Goal: Task Accomplishment & Management: Manage account settings

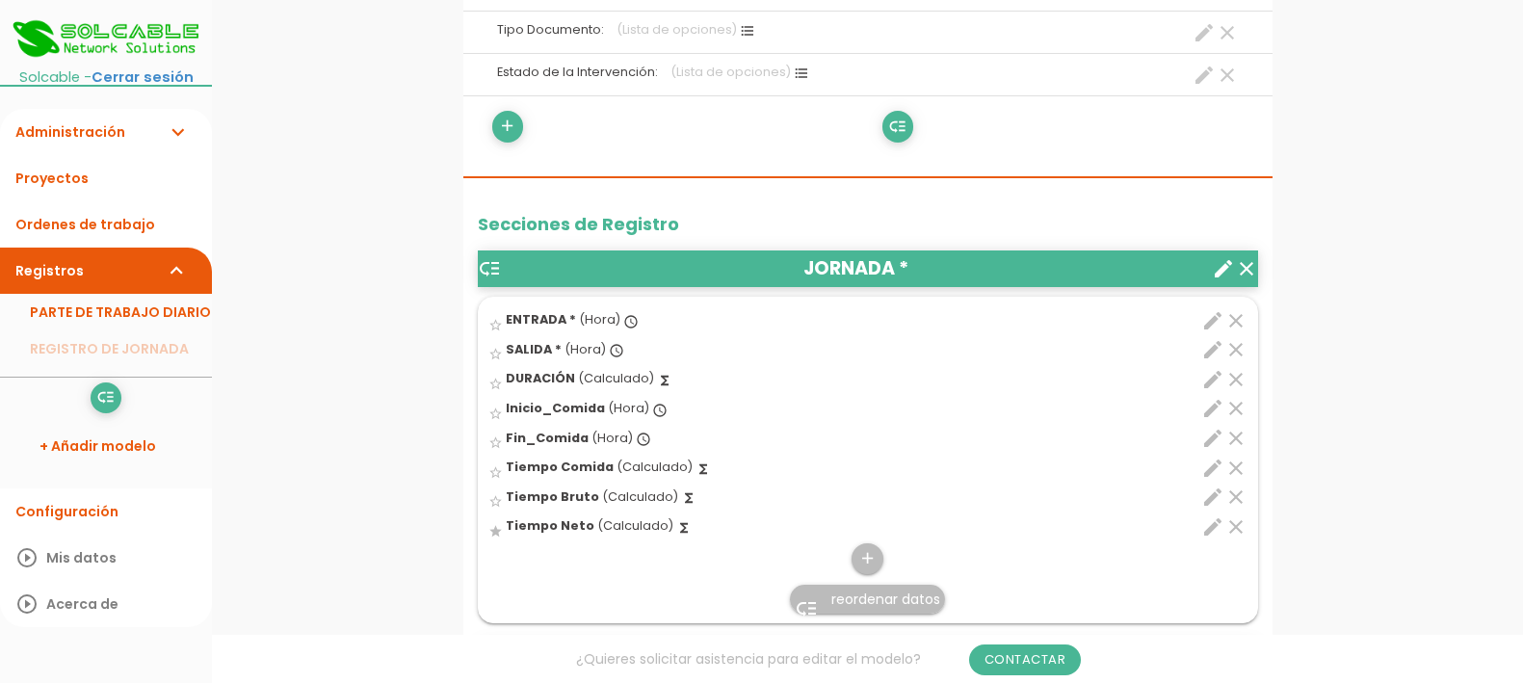
scroll to position [602, 0]
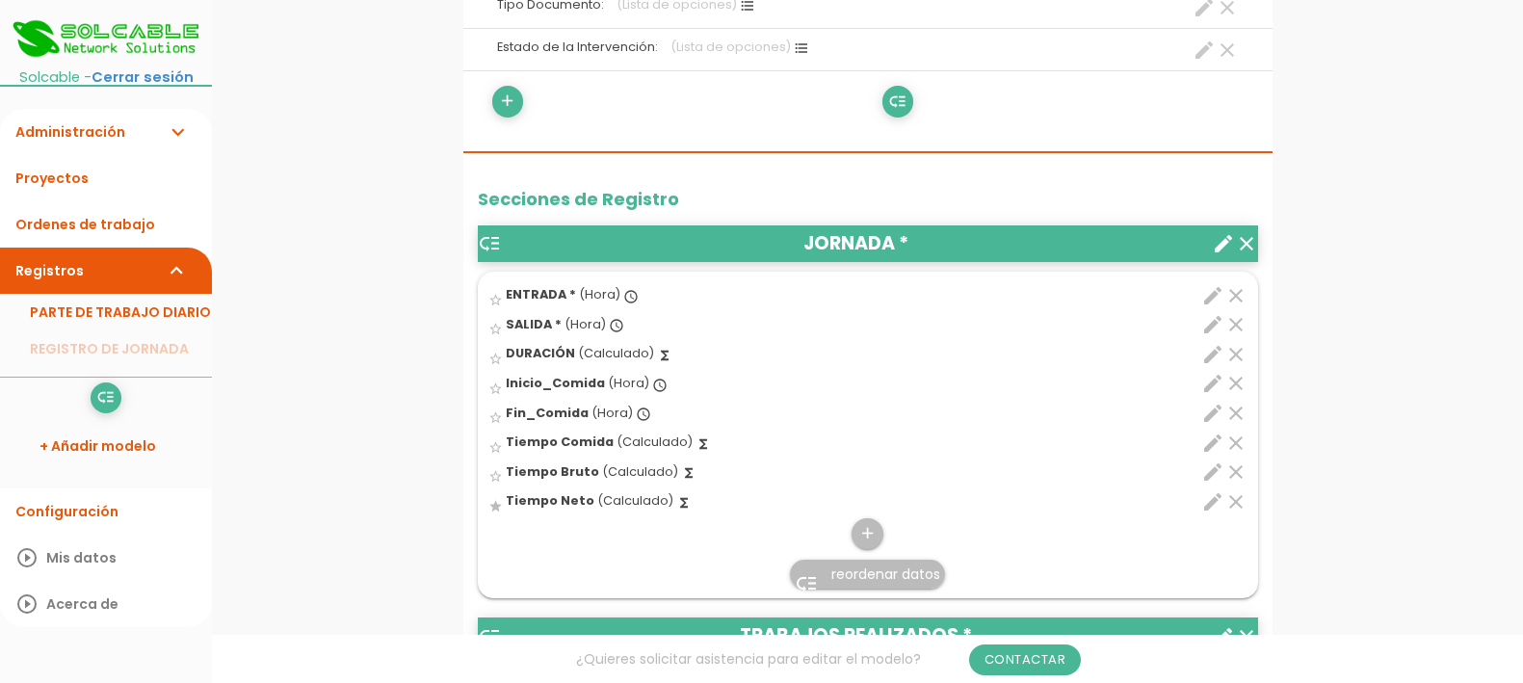
click at [1214, 350] on icon "edit" at bounding box center [1212, 354] width 23 height 23
select select "1"
select select "684_pos2"
select select "-"
select select "684_pos1"
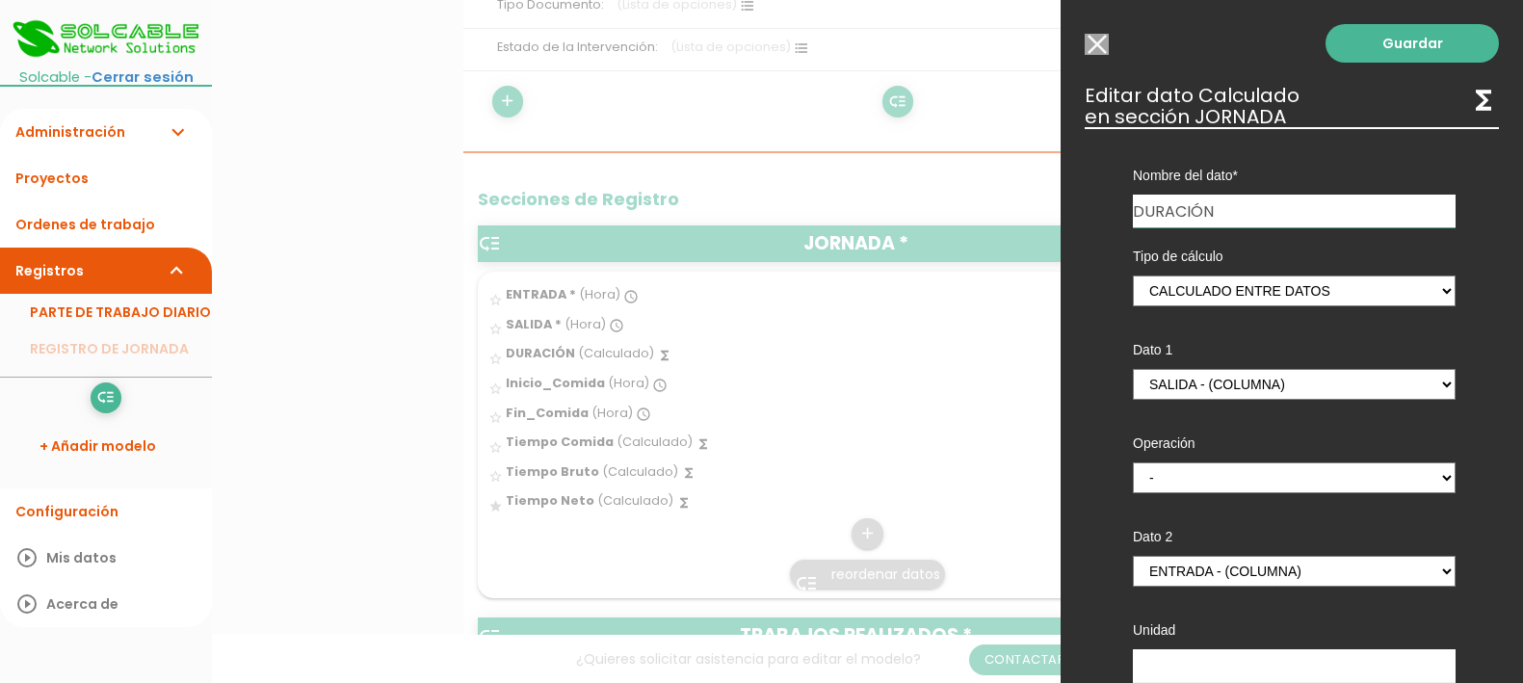
click at [705, 512] on div at bounding box center [761, 256] width 1523 height 854
click at [1095, 43] on input "Modelo sin Ordenes de trabajo" at bounding box center [1097, 44] width 24 height 21
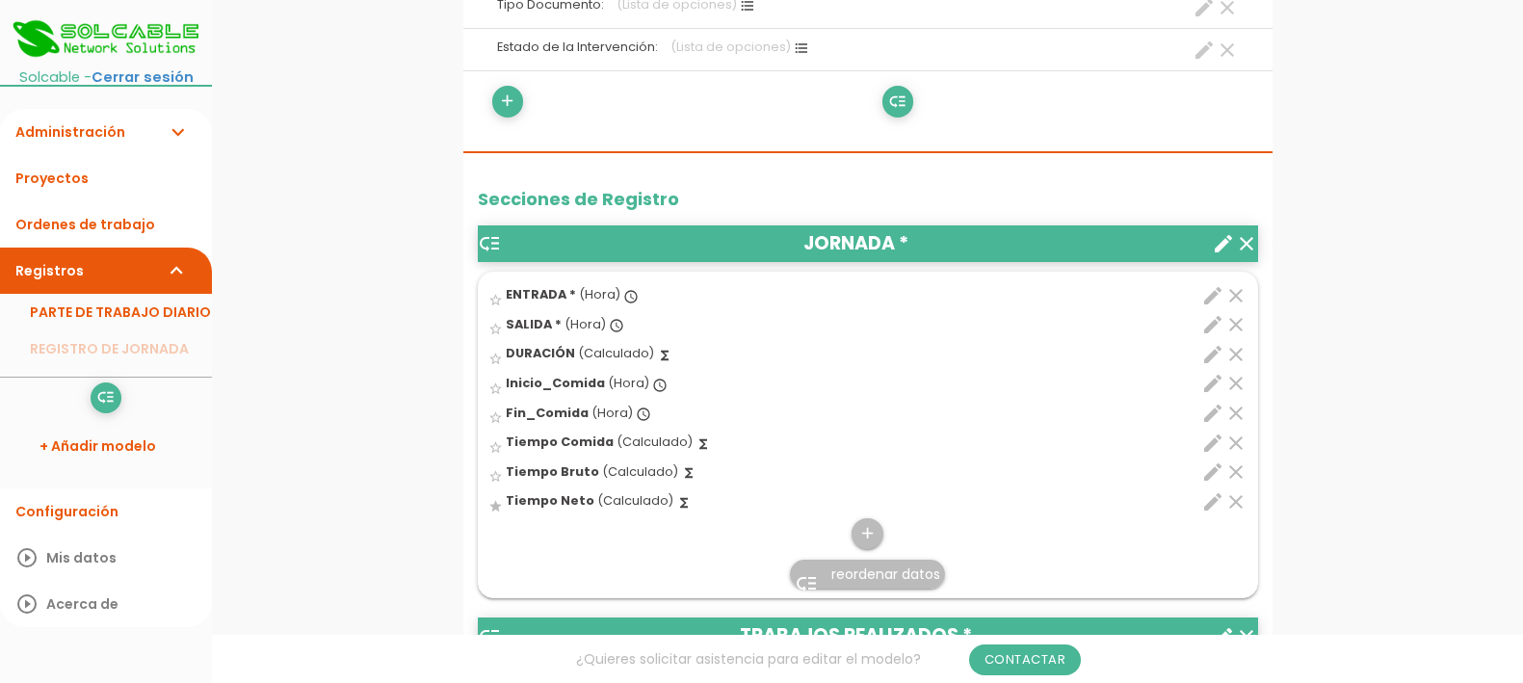
click at [1206, 504] on icon "edit" at bounding box center [1212, 501] width 23 height 23
select select "1"
select select "684_pos7"
select select "-"
select select "684_pos6"
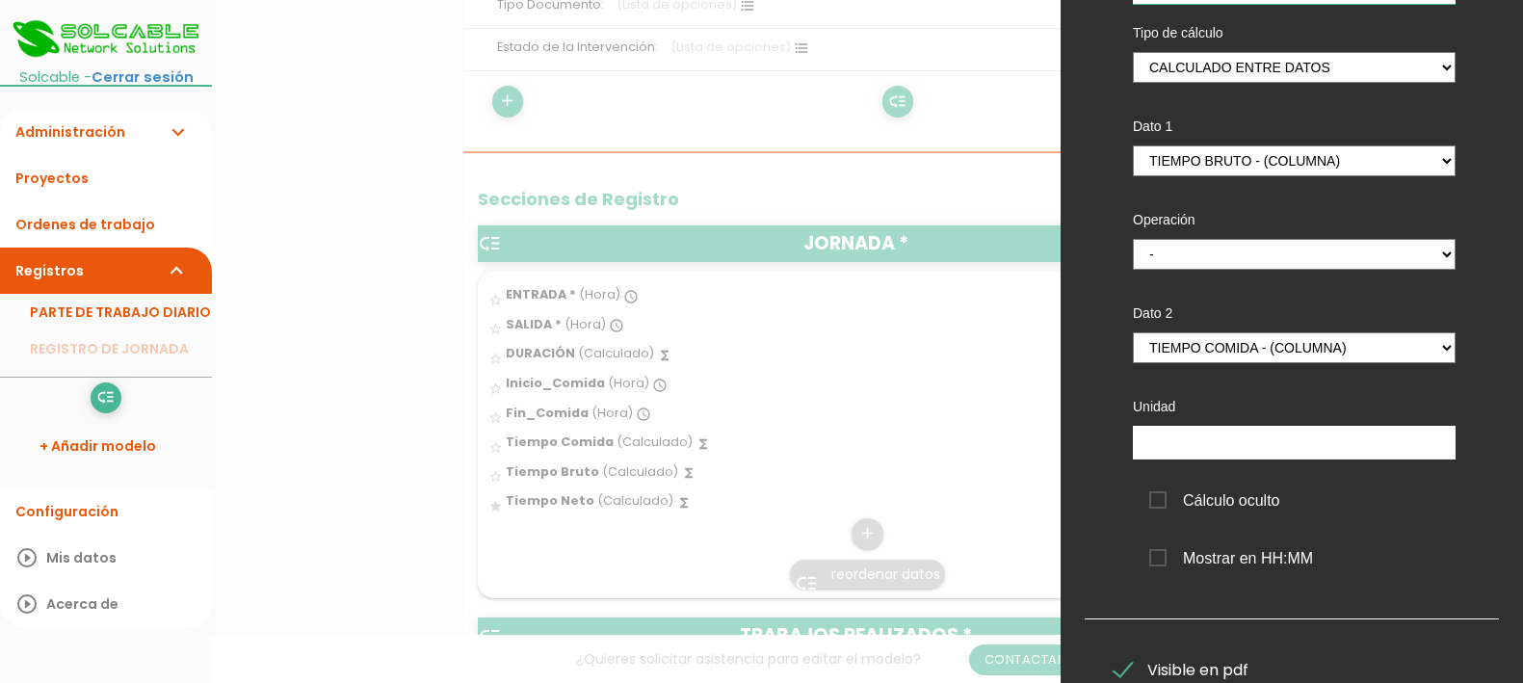
scroll to position [241, 0]
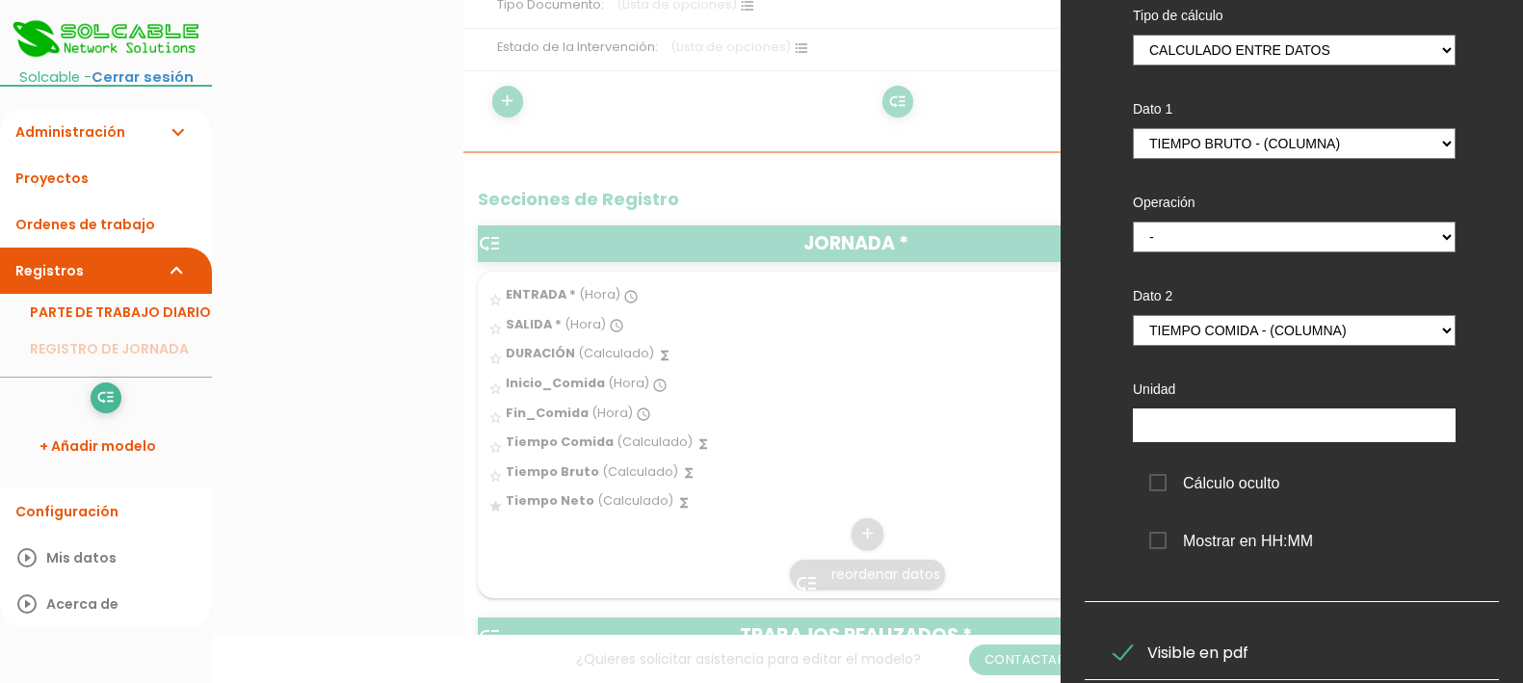
click at [599, 346] on div at bounding box center [761, 256] width 1523 height 854
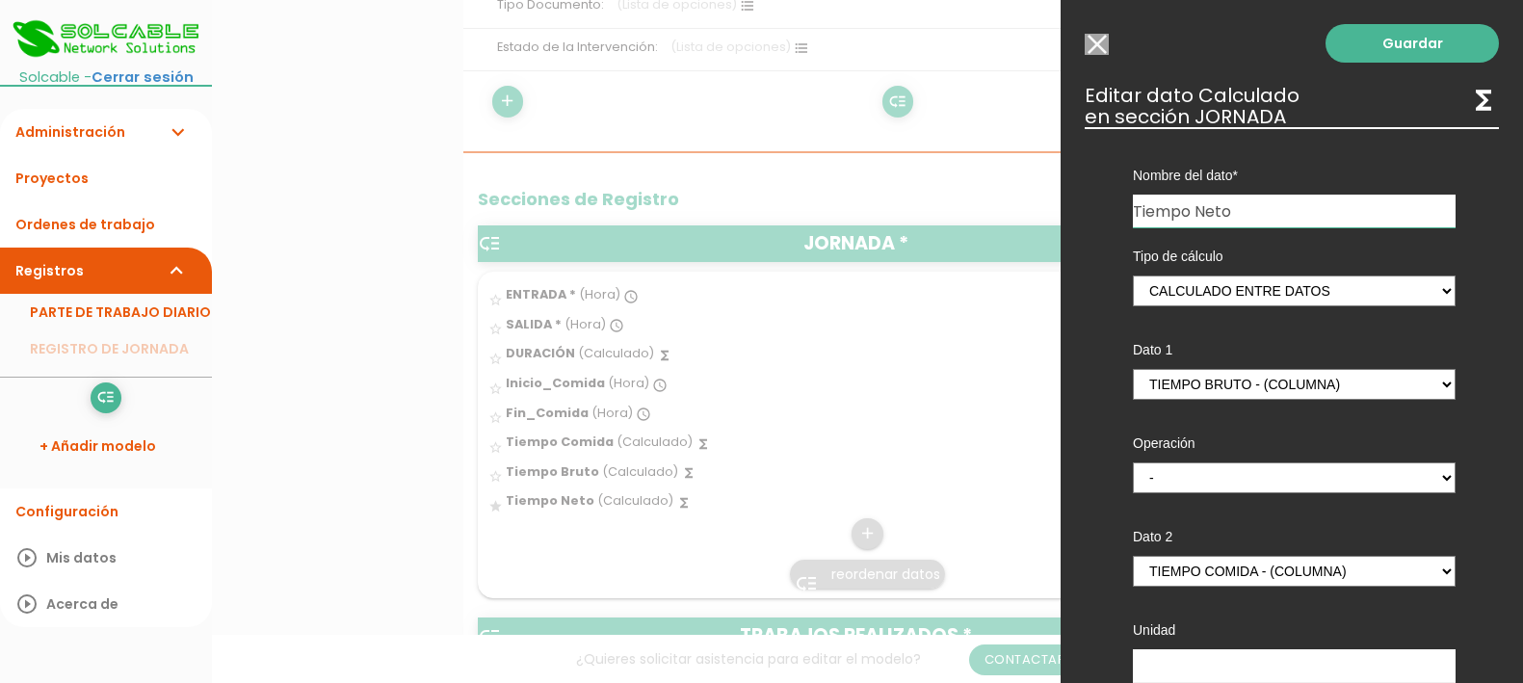
click at [1098, 49] on input "Modelo sin Ordenes de trabajo" at bounding box center [1097, 44] width 24 height 21
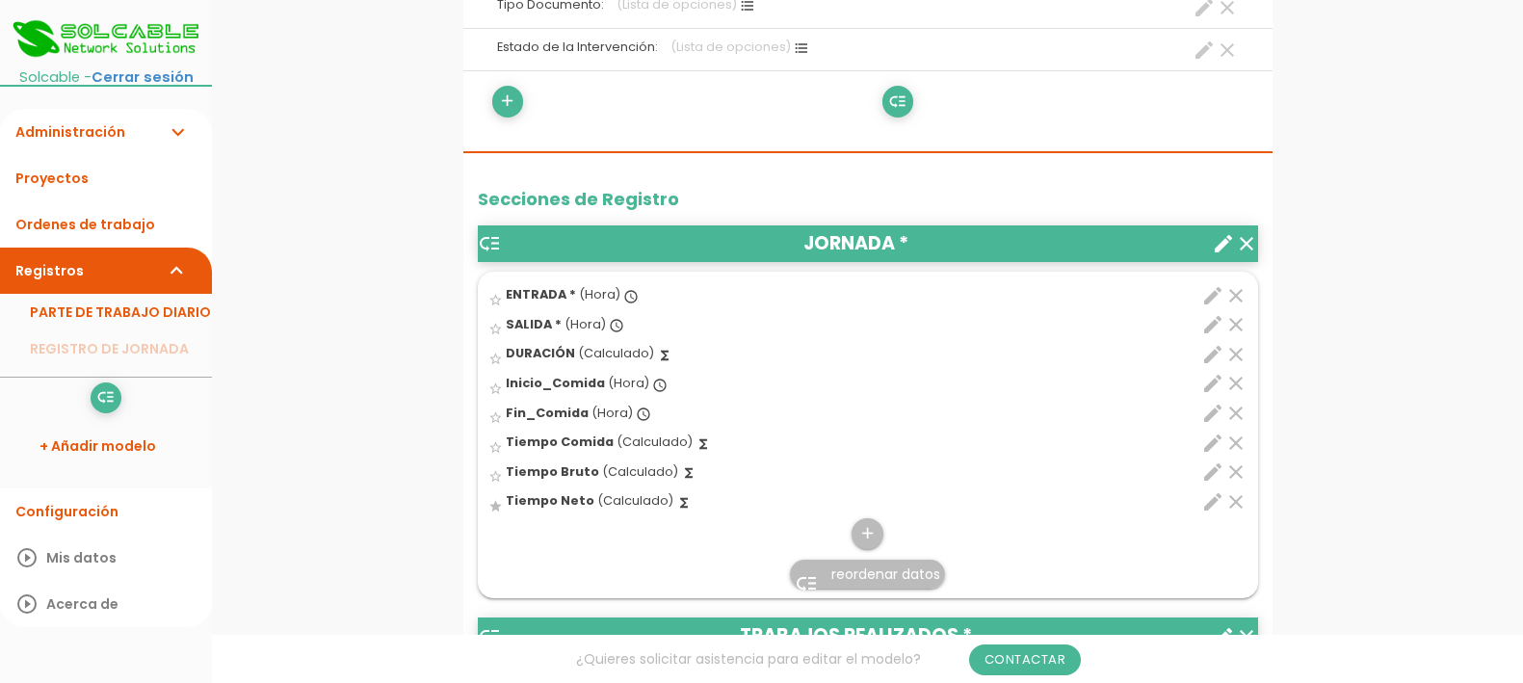
click at [1212, 354] on icon "edit" at bounding box center [1212, 354] width 23 height 23
select select "1"
select select "684_pos2"
select select "-"
select select "684_pos1"
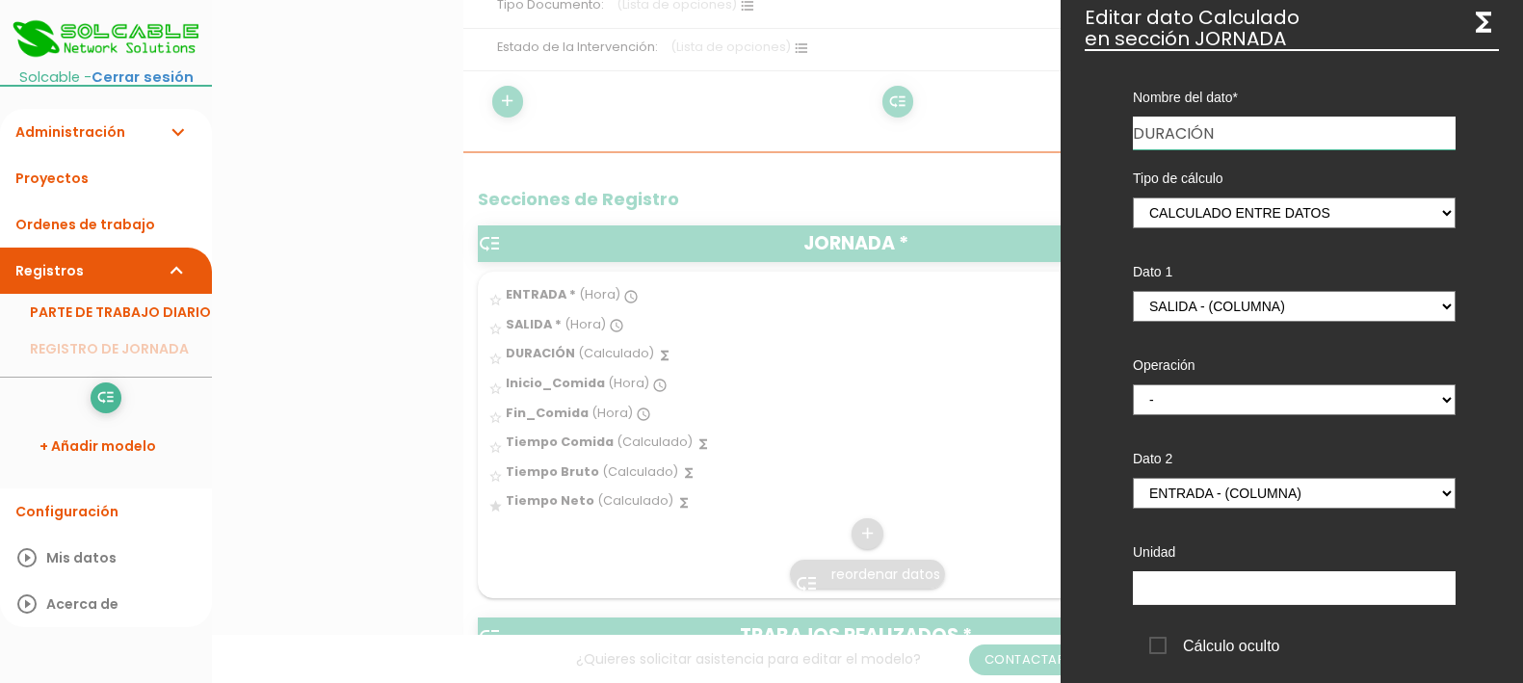
scroll to position [120, 0]
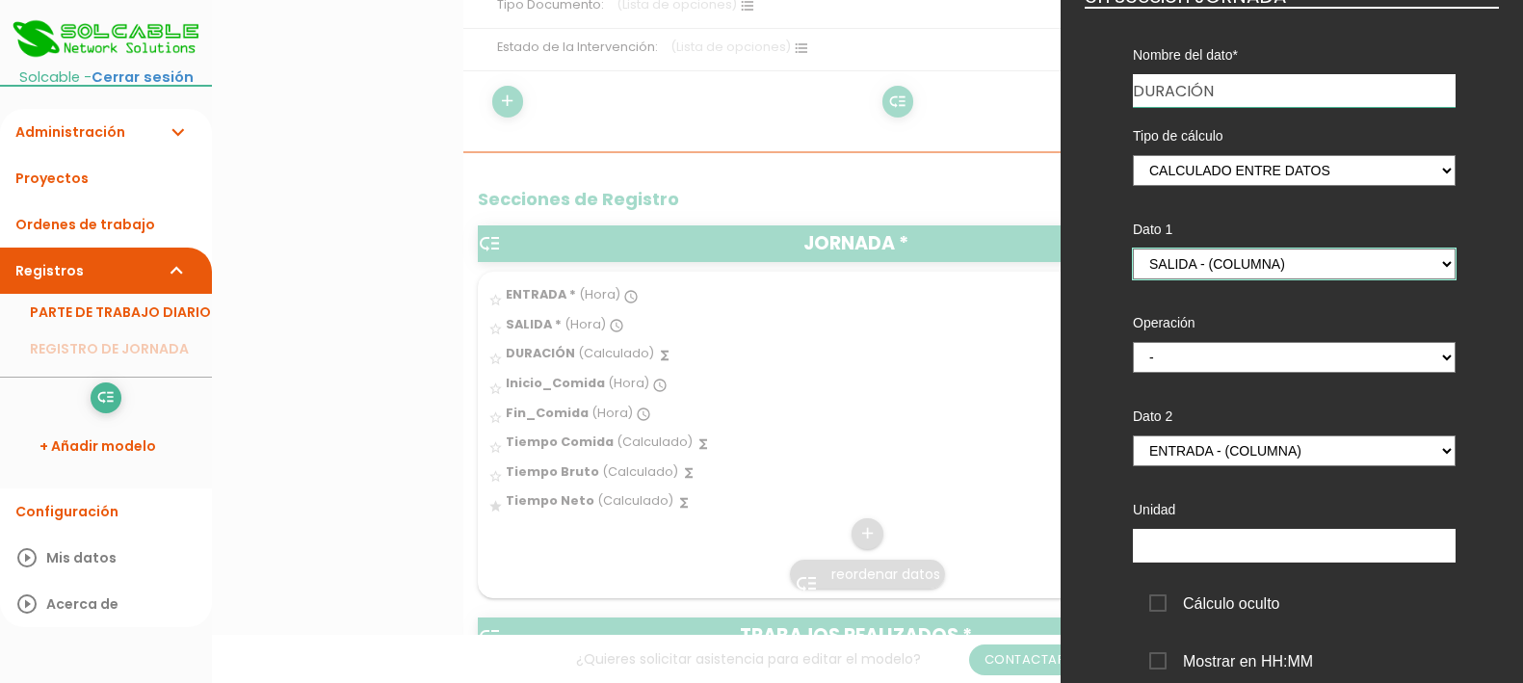
click at [1425, 265] on select "ENTRADA - (columna) SALIDA - (columna) Inicio_Comida - (columna) Fin_Comida - (…" at bounding box center [1294, 264] width 323 height 31
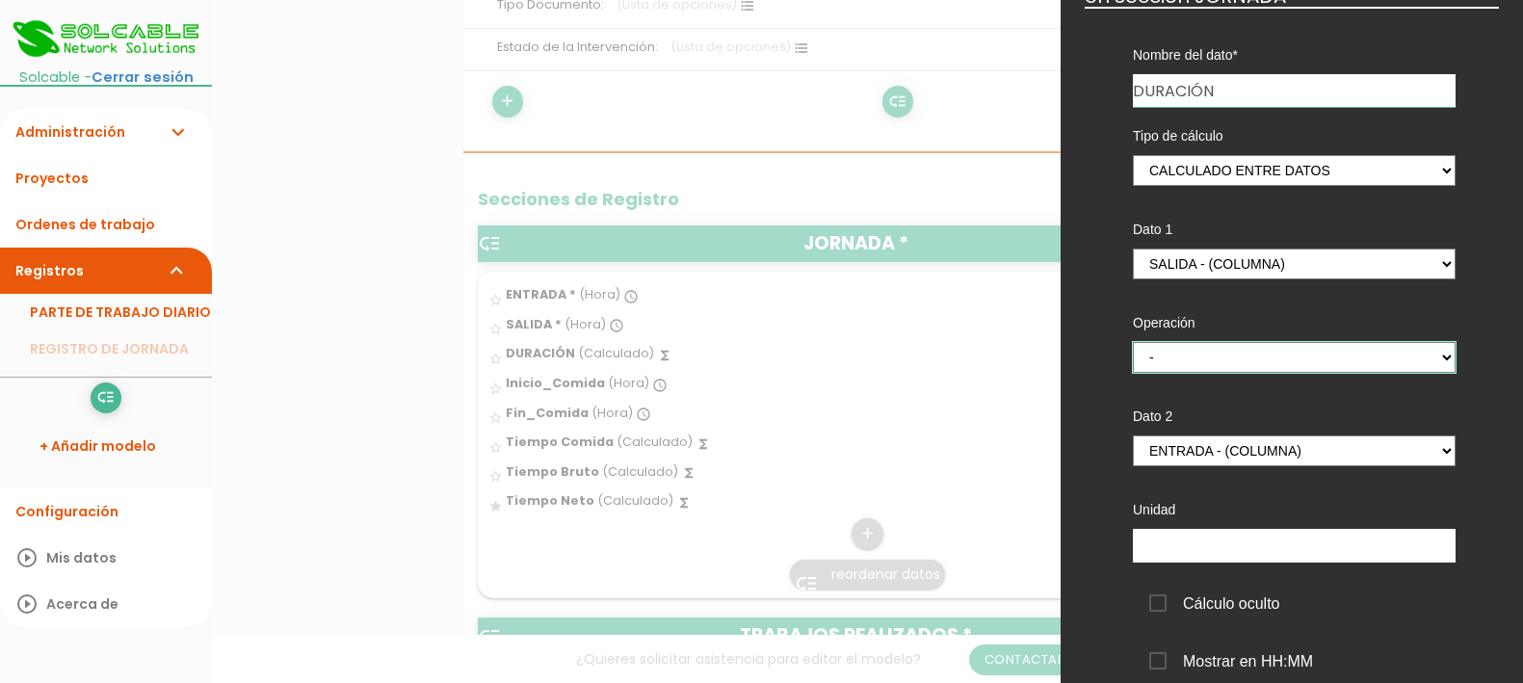
click at [1373, 361] on select "+ - * /" at bounding box center [1294, 357] width 323 height 31
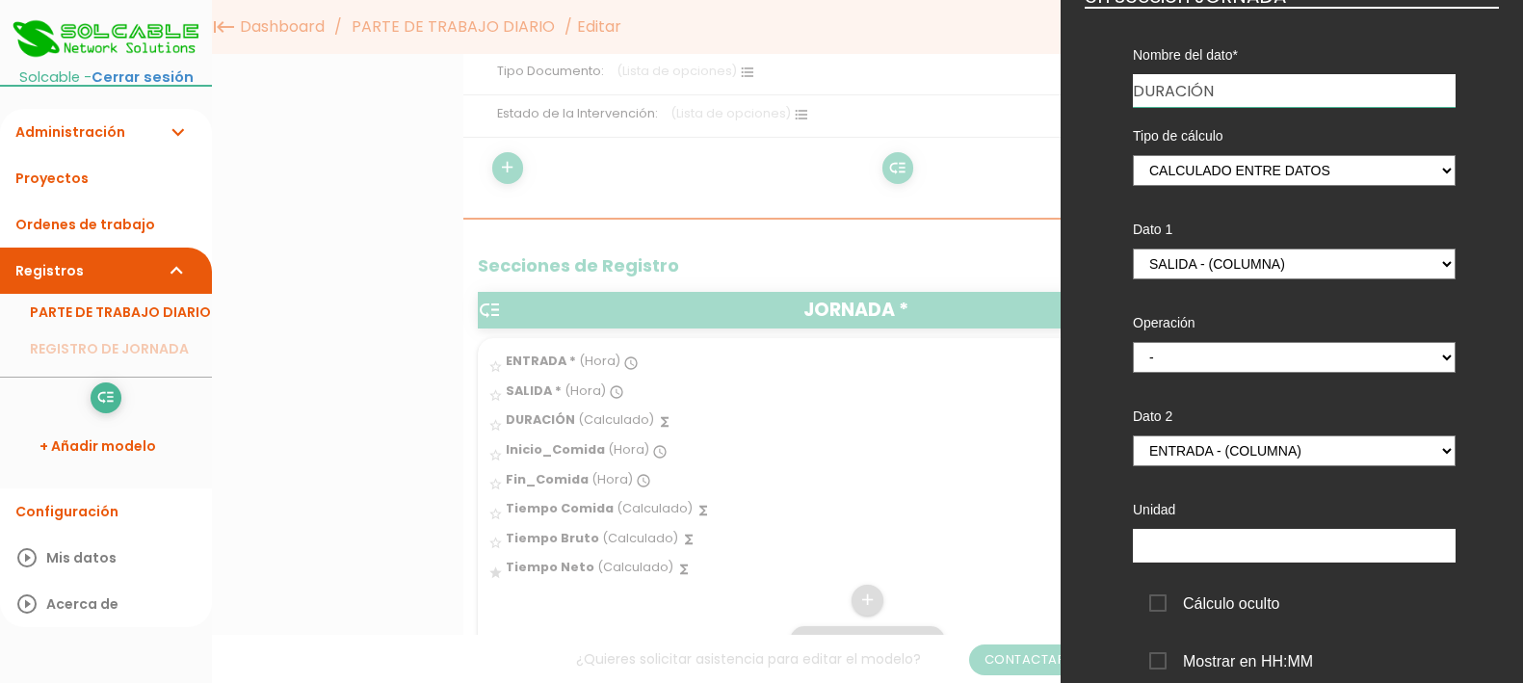
click at [650, 567] on div at bounding box center [761, 256] width 1523 height 854
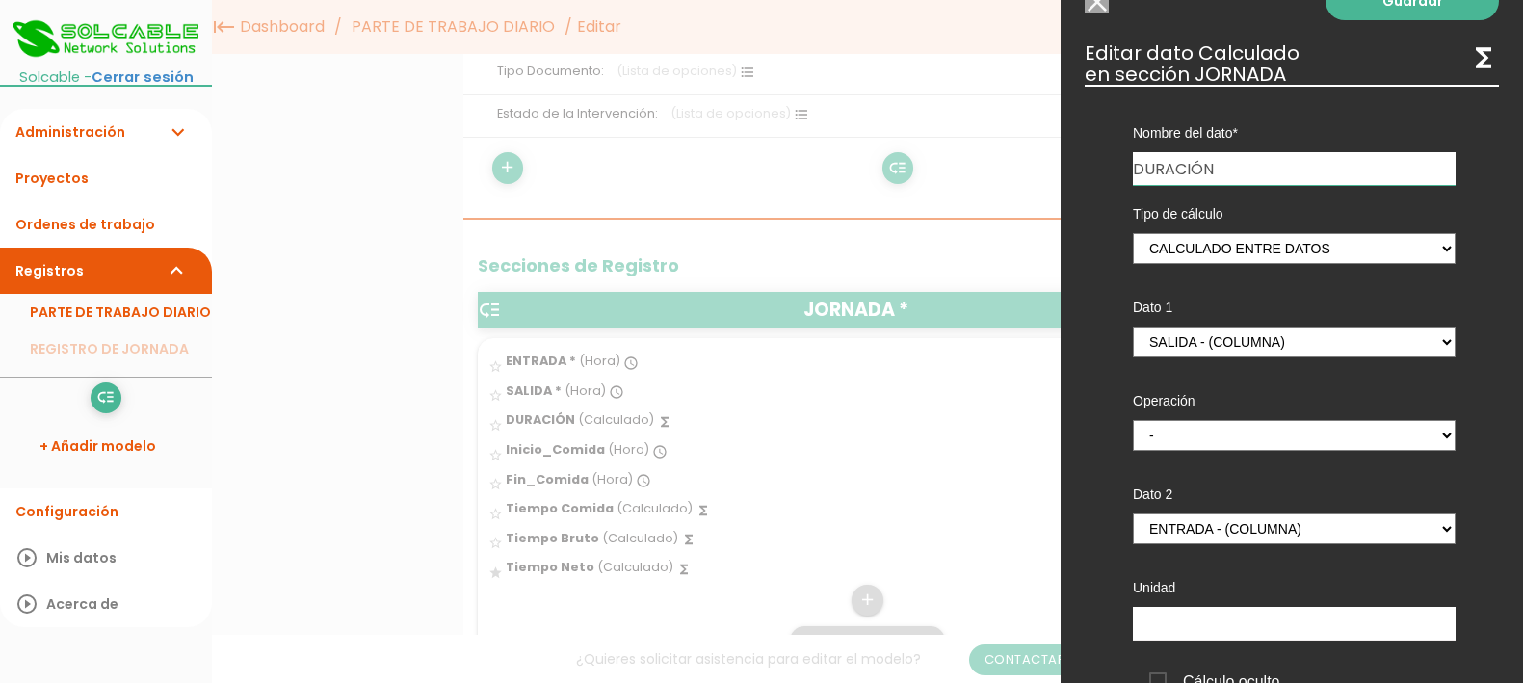
scroll to position [0, 0]
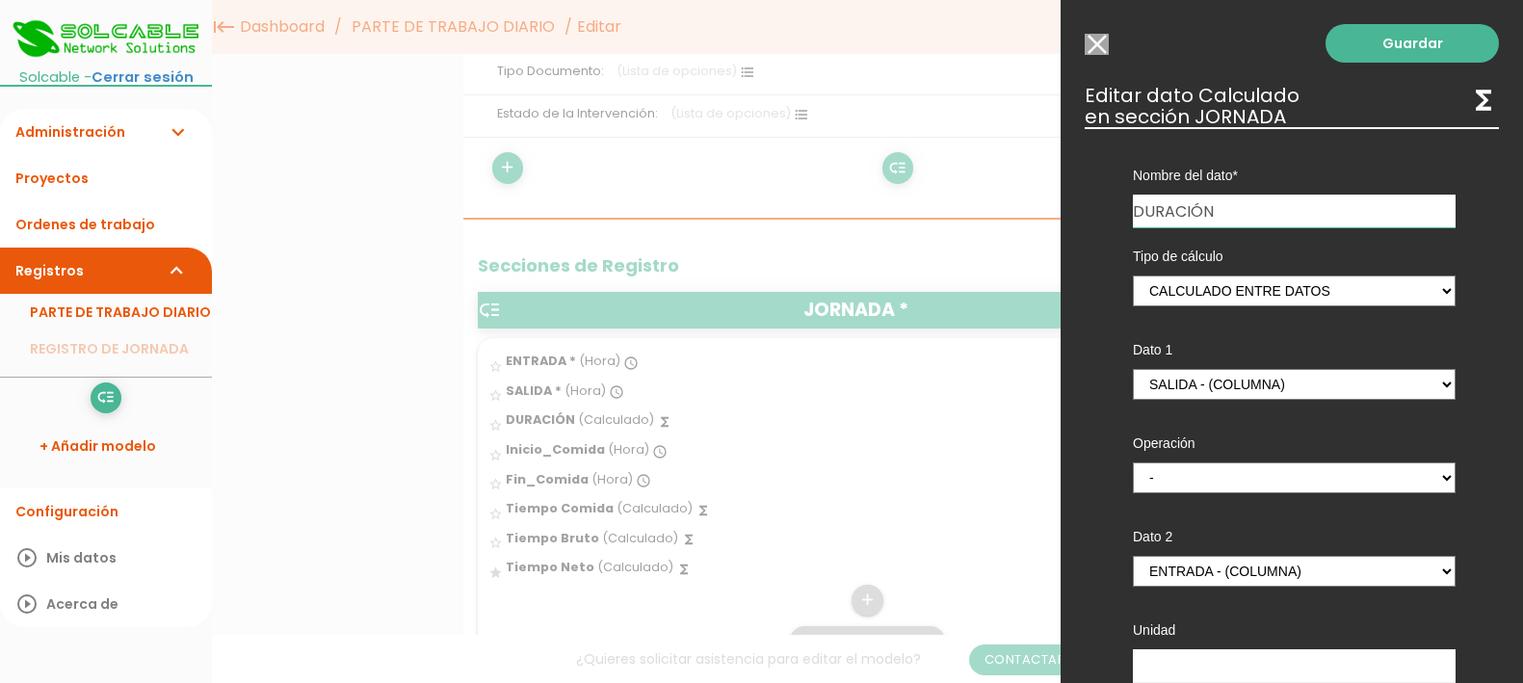
click at [1103, 43] on input "Modelo sin Ordenes de trabajo" at bounding box center [1097, 44] width 24 height 21
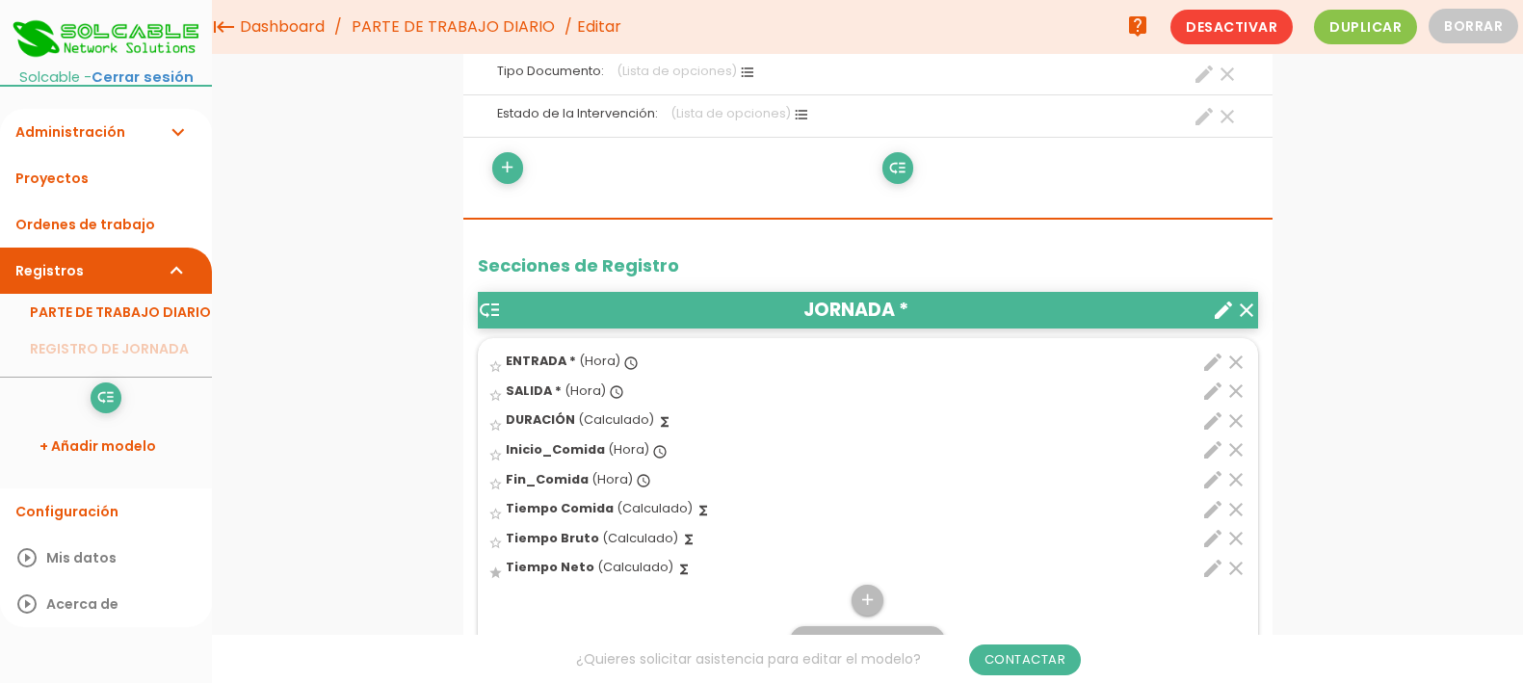
click at [676, 570] on icon "functions" at bounding box center [683, 569] width 15 height 15
click at [0, 0] on input "star" at bounding box center [0, 0] width 0 height 0
click at [1213, 567] on icon "edit" at bounding box center [1212, 568] width 23 height 23
select select "1"
select select "684_pos7"
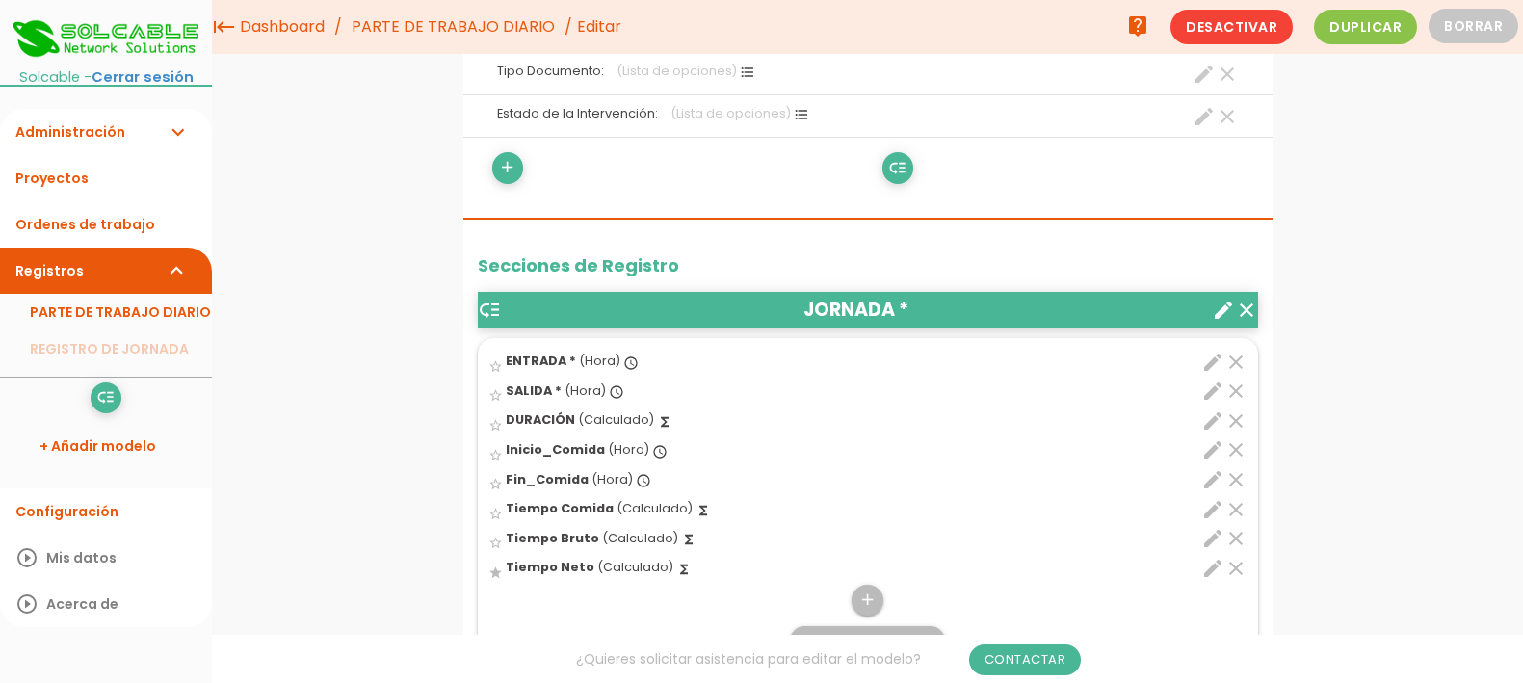
select select "-"
select select "684_pos6"
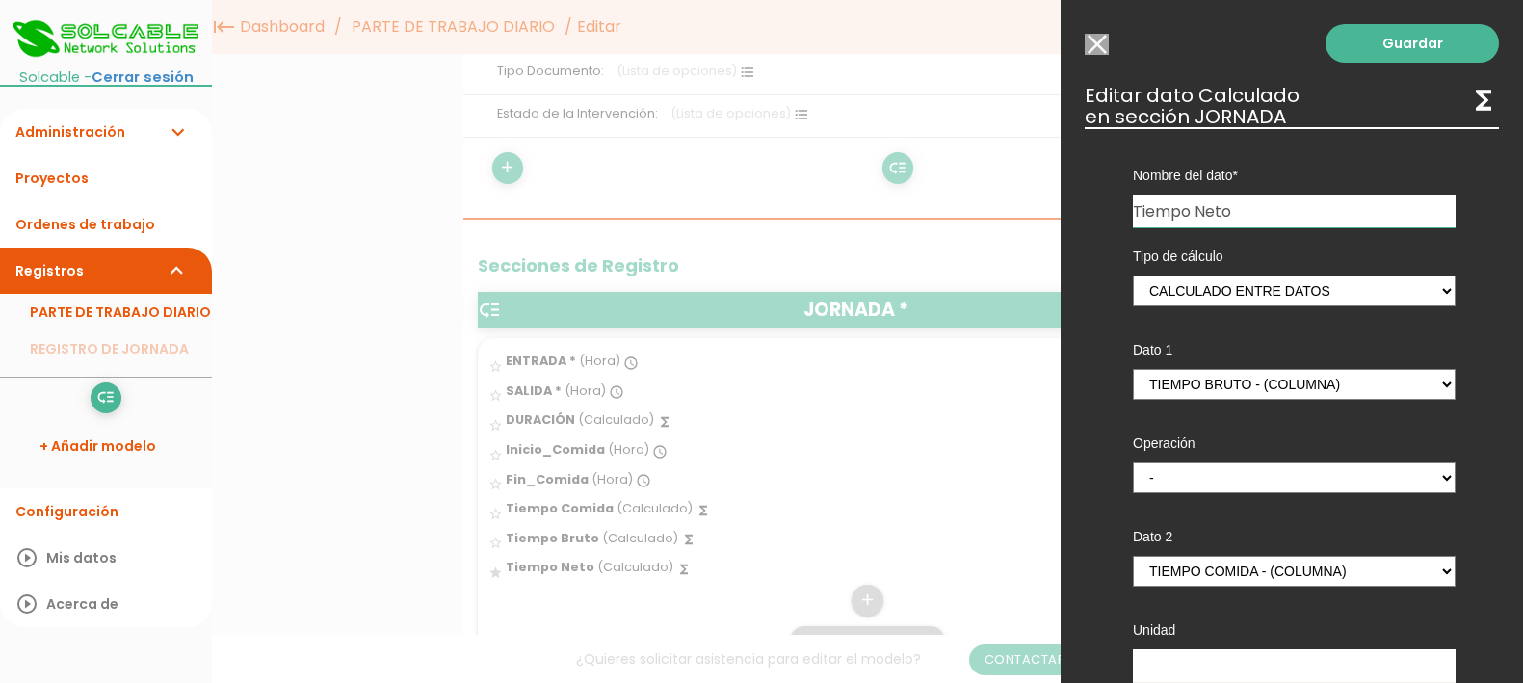
click at [1096, 39] on input "Modelo sin Ordenes de trabajo" at bounding box center [1097, 44] width 24 height 21
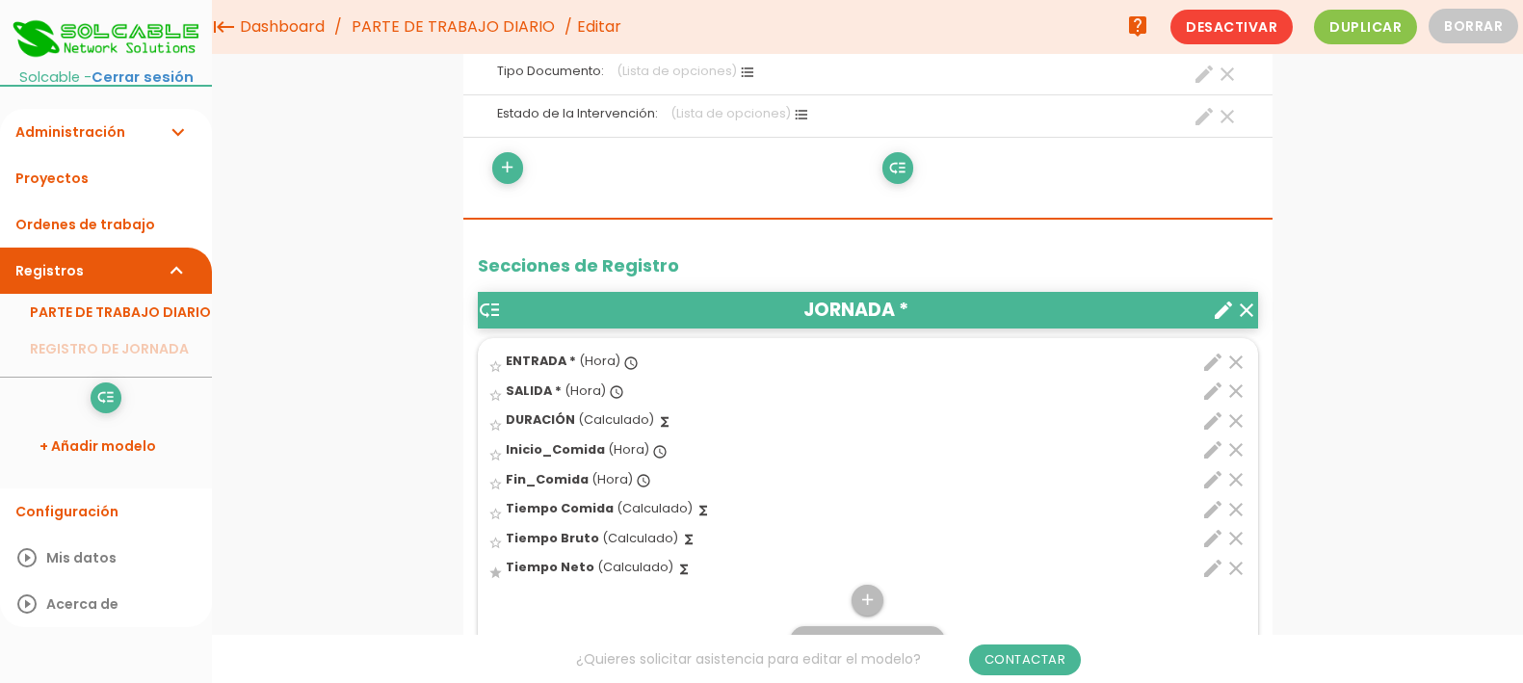
click at [657, 424] on icon "functions" at bounding box center [664, 421] width 15 height 15
click at [0, 0] on input "star_border" at bounding box center [0, 0] width 0 height 0
click at [1212, 422] on icon "edit" at bounding box center [1212, 420] width 23 height 23
select select "1"
select select "684_pos2"
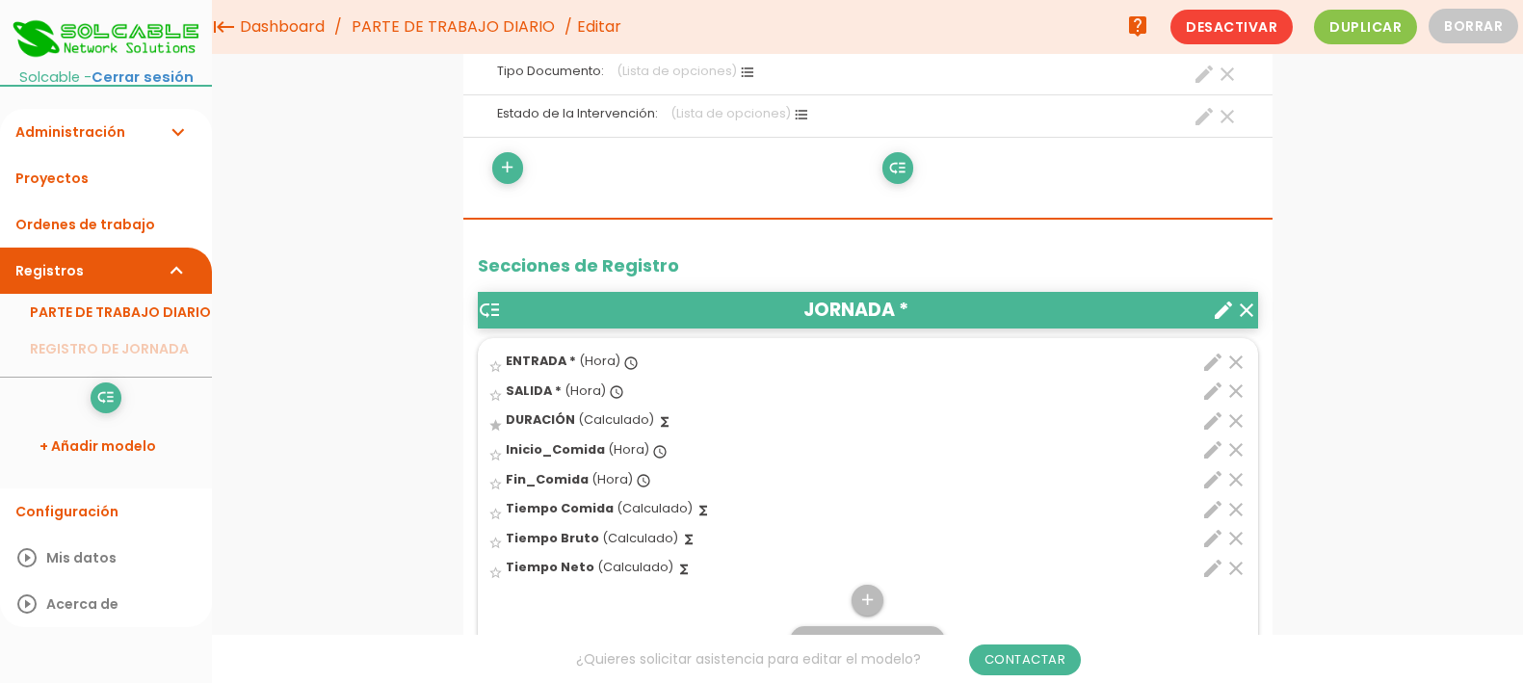
select select "-"
select select "684_pos1"
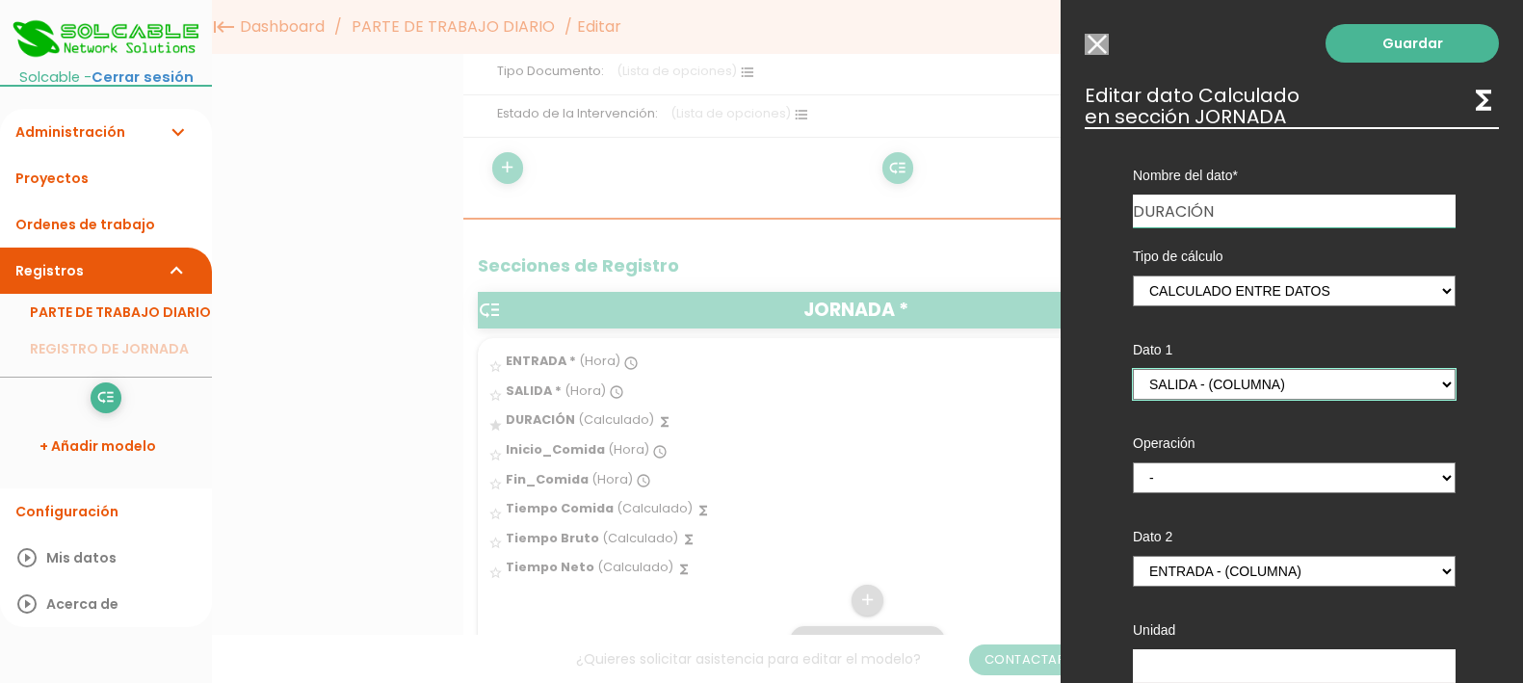
click at [1335, 391] on select "ENTRADA - (columna) SALIDA - (columna) Inicio_Comida - (columna) Fin_Comida - (…" at bounding box center [1294, 384] width 323 height 31
select select "684_pos7"
click at [1133, 369] on select "ENTRADA - (columna) SALIDA - (columna) Inicio_Comida - (columna) Fin_Comida - (…" at bounding box center [1294, 384] width 323 height 31
click at [1306, 569] on select "ENTRADA - (columna) SALIDA - (columna) Inicio_Comida - (columna) Fin_Comida - (…" at bounding box center [1294, 571] width 323 height 31
select select "684_pos6"
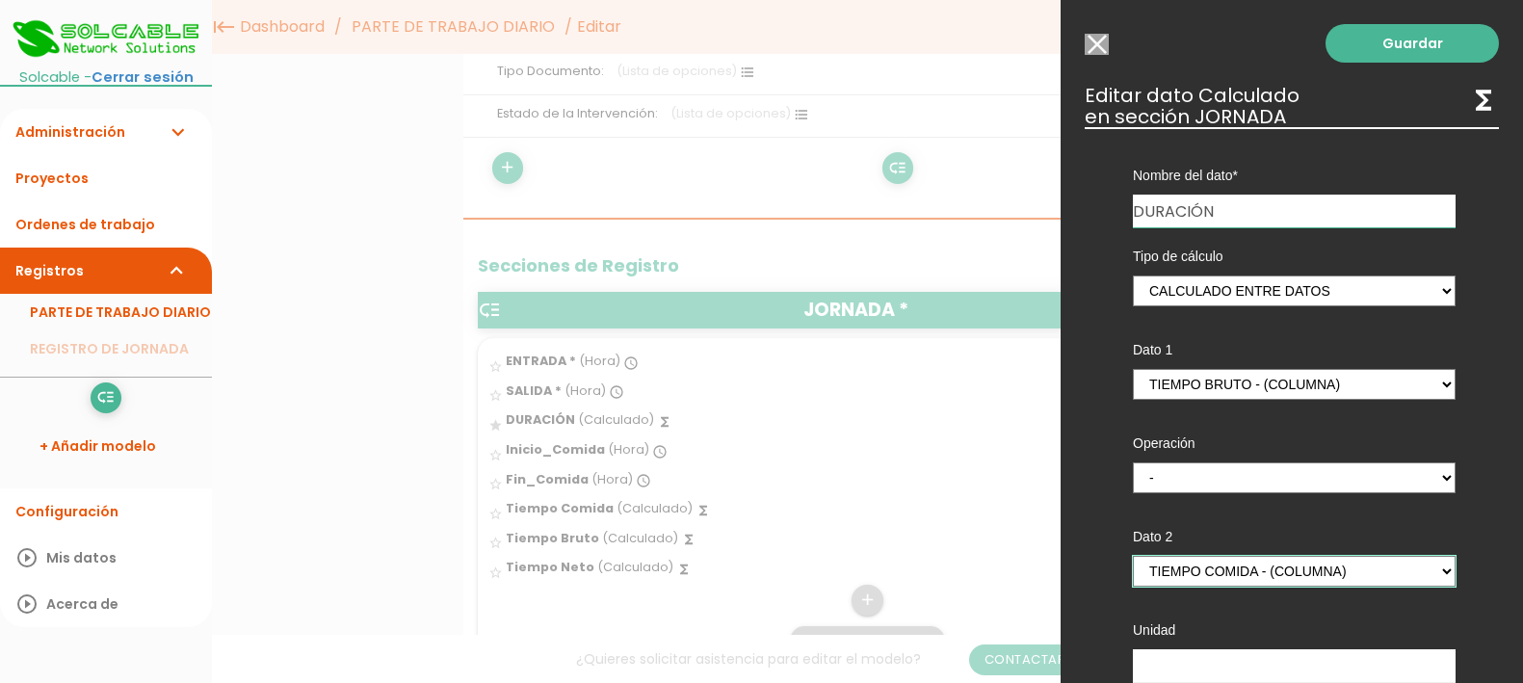
click at [1133, 556] on select "ENTRADA - (columna) SALIDA - (columna) Inicio_Comida - (columna) Fin_Comida - (…" at bounding box center [1294, 571] width 323 height 31
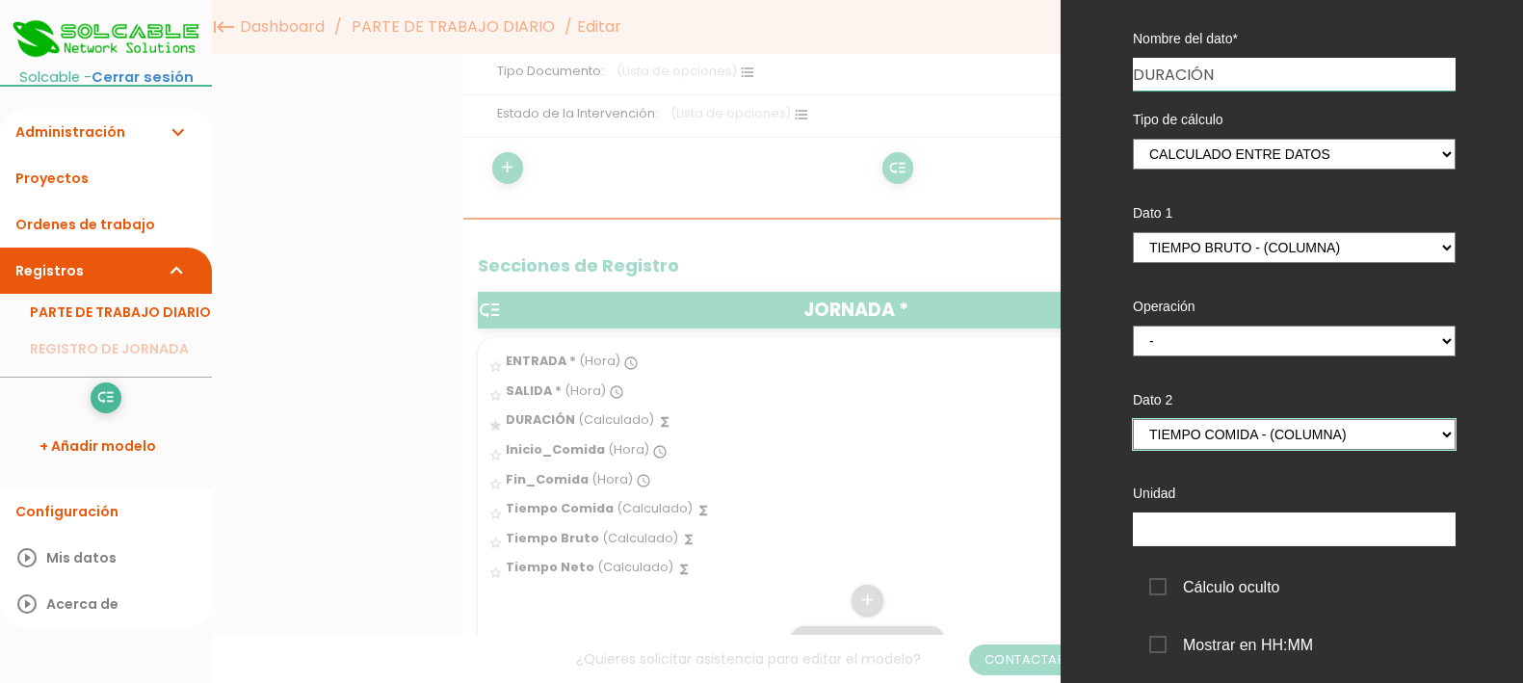
scroll to position [241, 0]
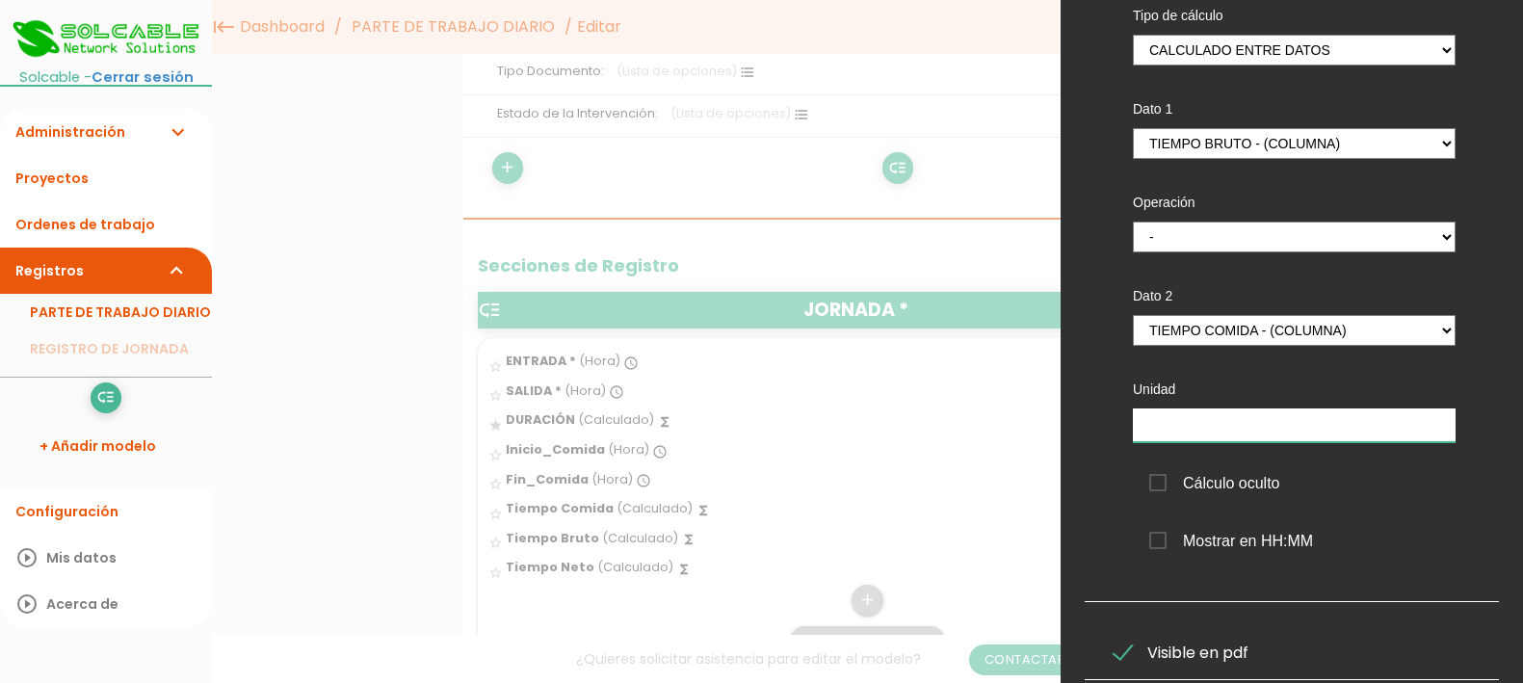
click at [1259, 422] on input "text" at bounding box center [1294, 425] width 323 height 34
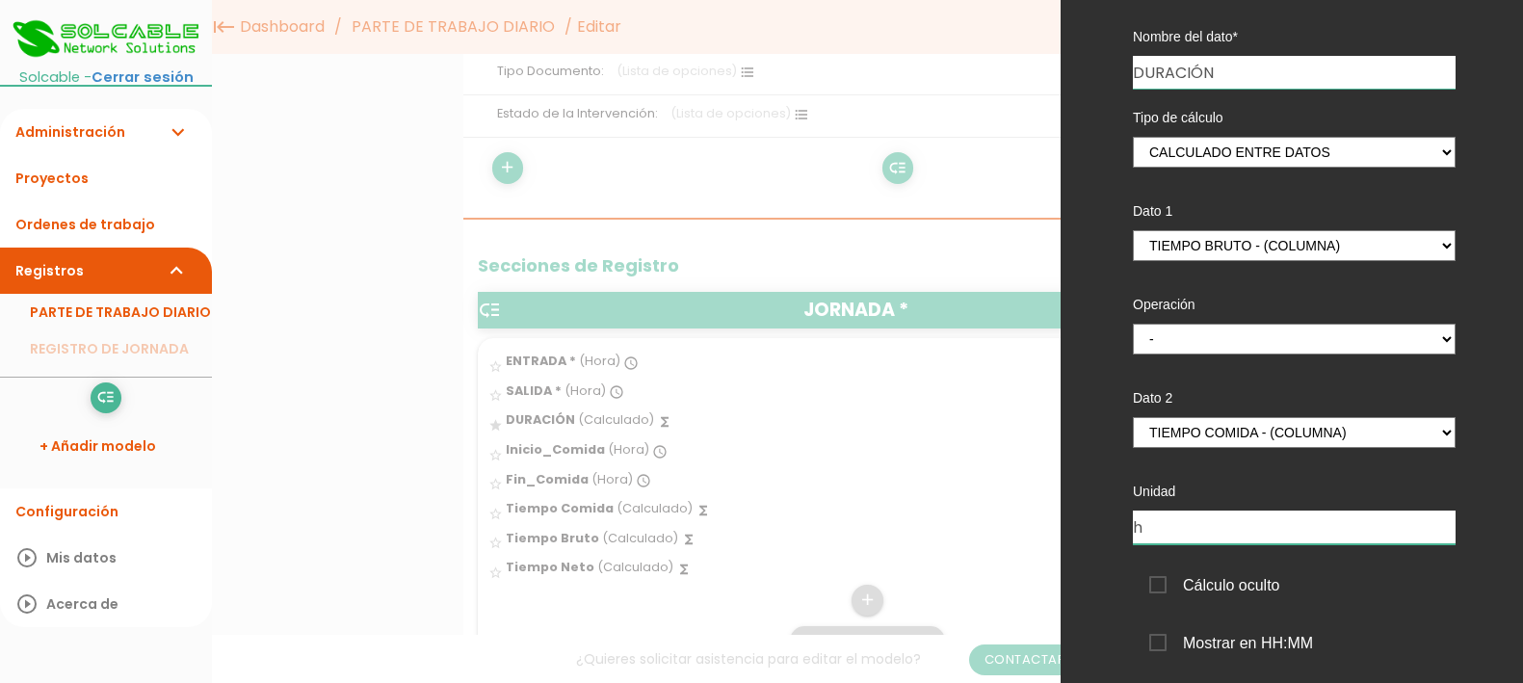
scroll to position [0, 0]
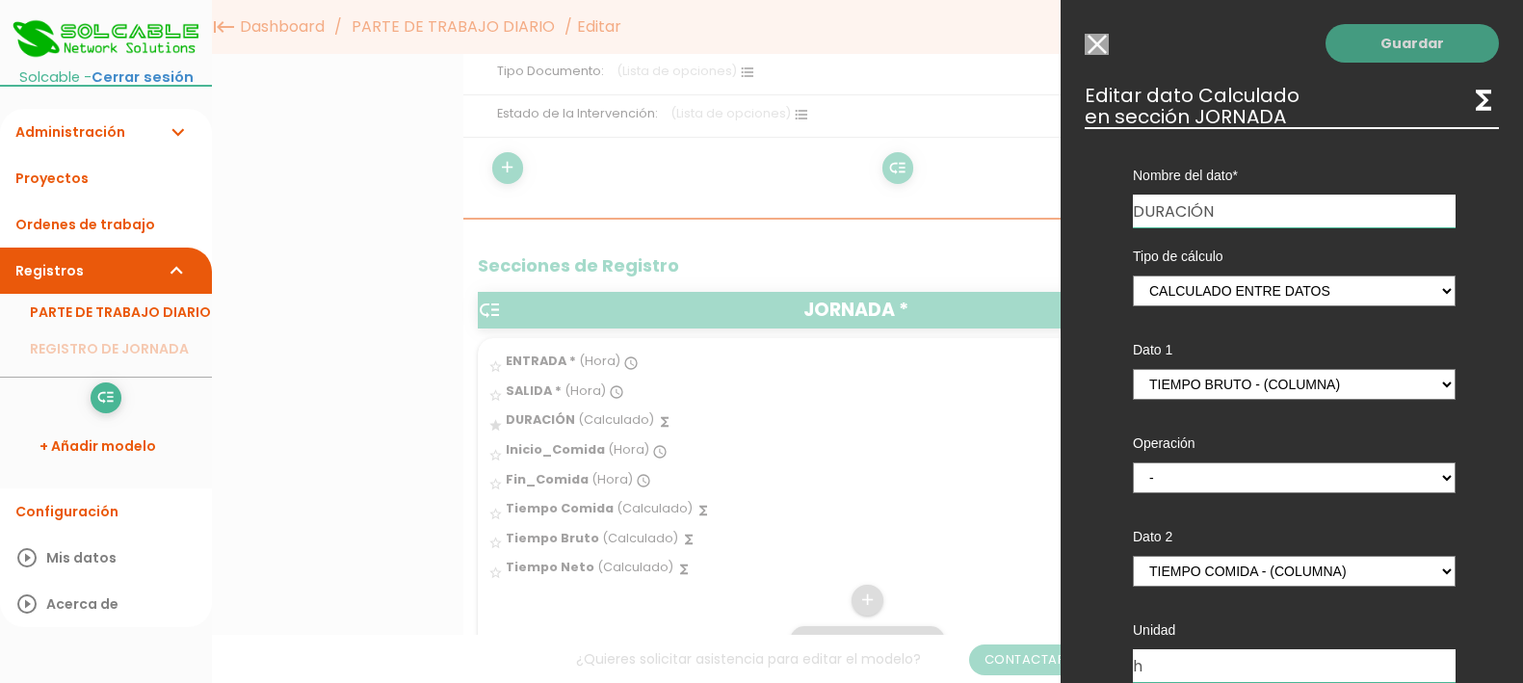
type input "h"
click at [1396, 51] on link "Guardar" at bounding box center [1412, 43] width 173 height 39
click at [1377, 40] on link "Guardar" at bounding box center [1412, 43] width 173 height 39
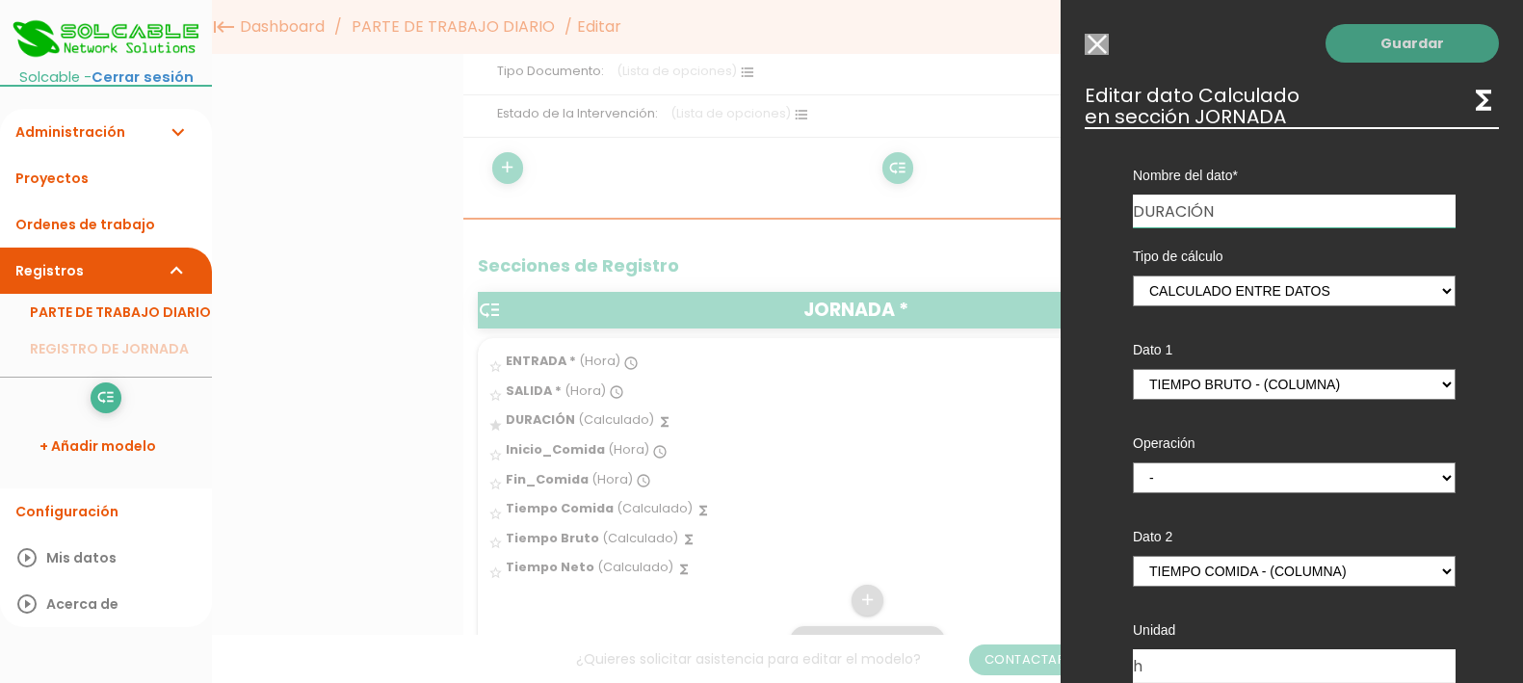
click at [1377, 40] on link "Guardar" at bounding box center [1412, 43] width 173 height 39
click at [1019, 52] on div at bounding box center [761, 256] width 1523 height 854
click at [1412, 40] on link "Guardar" at bounding box center [1412, 43] width 173 height 39
click at [1470, 101] on icon "functions" at bounding box center [1483, 100] width 31 height 31
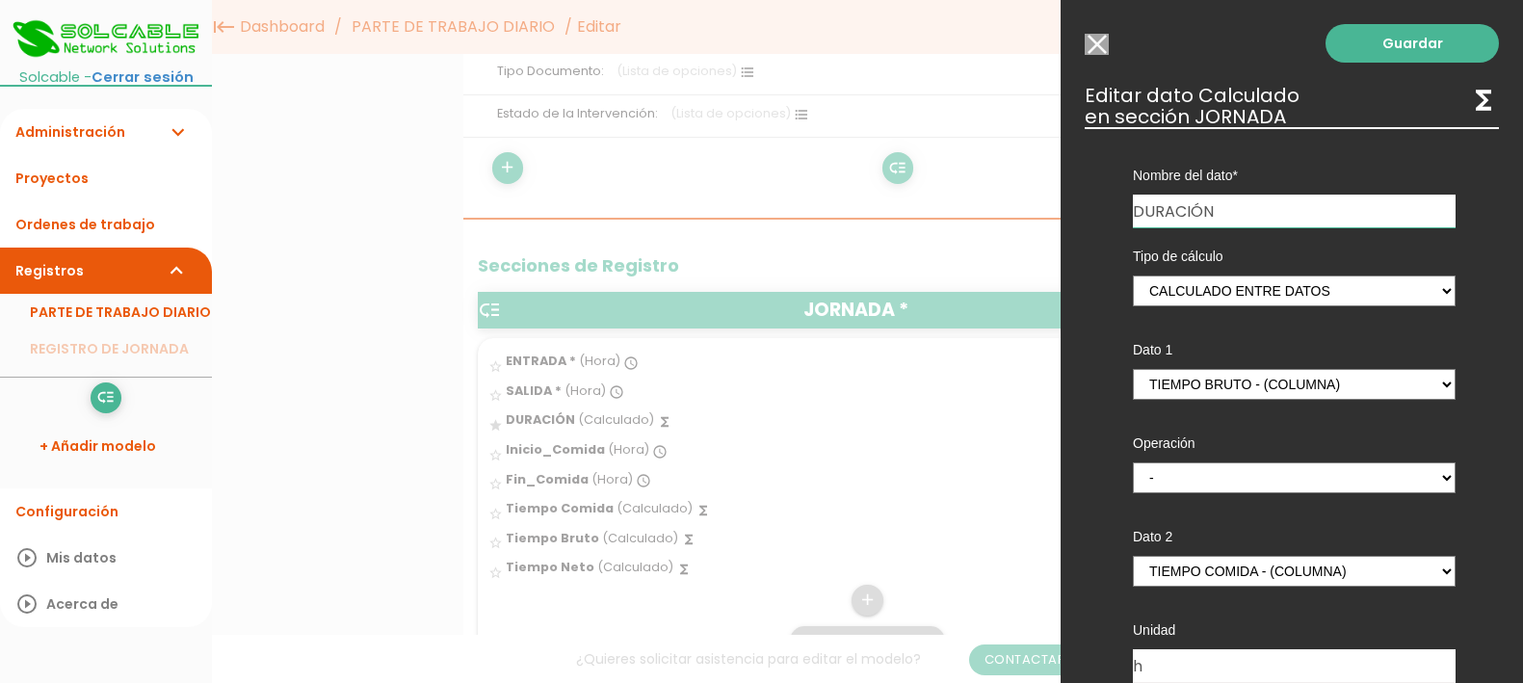
click at [1161, 96] on h3 "Editar dato Calculado functions en sección JORNADA" at bounding box center [1292, 106] width 414 height 42
click at [1098, 39] on input "Modelo sin Ordenes de trabajo" at bounding box center [1097, 44] width 24 height 21
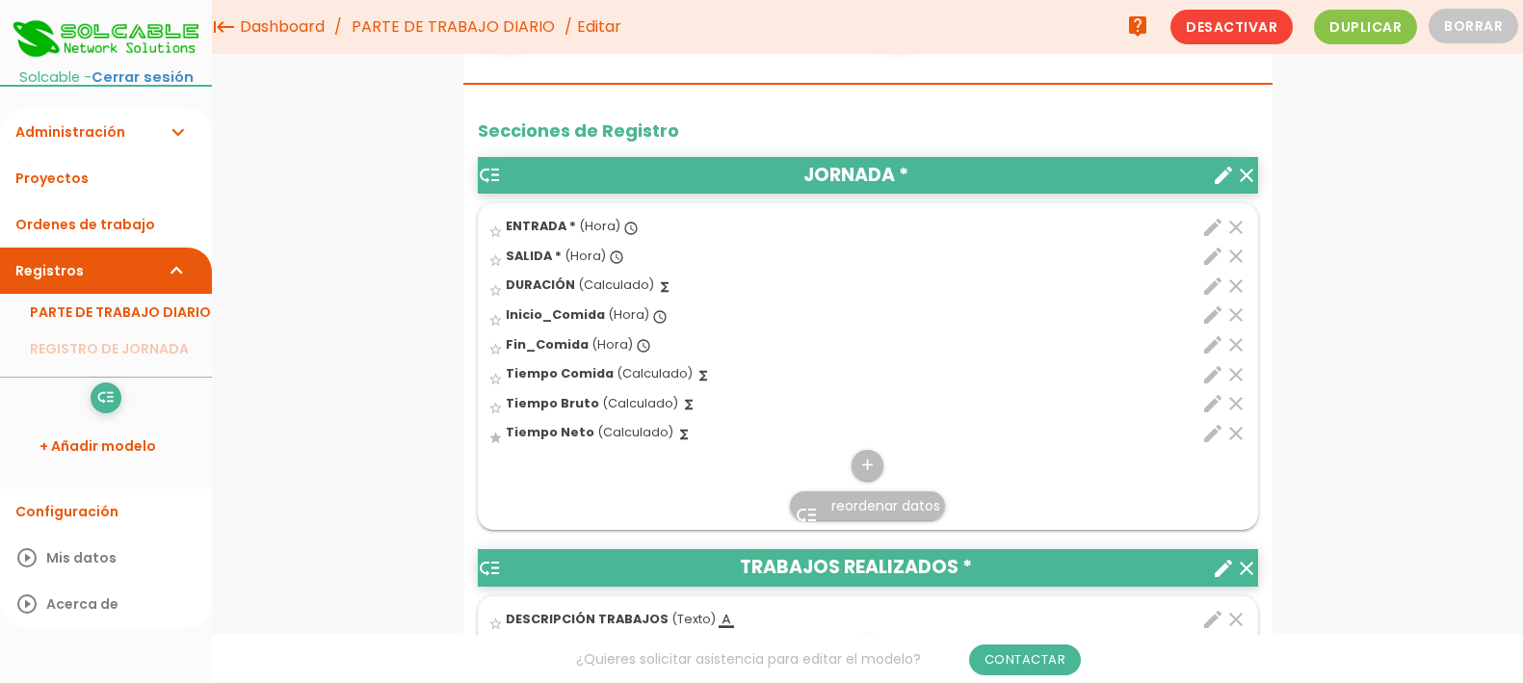
scroll to position [590, 0]
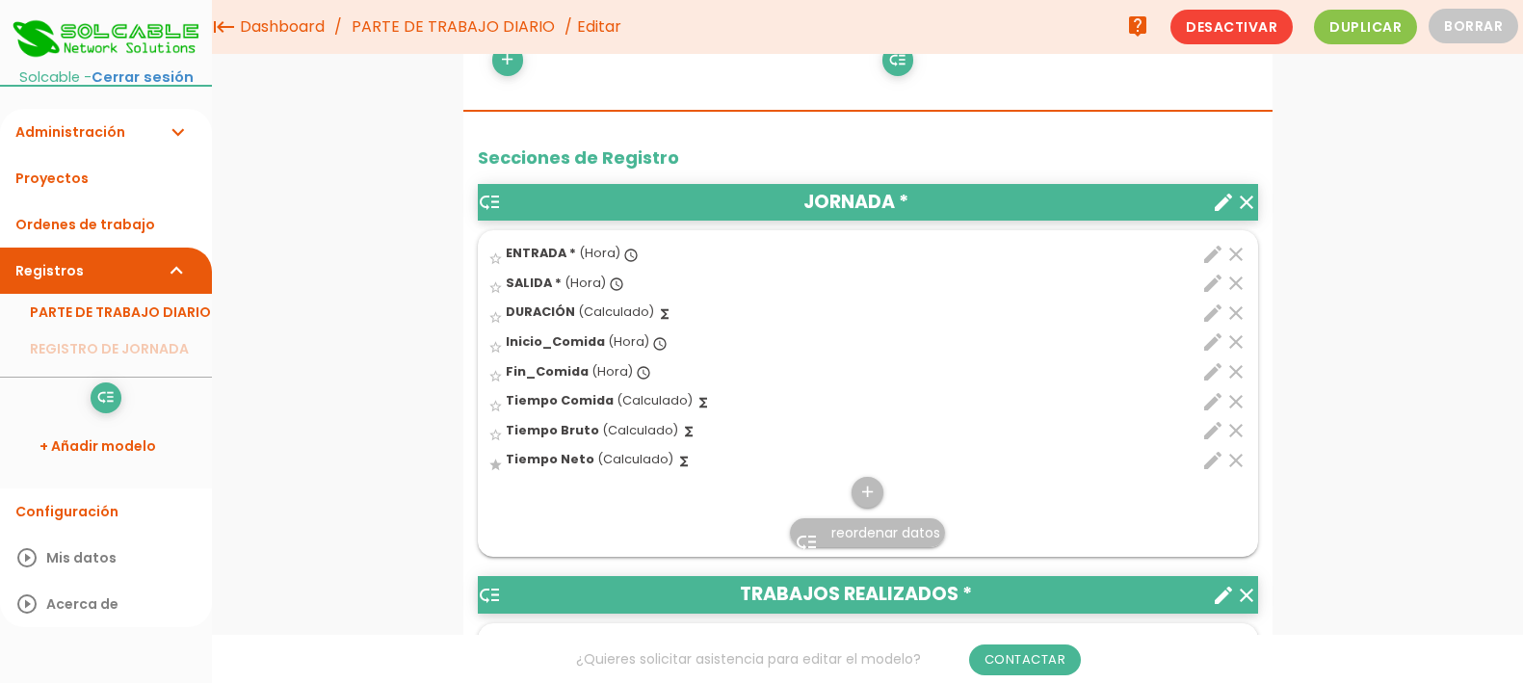
click at [1216, 308] on icon "edit" at bounding box center [1212, 313] width 23 height 23
select select "1"
select select "684_pos2"
select select "-"
select select "684_pos1"
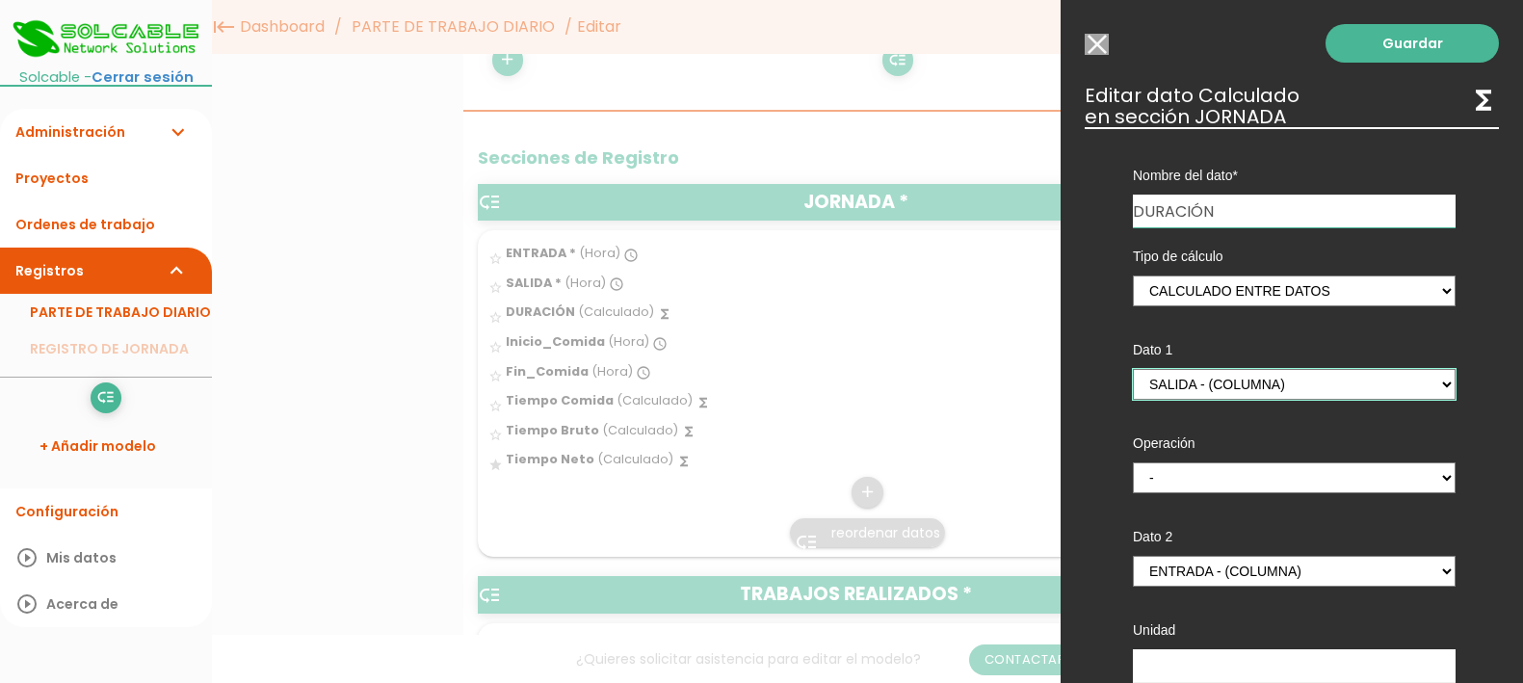
click at [1428, 381] on select "ENTRADA - (columna) SALIDA - (columna) Inicio_Comida - (columna) Fin_Comida - (…" at bounding box center [1294, 384] width 323 height 31
select select "684_pos7"
click at [1133, 369] on select "ENTRADA - (columna) SALIDA - (columna) Inicio_Comida - (columna) Fin_Comida - (…" at bounding box center [1294, 384] width 323 height 31
click at [1425, 571] on select "ENTRADA - (columna) SALIDA - (columna) Inicio_Comida - (columna) Fin_Comida - (…" at bounding box center [1294, 571] width 323 height 31
select select "684_pos6"
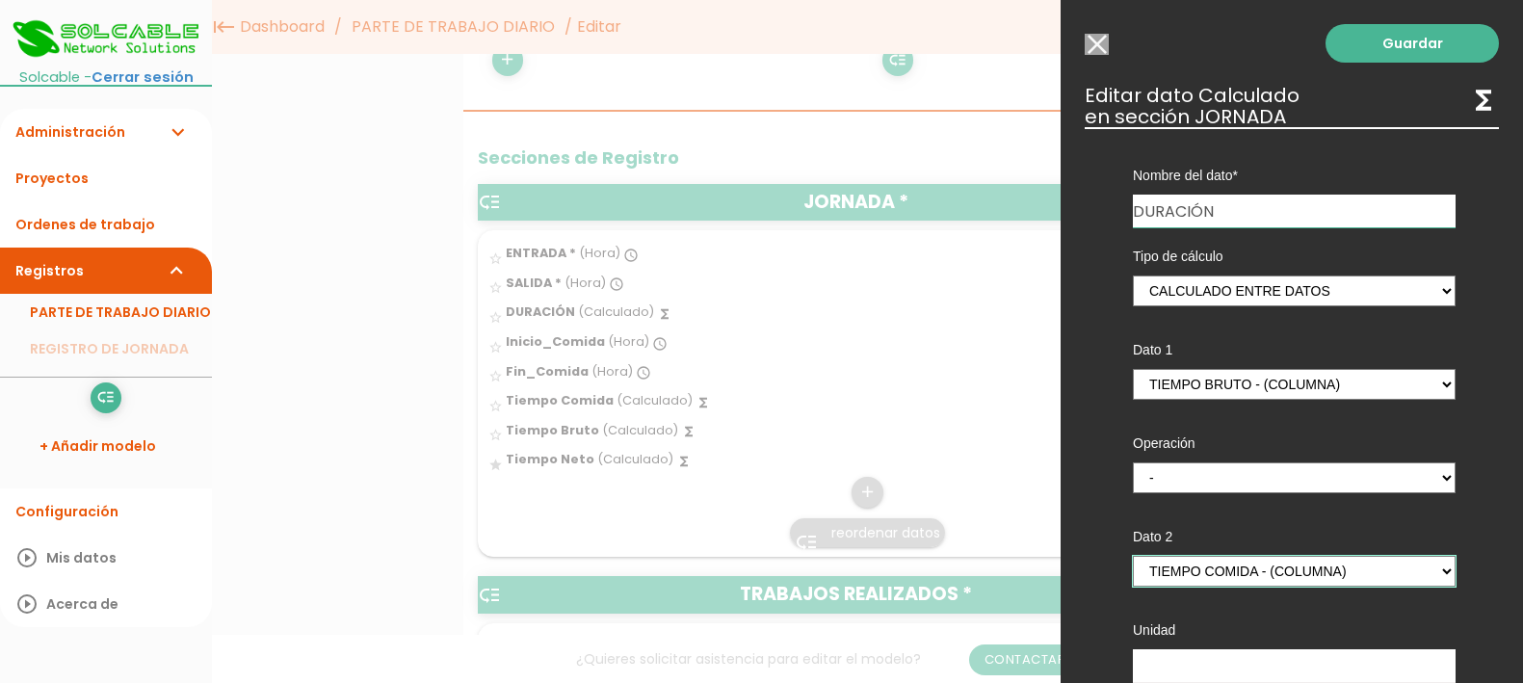
click at [1133, 556] on select "ENTRADA - (columna) SALIDA - (columna) Inicio_Comida - (columna) Fin_Comida - (…" at bounding box center [1294, 571] width 323 height 31
click at [1367, 42] on link "Guardar" at bounding box center [1412, 43] width 173 height 39
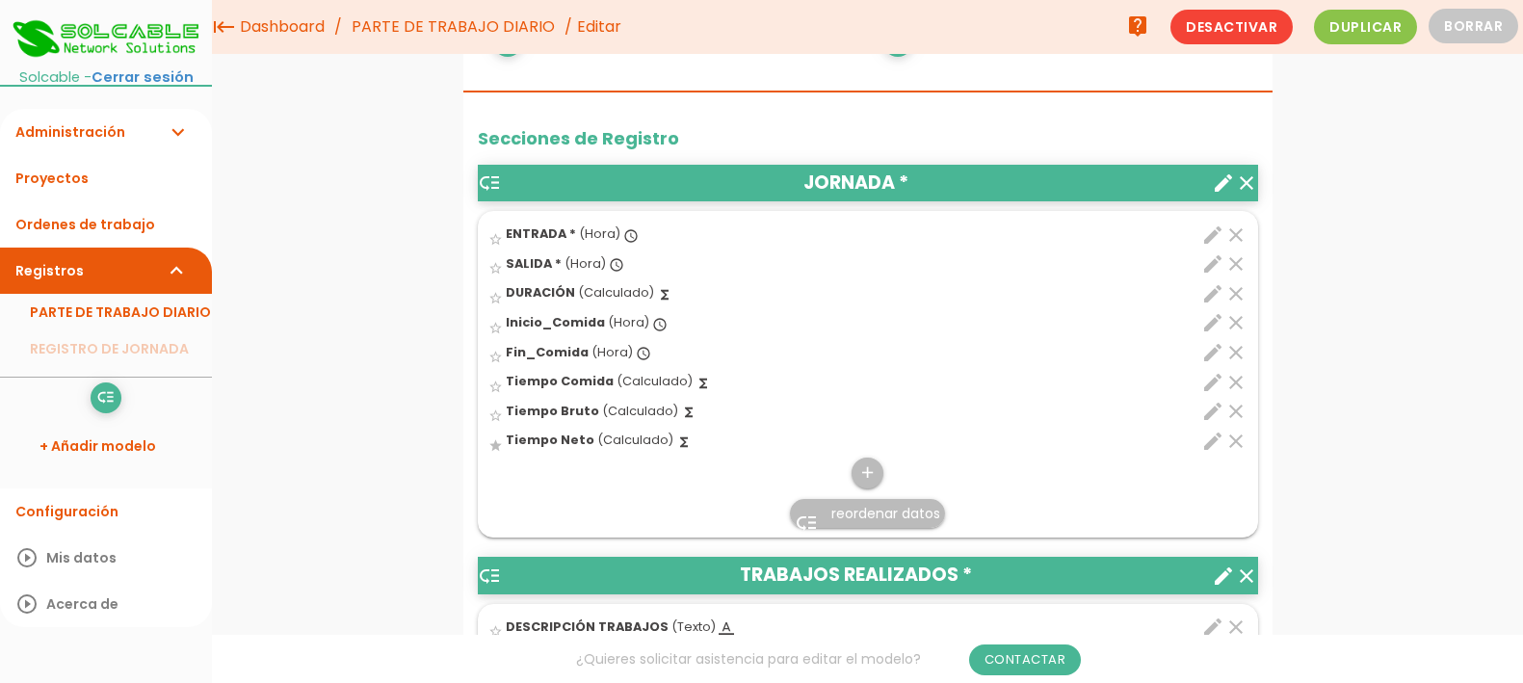
scroll to position [555, 0]
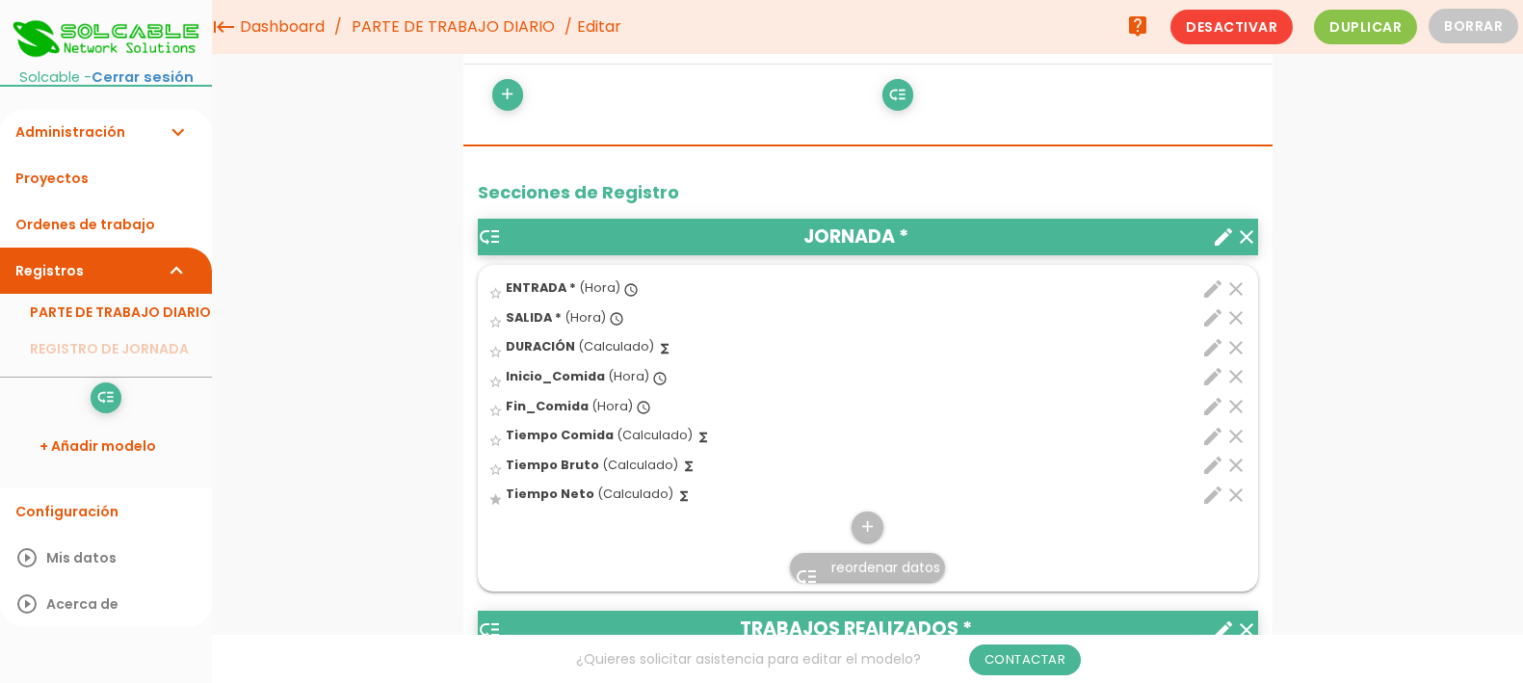
click at [1211, 433] on icon "edit" at bounding box center [1212, 436] width 23 height 23
select select "1"
select select "684_pos5"
select select "-"
select select "684_pos4"
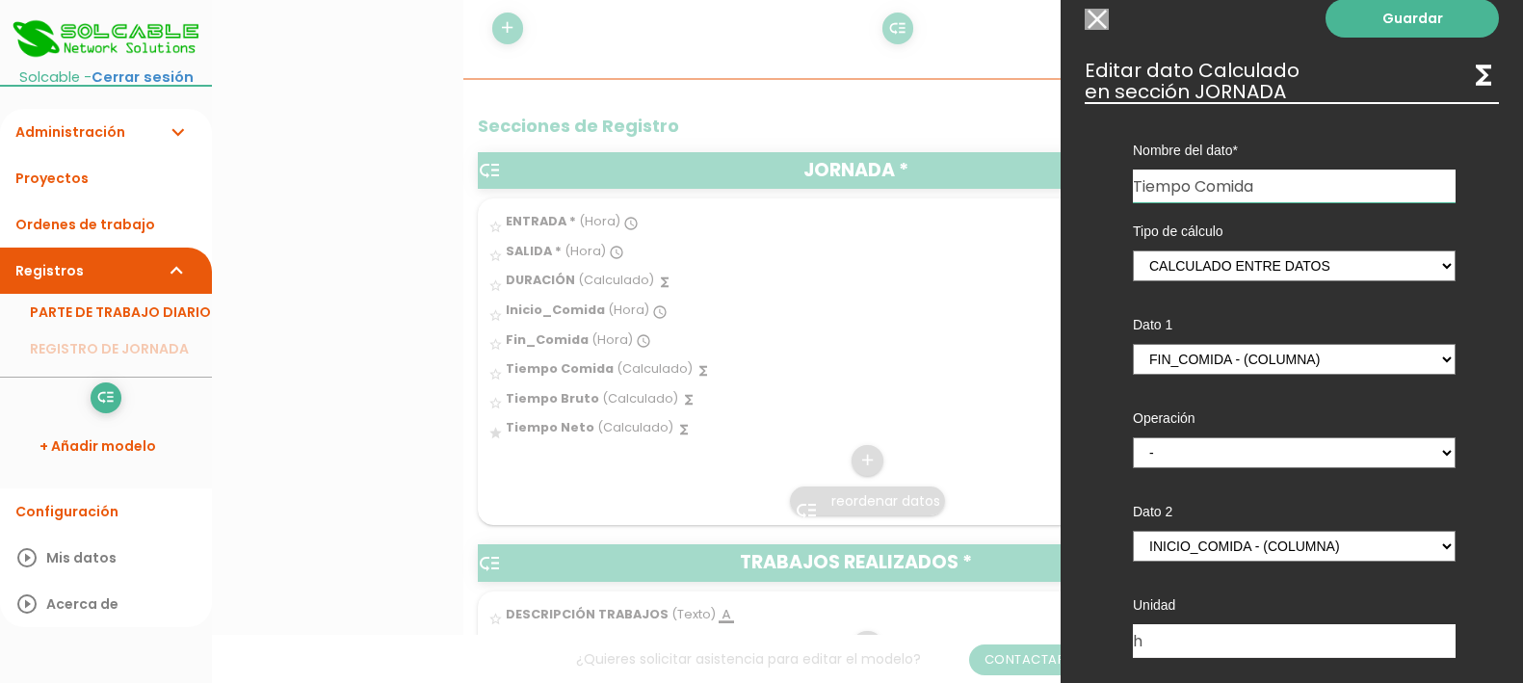
scroll to position [0, 0]
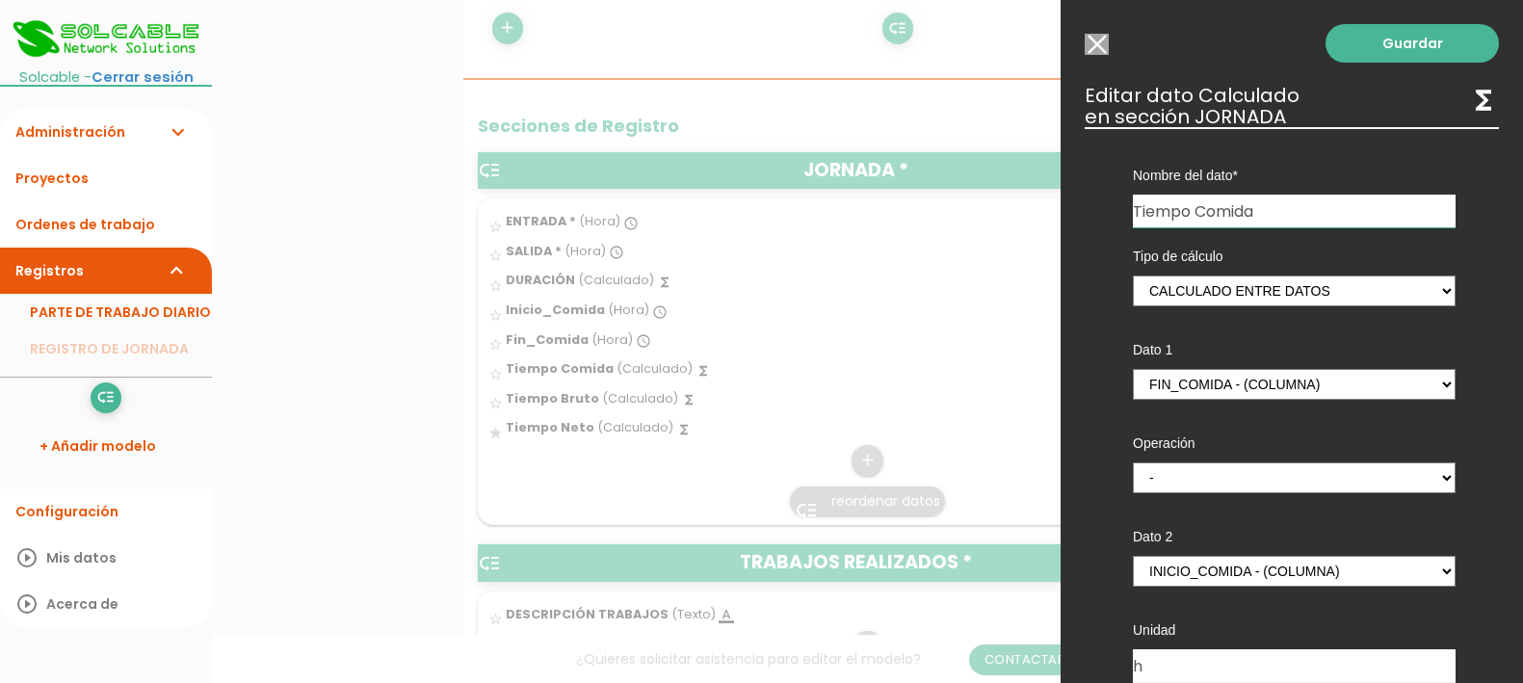
click at [1094, 43] on input "Modelo sin Ordenes de trabajo" at bounding box center [1097, 44] width 24 height 21
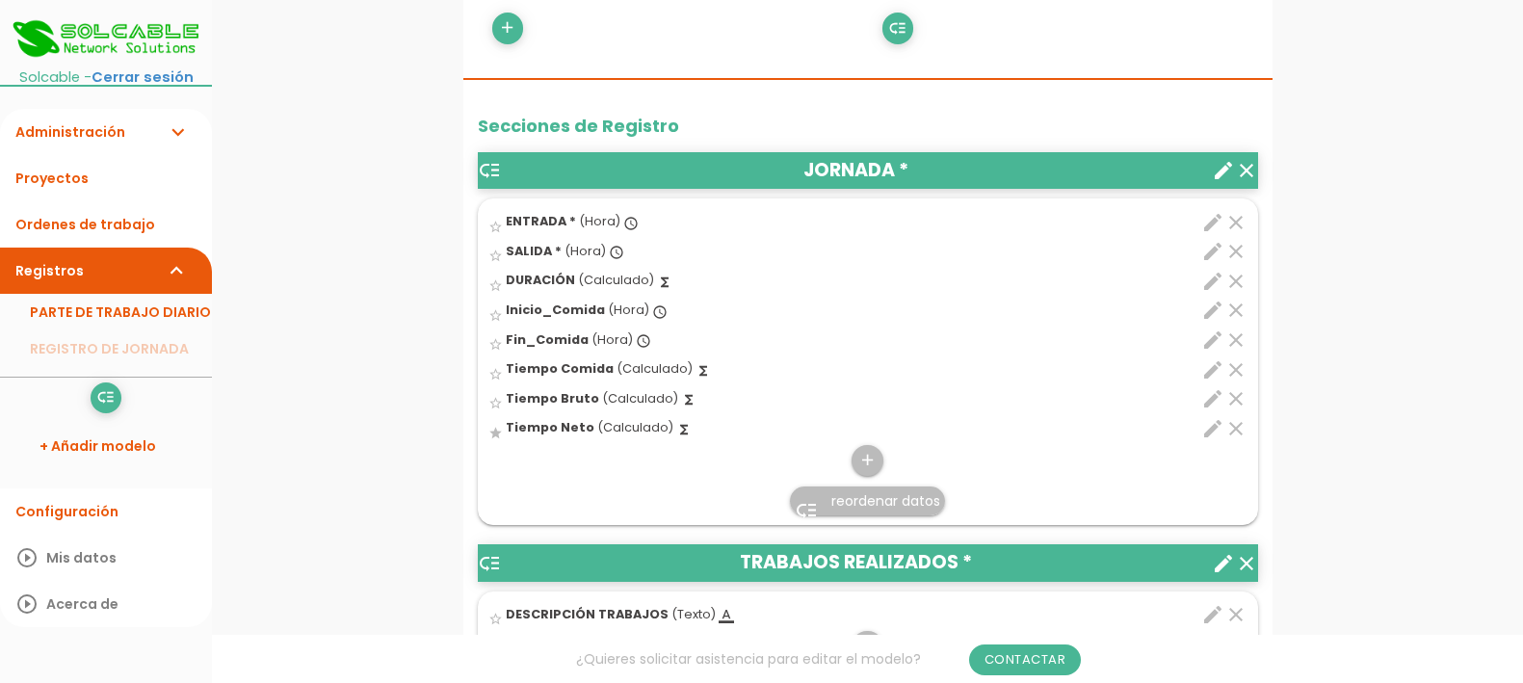
click at [1213, 305] on icon "edit" at bounding box center [1212, 310] width 23 height 23
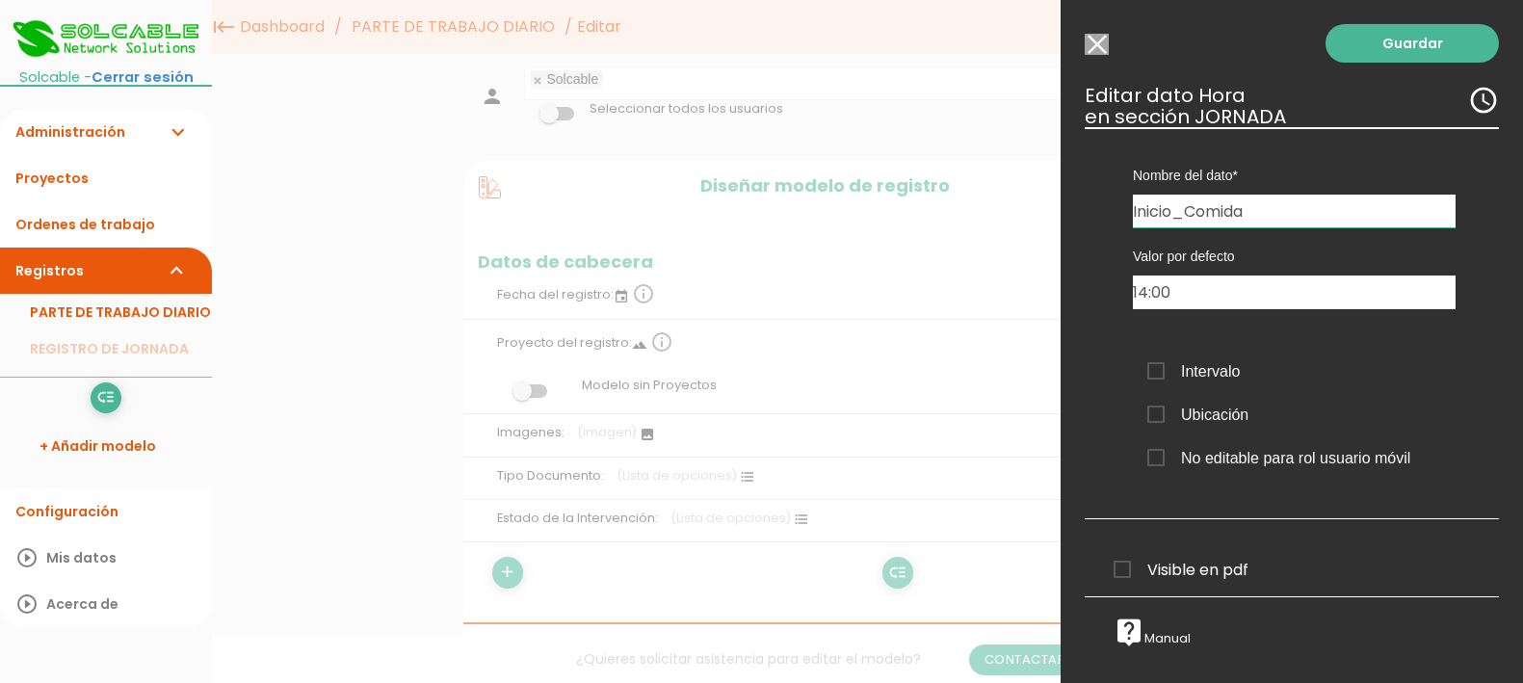
scroll to position [73, 0]
click at [1096, 48] on input "Modelo sin Ordenes de trabajo" at bounding box center [1097, 44] width 24 height 21
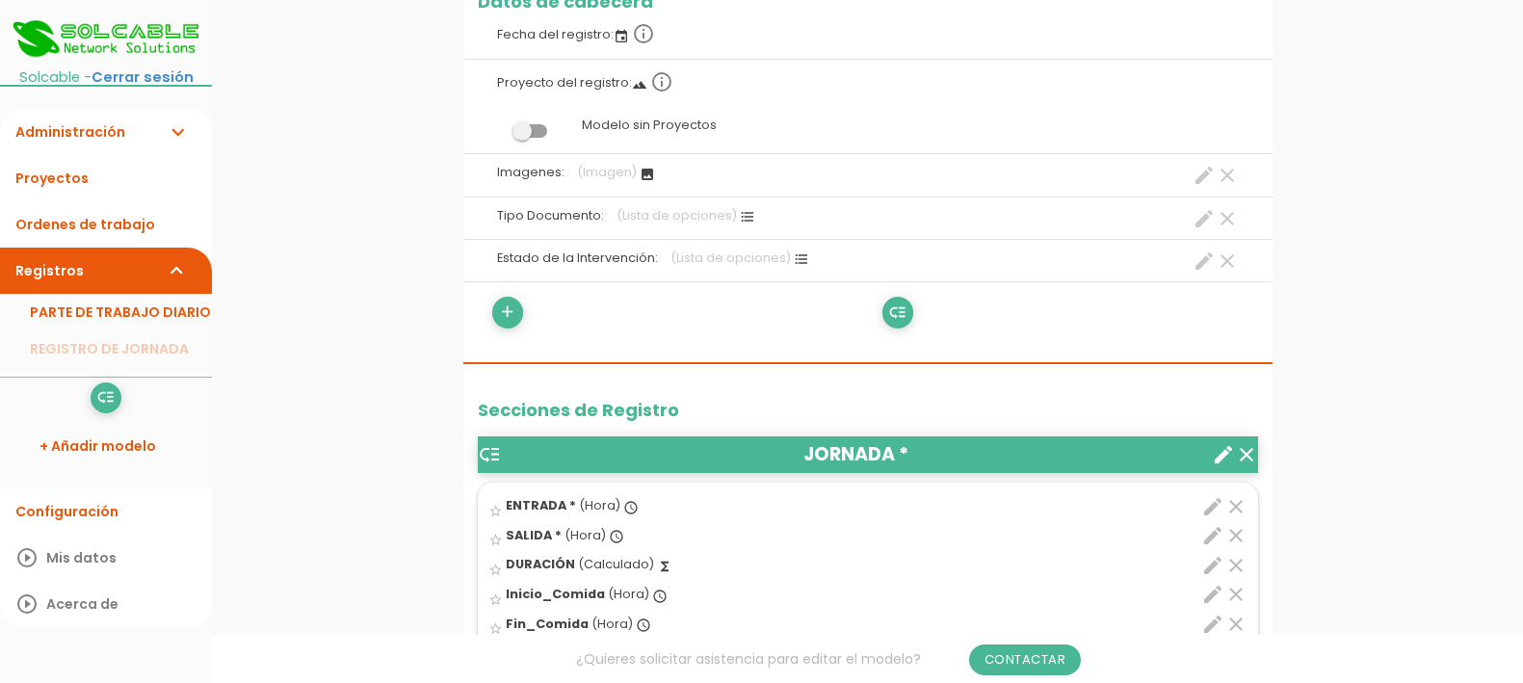
scroll to position [482, 0]
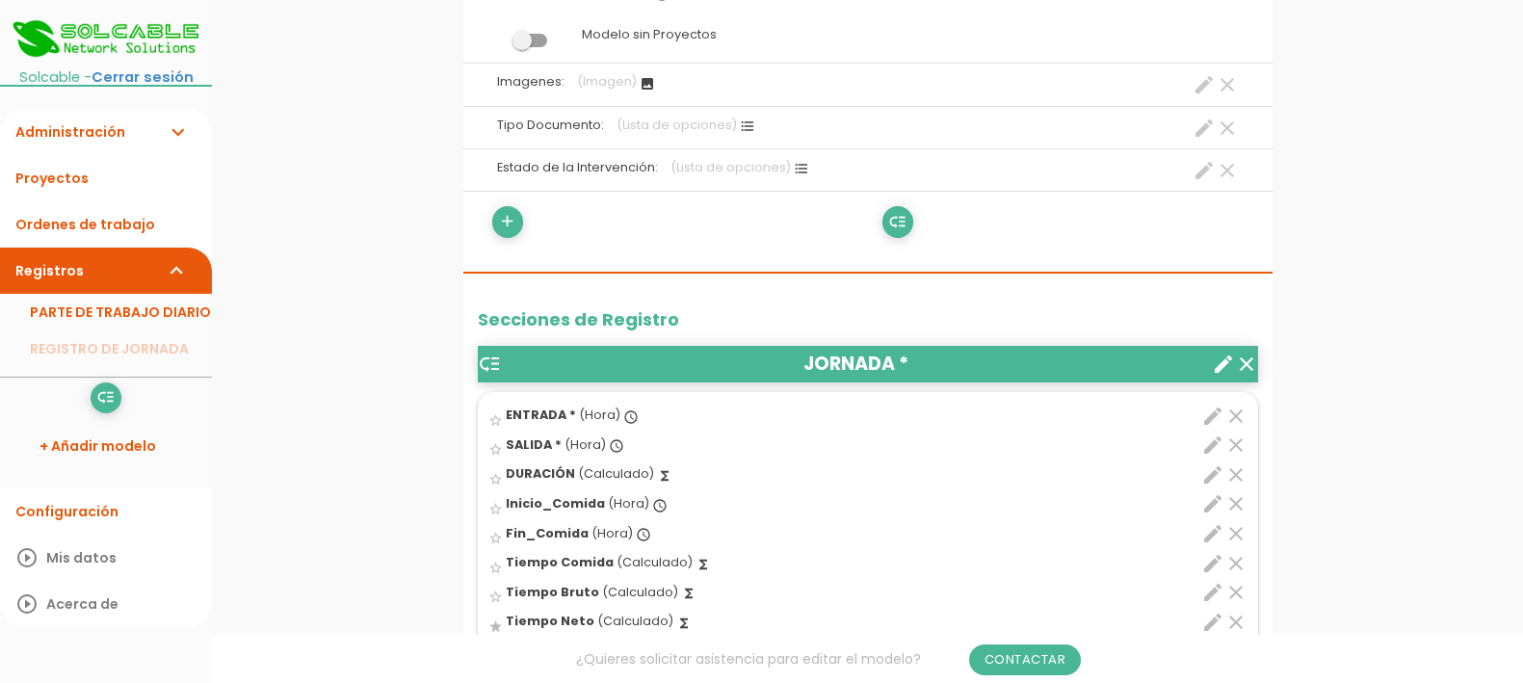
click at [1210, 511] on icon "edit" at bounding box center [1212, 503] width 23 height 23
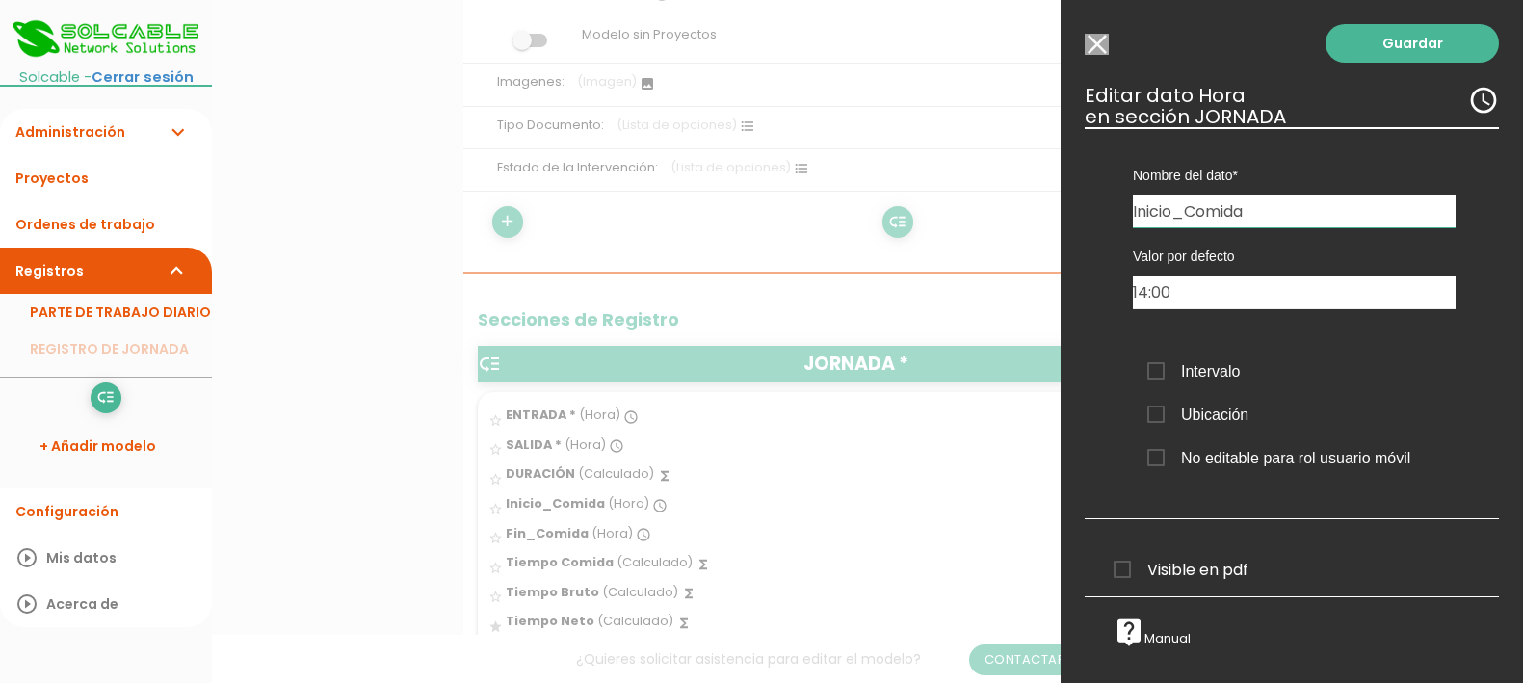
click at [1104, 43] on input "Modelo sin Ordenes de trabajo" at bounding box center [1097, 44] width 24 height 21
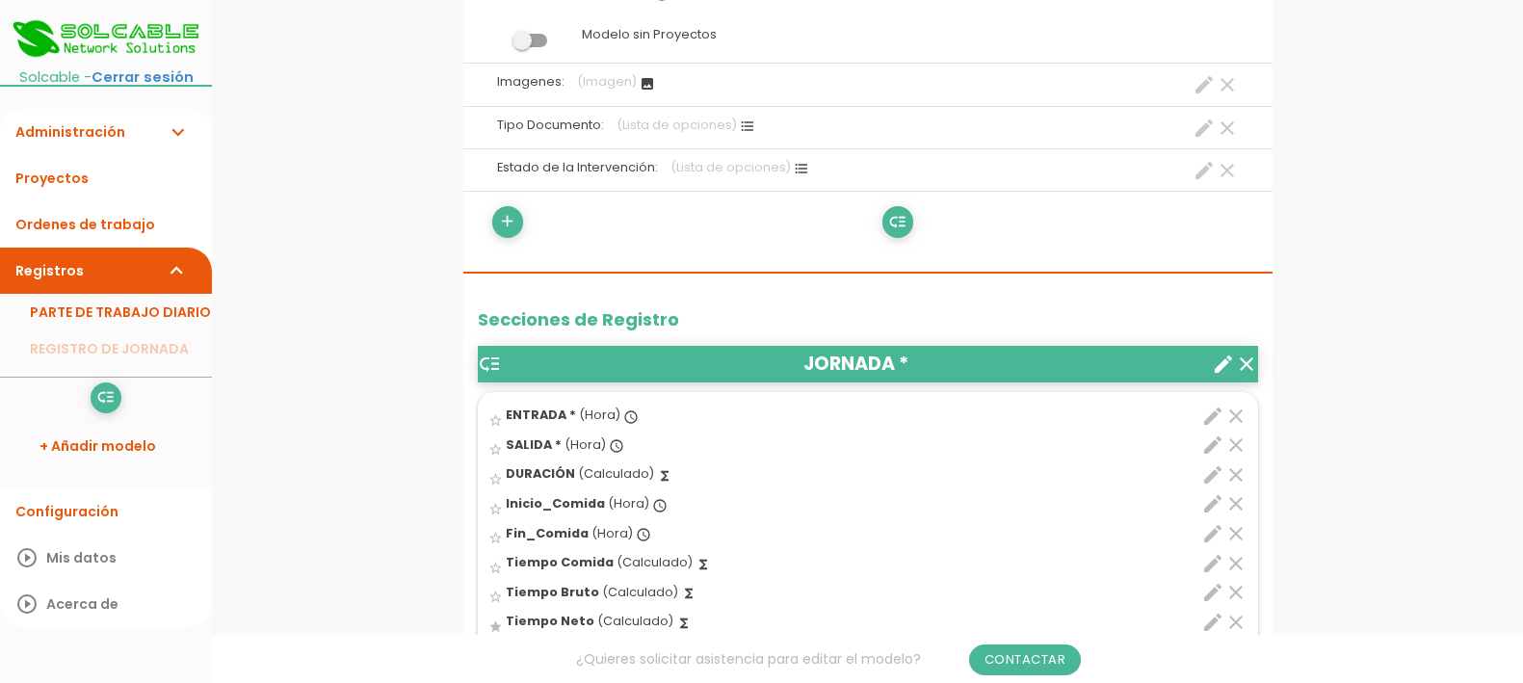
click at [1212, 528] on icon "edit" at bounding box center [1212, 533] width 23 height 23
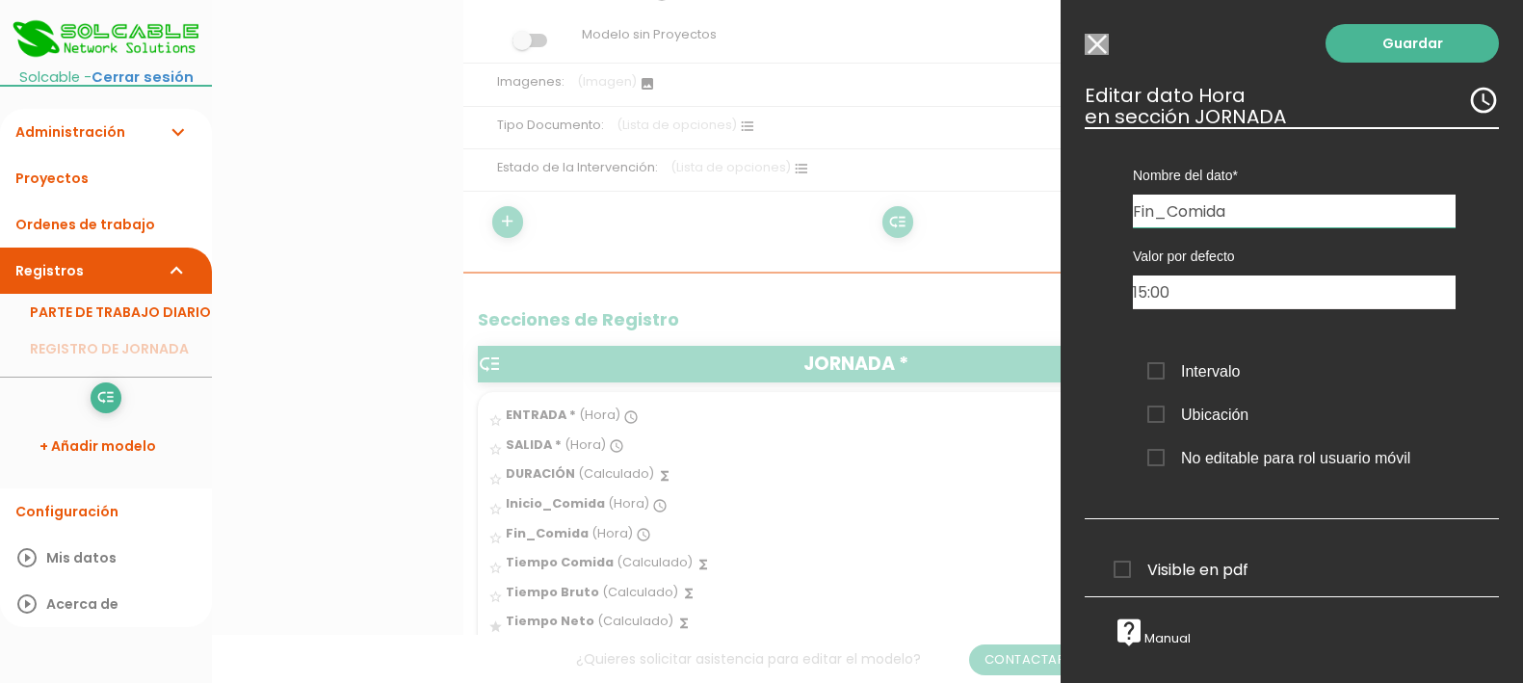
scroll to position [602, 0]
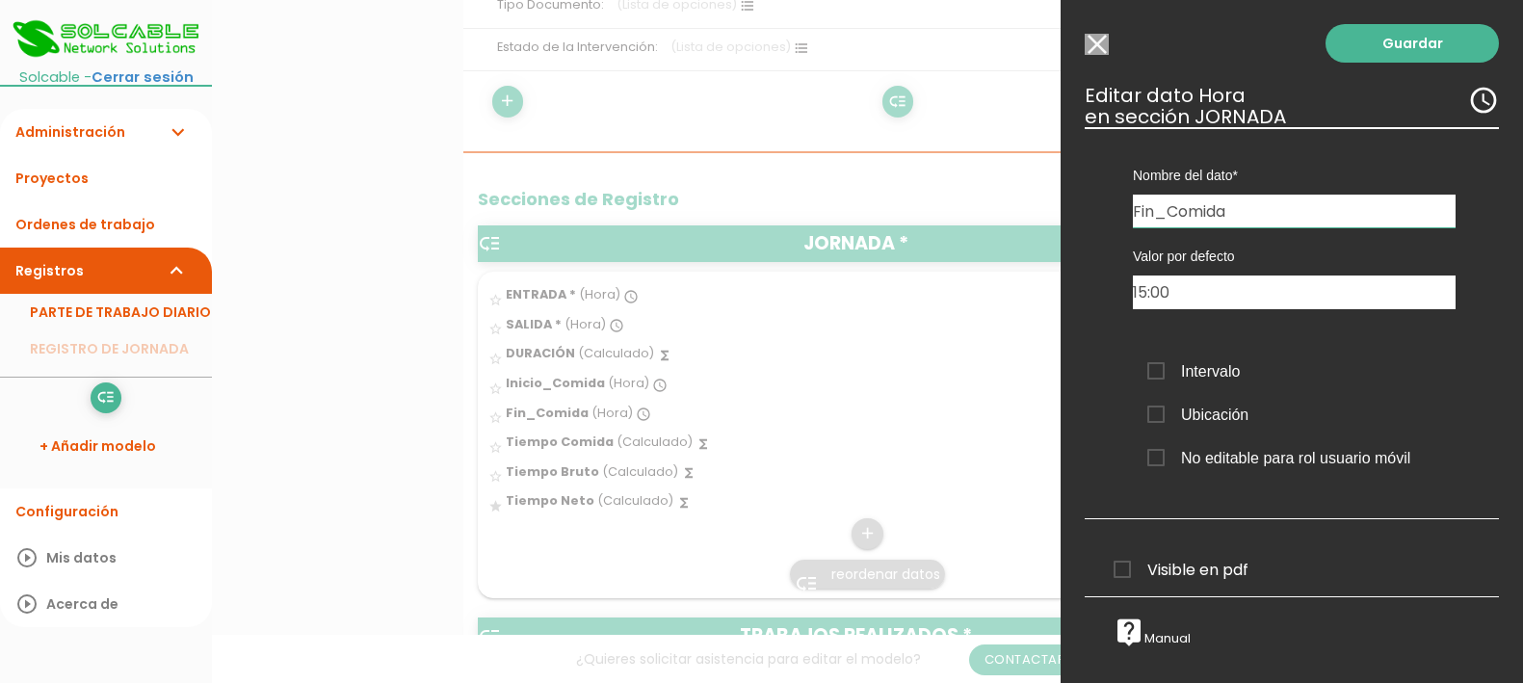
click at [1090, 34] on input "Modelo sin Ordenes de trabajo" at bounding box center [1097, 44] width 24 height 21
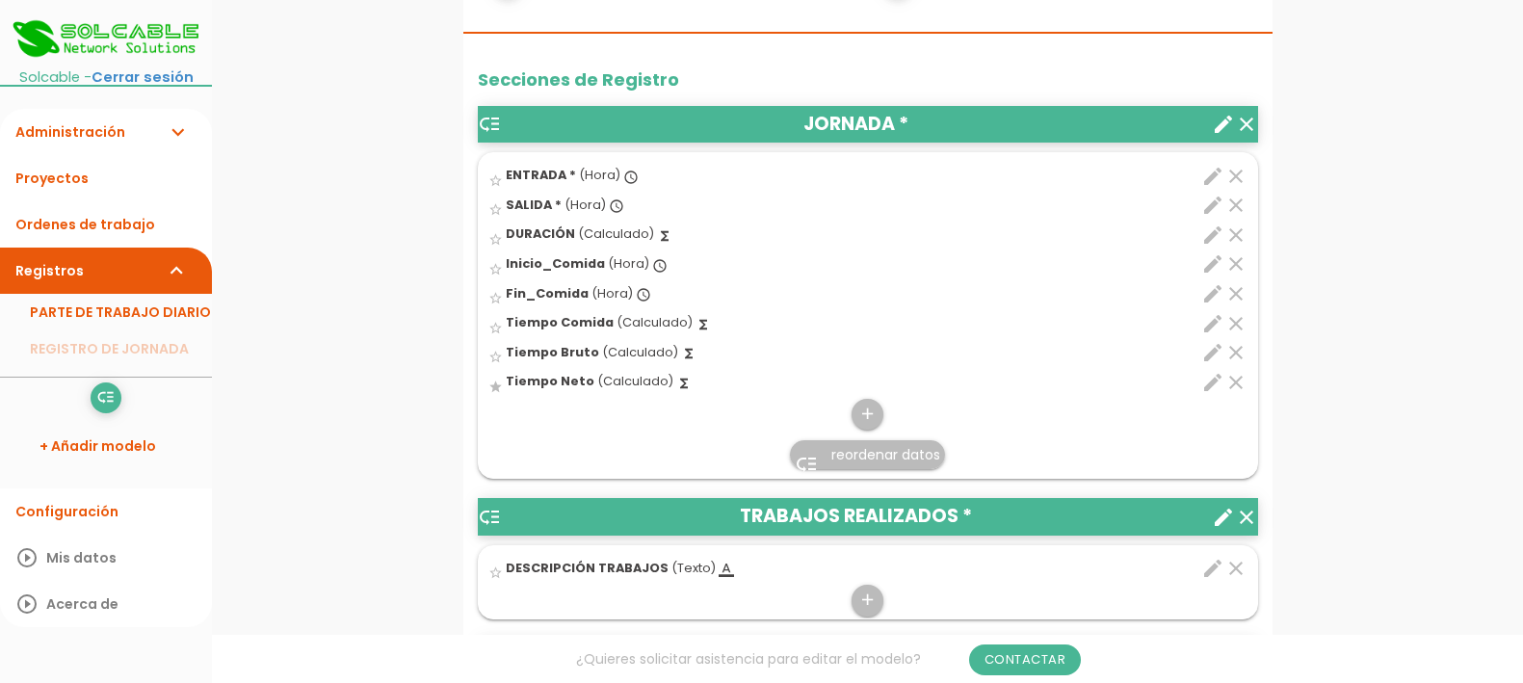
scroll to position [722, 0]
click at [1205, 324] on icon "edit" at bounding box center [1212, 322] width 23 height 23
select select "1"
select select "684_pos5"
select select "-"
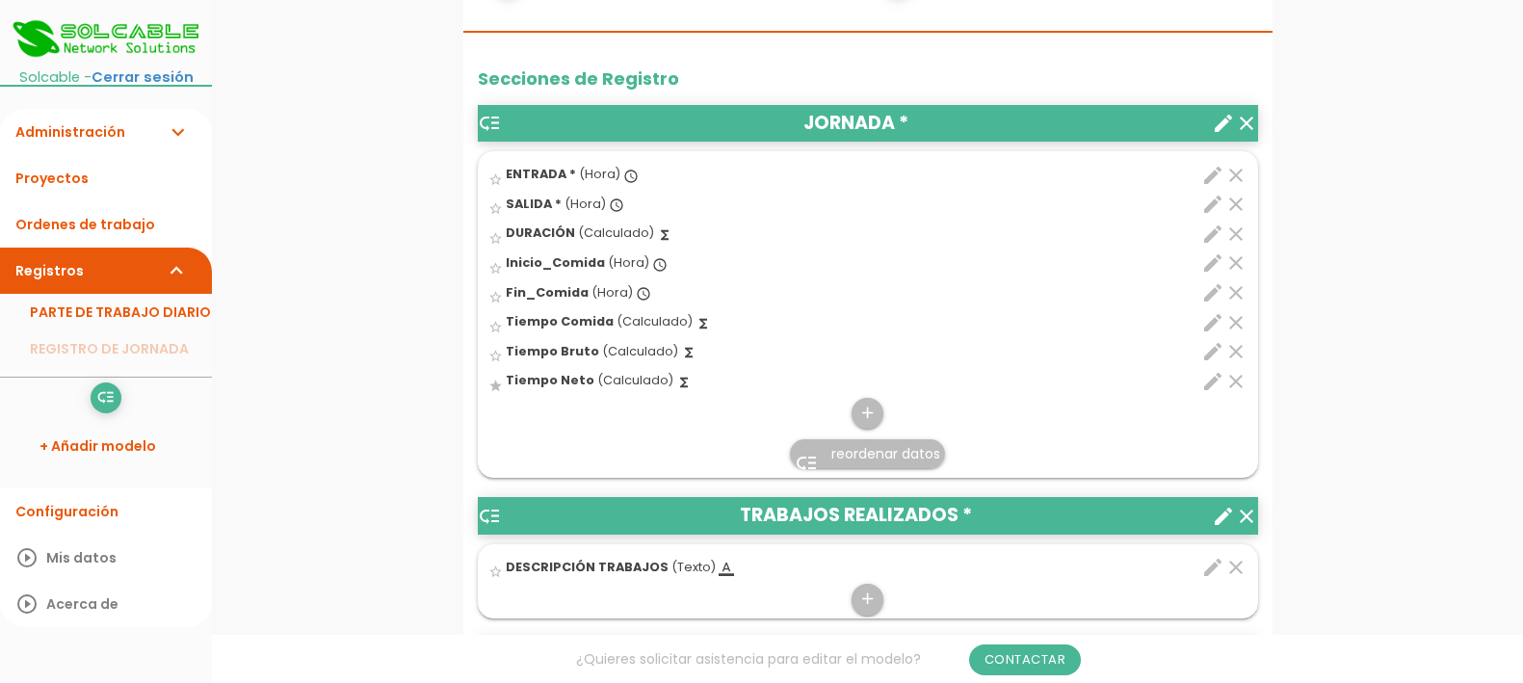
select select "684_pos4"
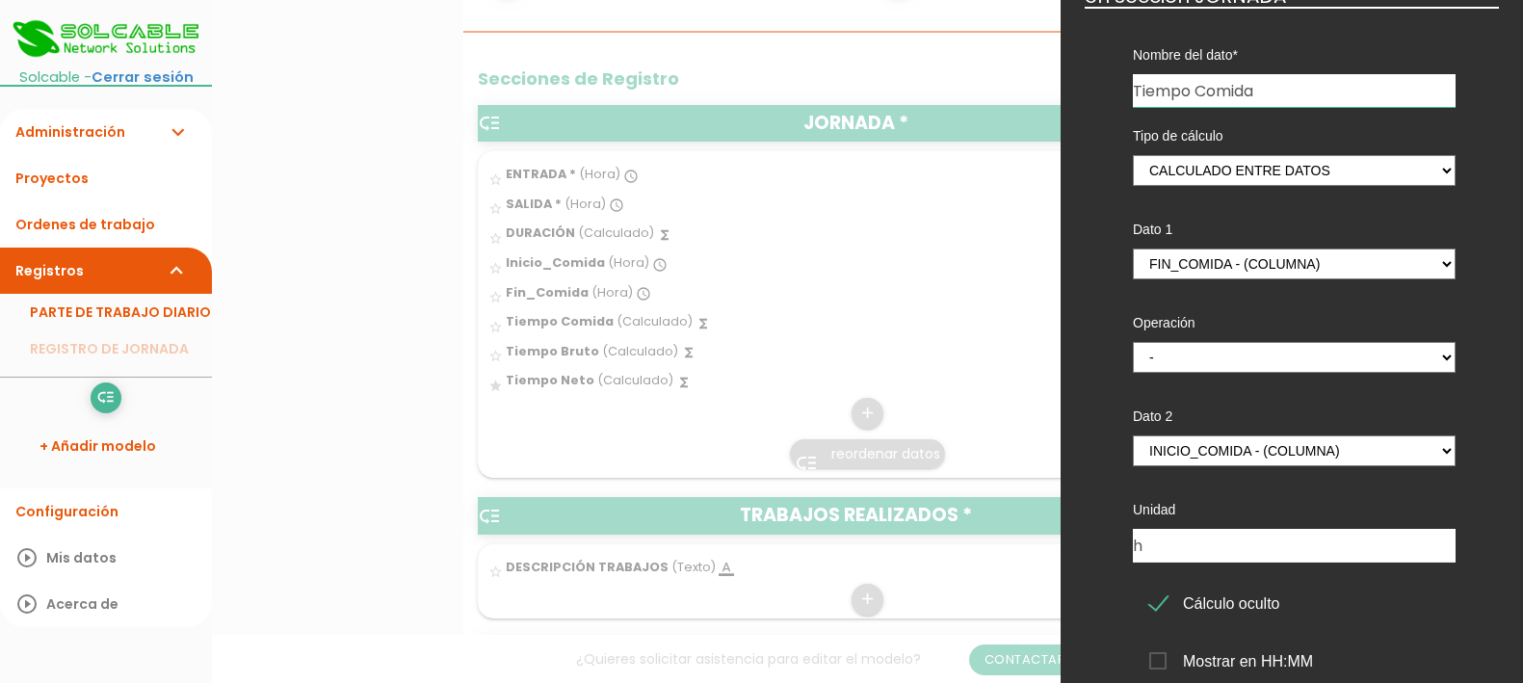
scroll to position [0, 0]
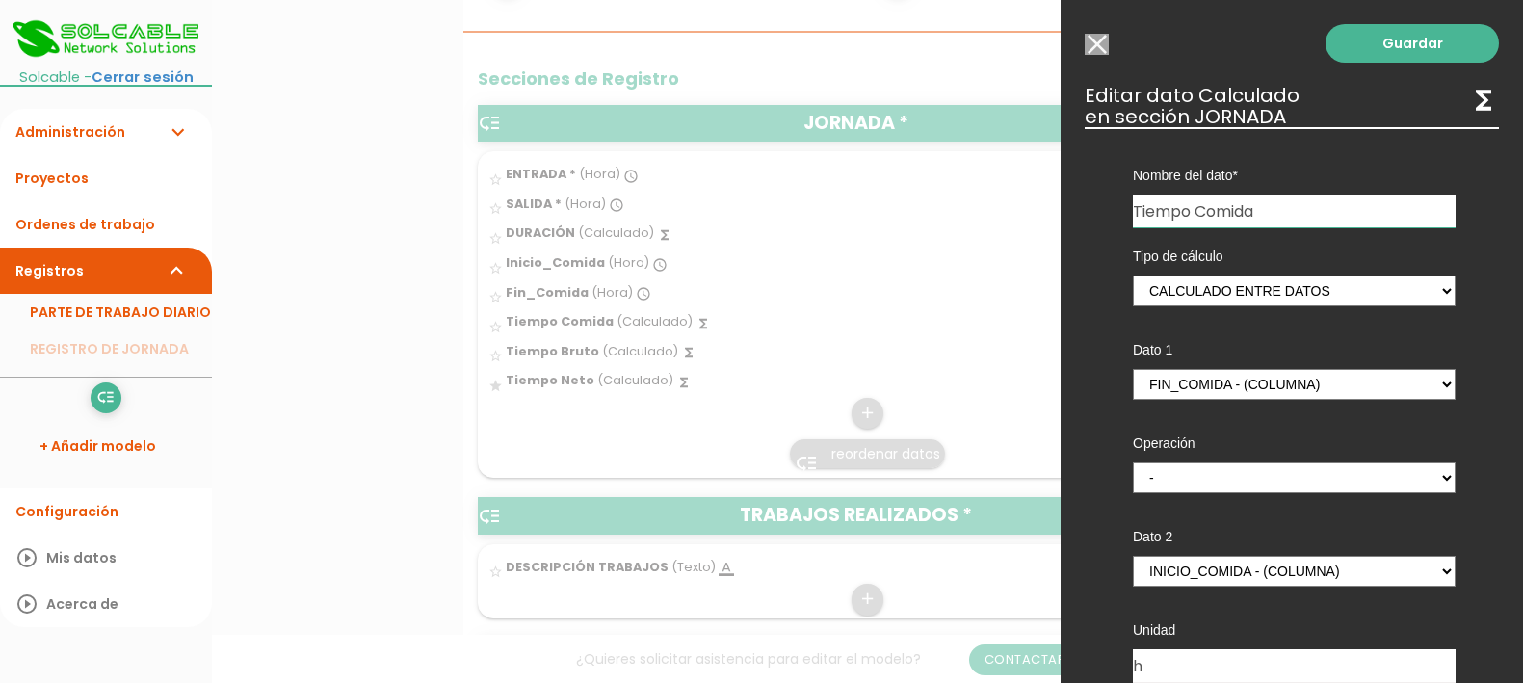
click at [1104, 41] on input "Modelo sin Ordenes de trabajo" at bounding box center [1097, 44] width 24 height 21
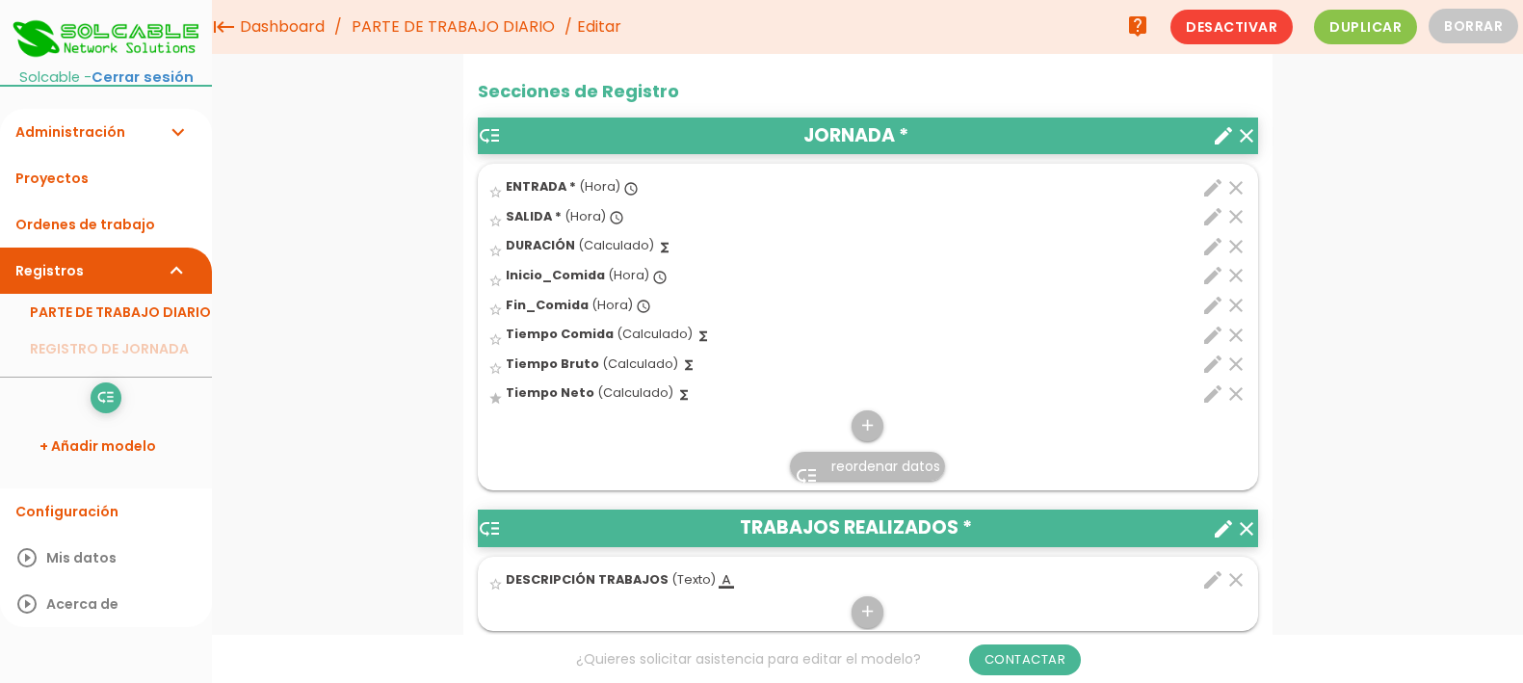
scroll to position [602, 0]
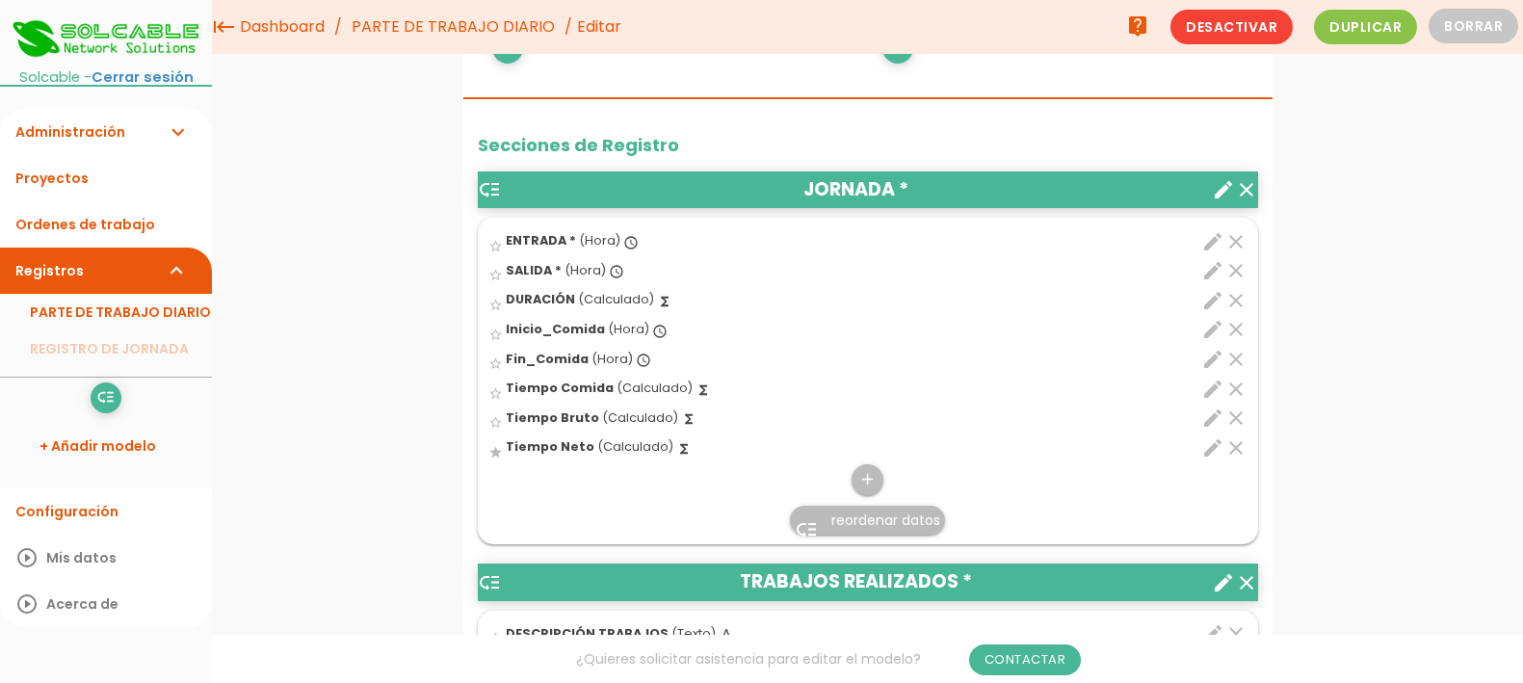
click at [712, 508] on li "low_priority reordenar datos" at bounding box center [868, 520] width 778 height 46
click at [870, 484] on icon "add" at bounding box center [867, 479] width 18 height 31
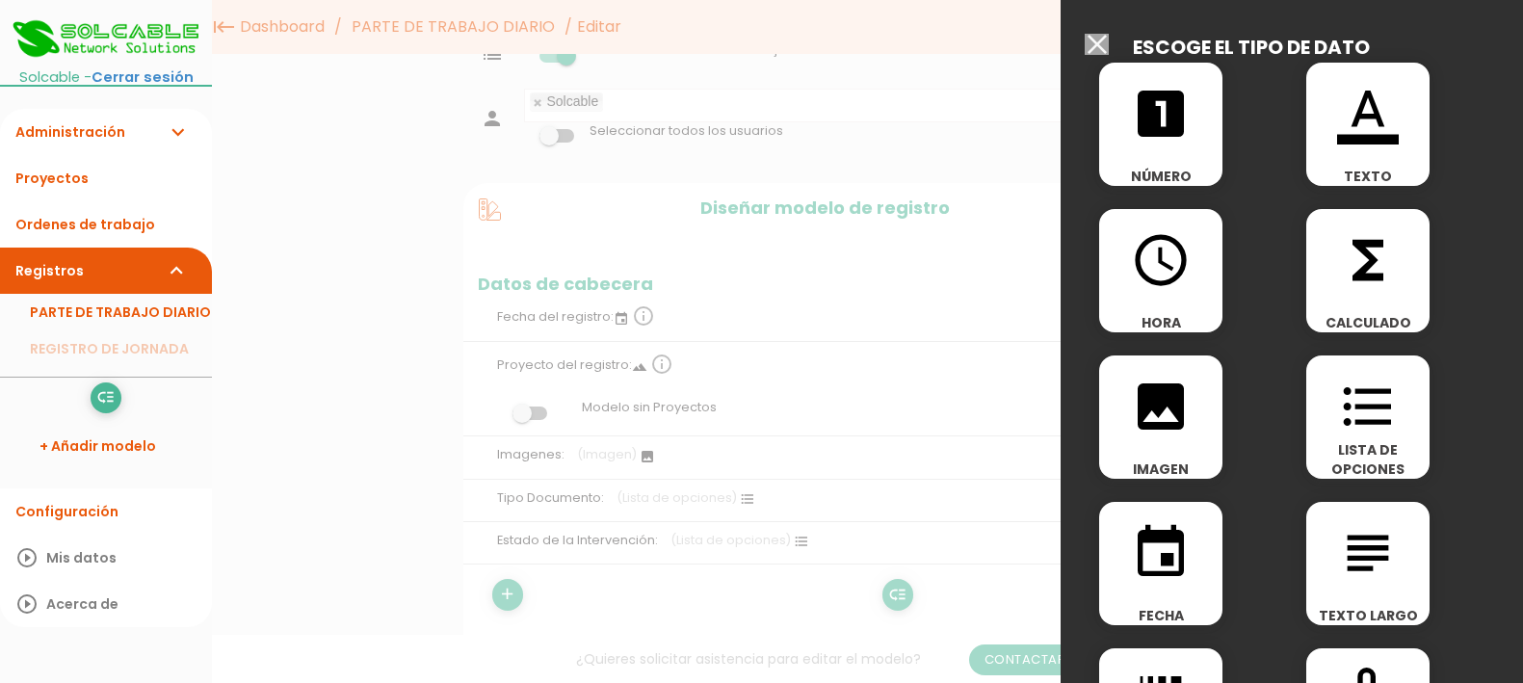
scroll to position [0, 0]
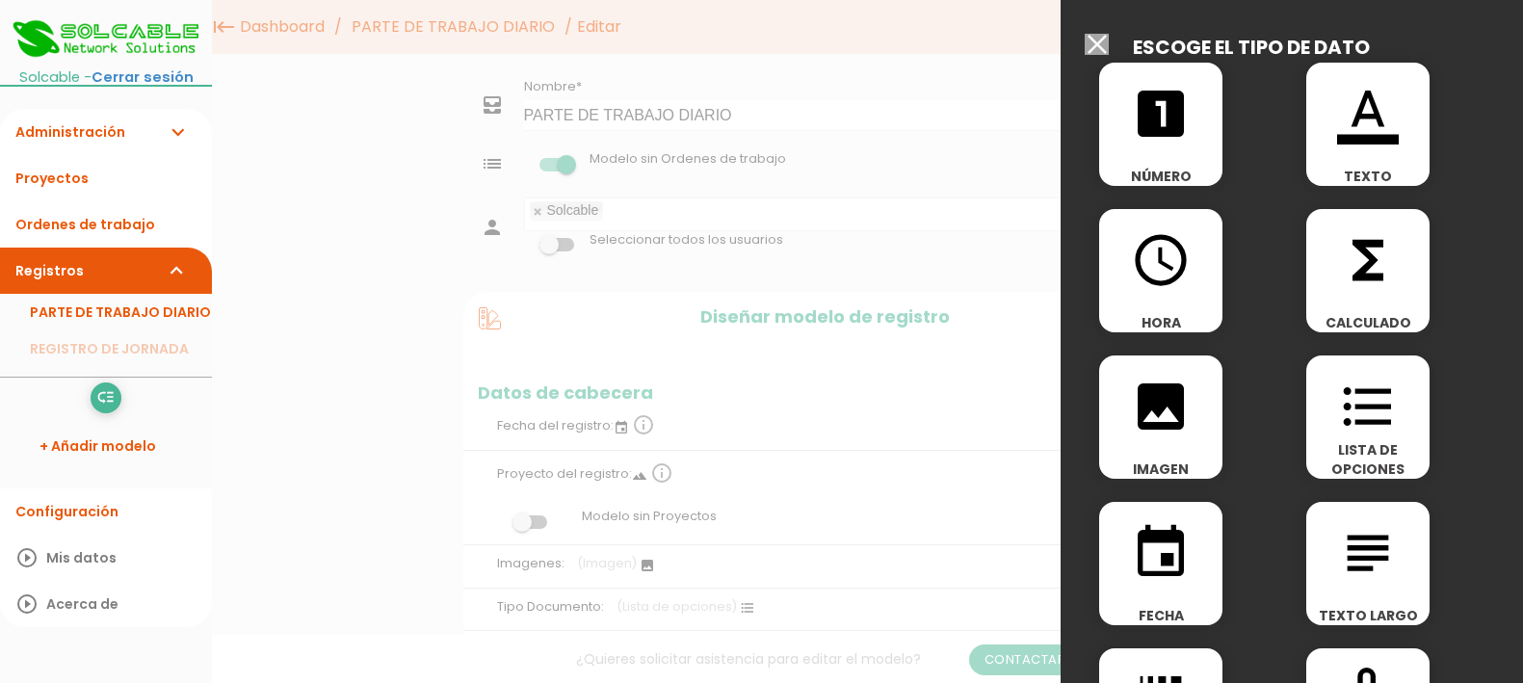
click at [1164, 126] on icon "looks_one" at bounding box center [1161, 114] width 62 height 62
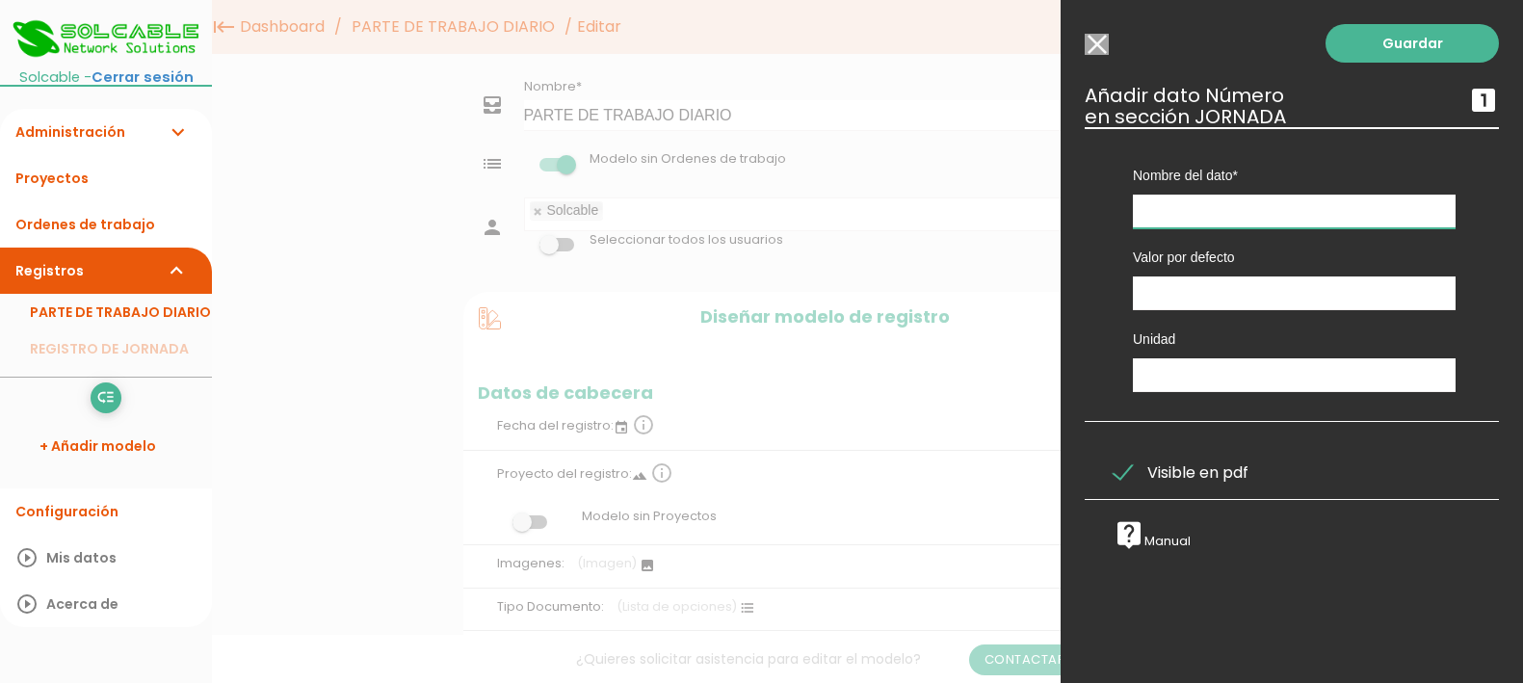
click at [1262, 214] on input "text" at bounding box center [1294, 212] width 323 height 34
type input "Pausa Comida"
click at [1201, 286] on input "number" at bounding box center [1294, 293] width 323 height 34
type input "1"
click at [1246, 371] on input "text" at bounding box center [1294, 375] width 323 height 34
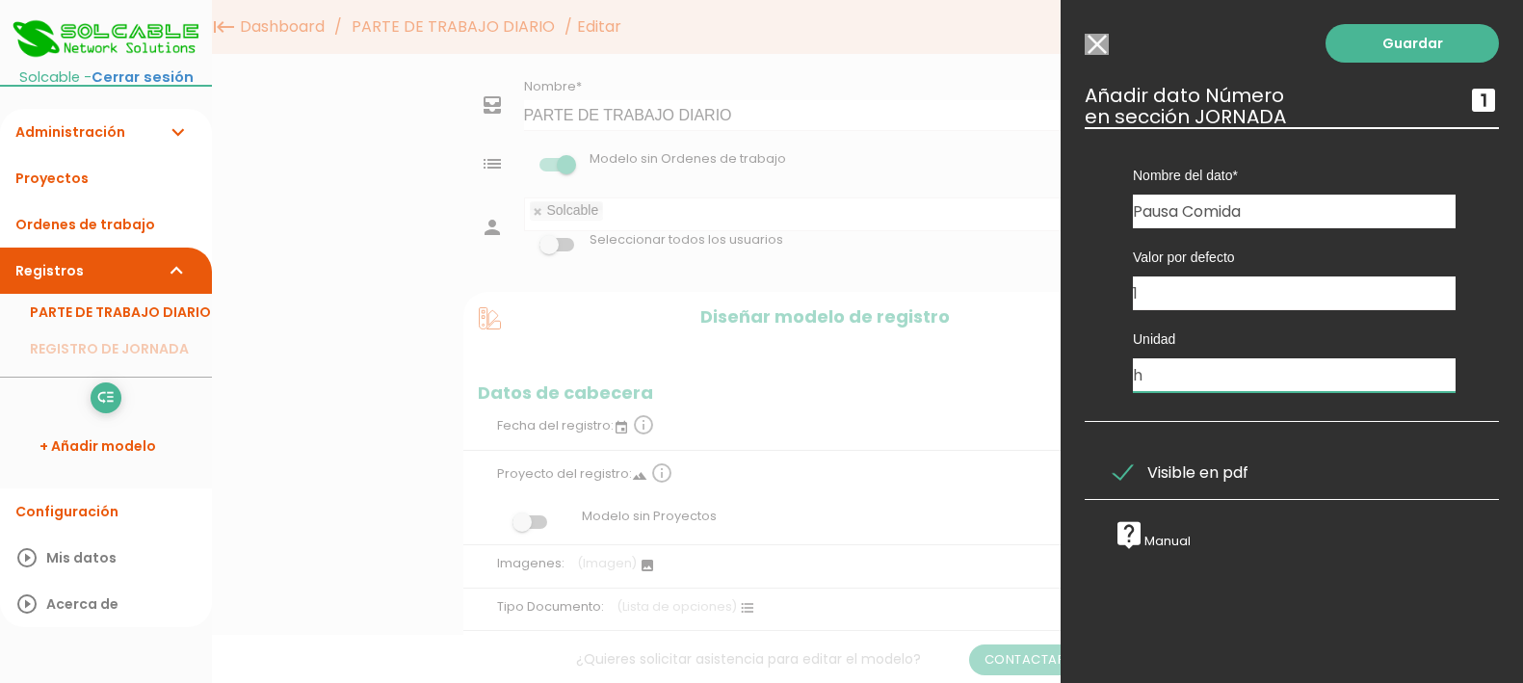
type input "h"
click at [1128, 460] on span "Visible en pdf" at bounding box center [1181, 472] width 135 height 24
click at [0, 0] on input "Visible en pdf" at bounding box center [0, 0] width 0 height 0
click at [1375, 42] on link "Guardar" at bounding box center [1412, 43] width 173 height 39
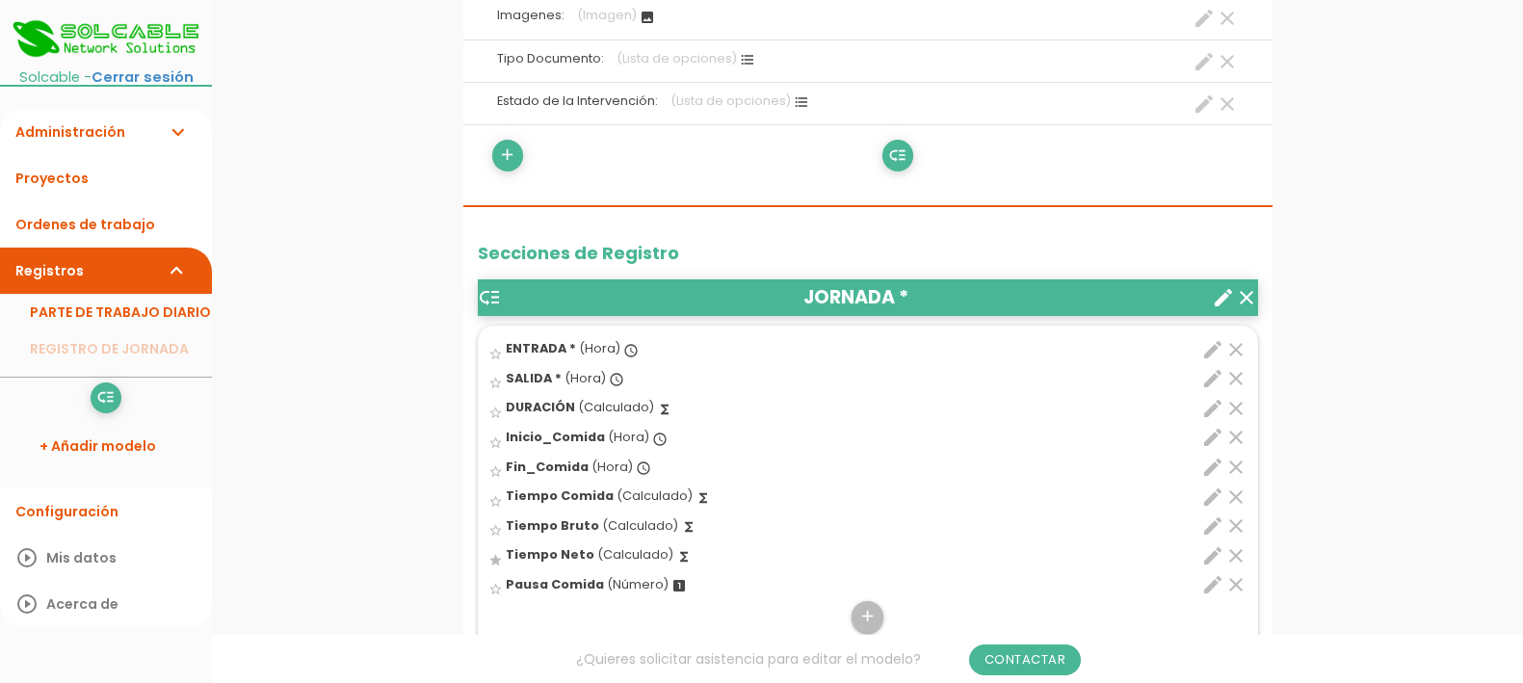
scroll to position [602, 0]
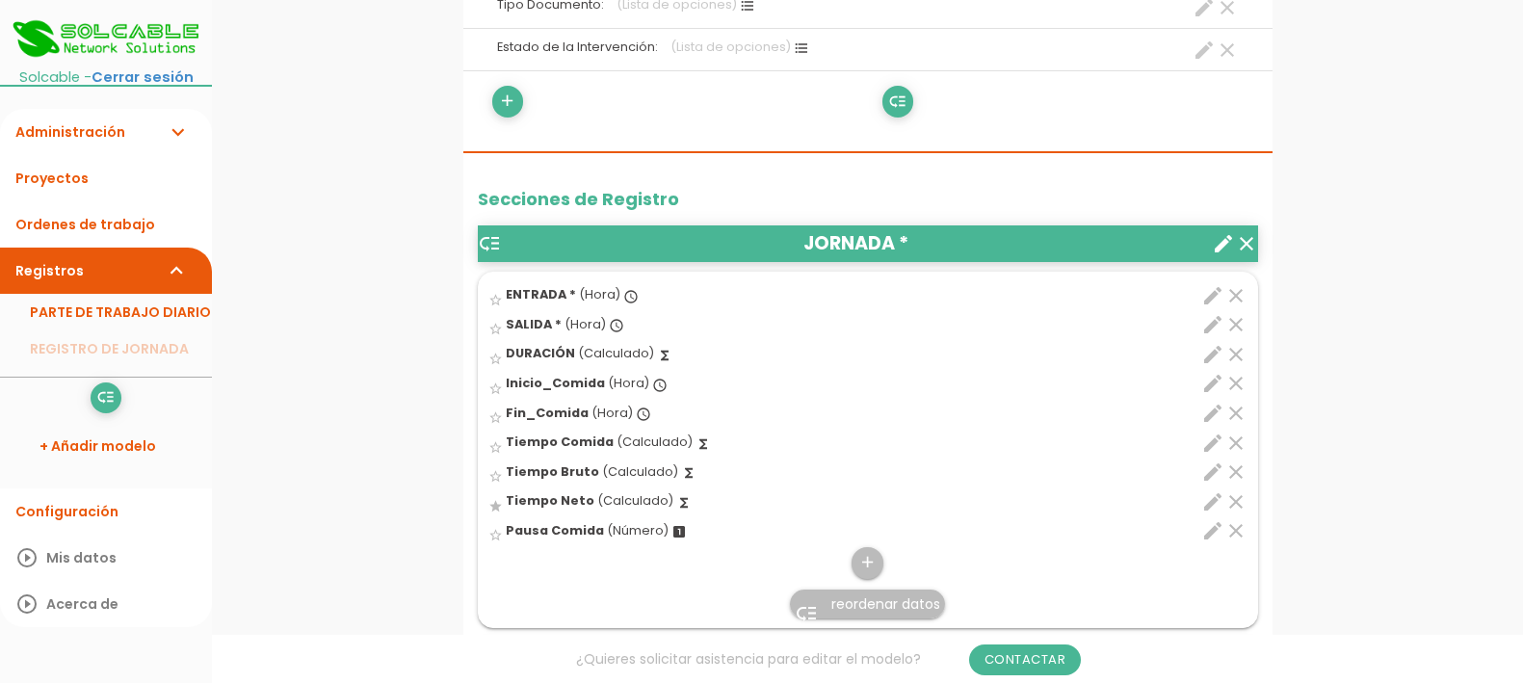
click at [1215, 500] on icon "edit" at bounding box center [1212, 501] width 23 height 23
select select "1"
select select "684_pos7"
select select "-"
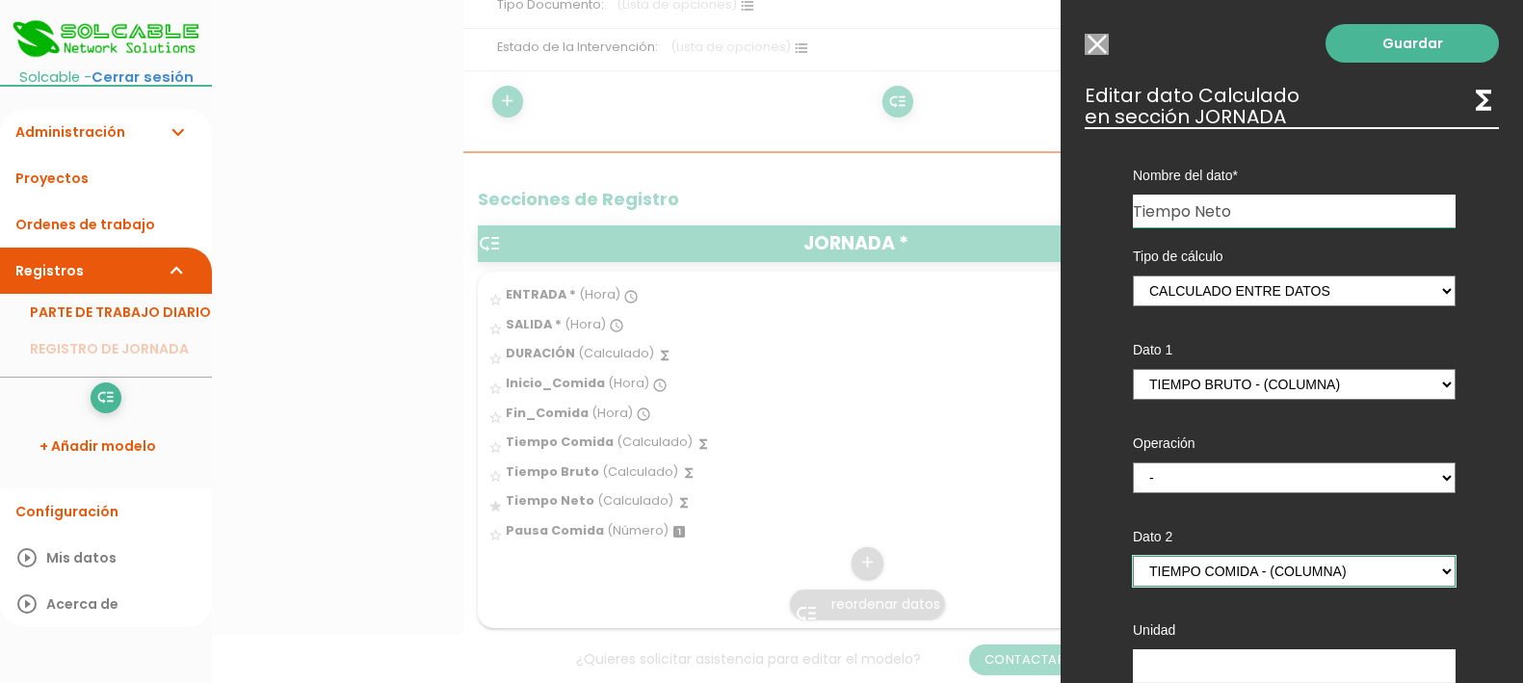
click at [1427, 563] on select "ENTRADA - (columna) SALIDA - (columna) DURACIÓN - (columna) Inicio_Comida - (co…" at bounding box center [1294, 571] width 323 height 31
select select "684_pos9"
click at [1133, 556] on select "ENTRADA - (columna) SALIDA - (columna) DURACIÓN - (columna) Inicio_Comida - (co…" at bounding box center [1294, 571] width 323 height 31
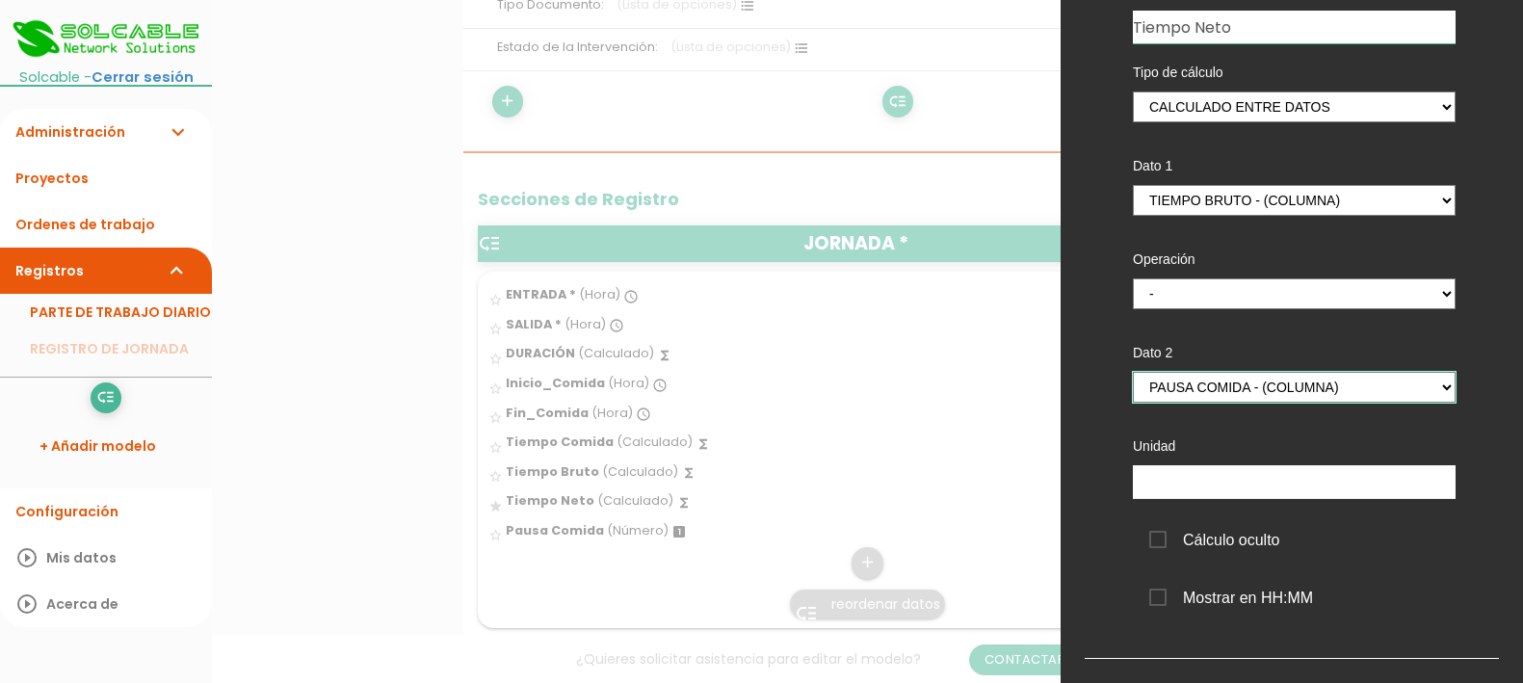
scroll to position [241, 0]
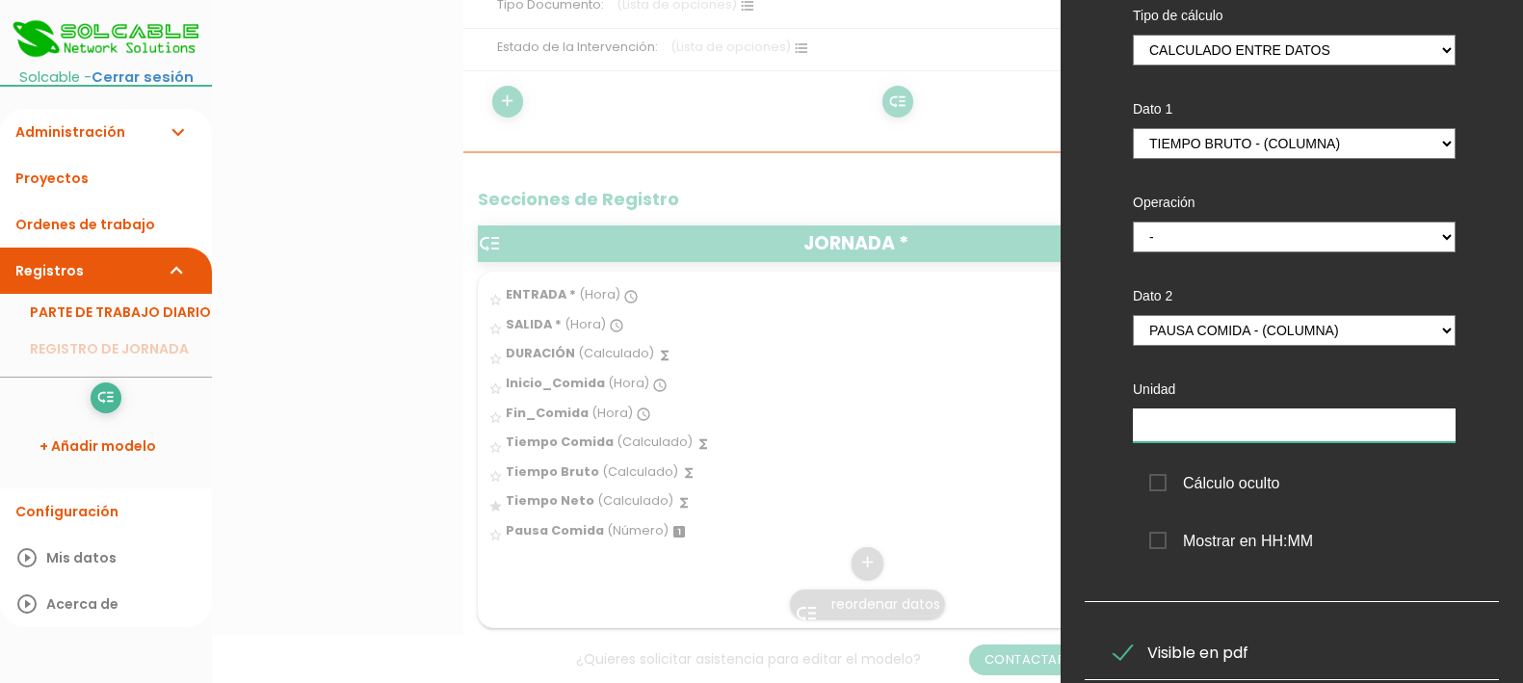
click at [1248, 428] on input "text" at bounding box center [1294, 425] width 323 height 34
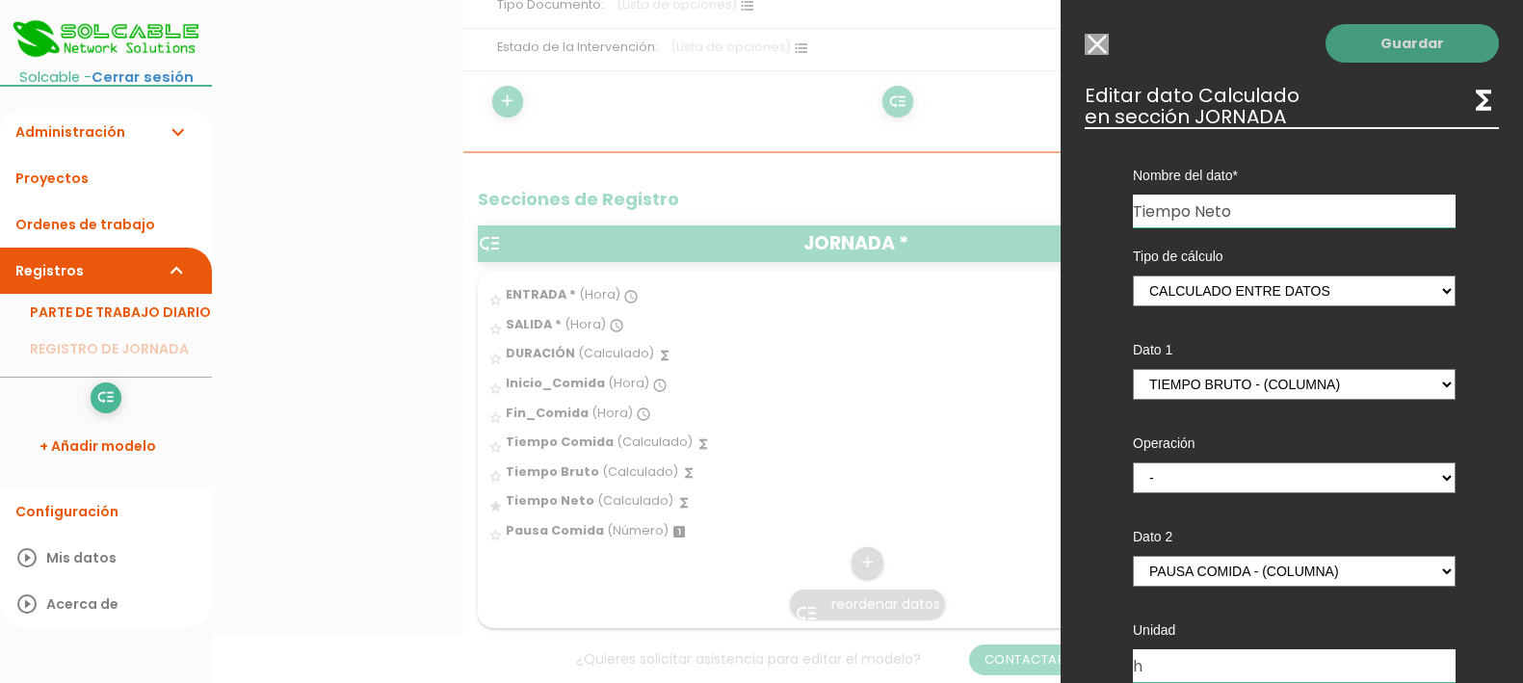
type input "h"
click at [1416, 44] on link "Guardar" at bounding box center [1412, 43] width 173 height 39
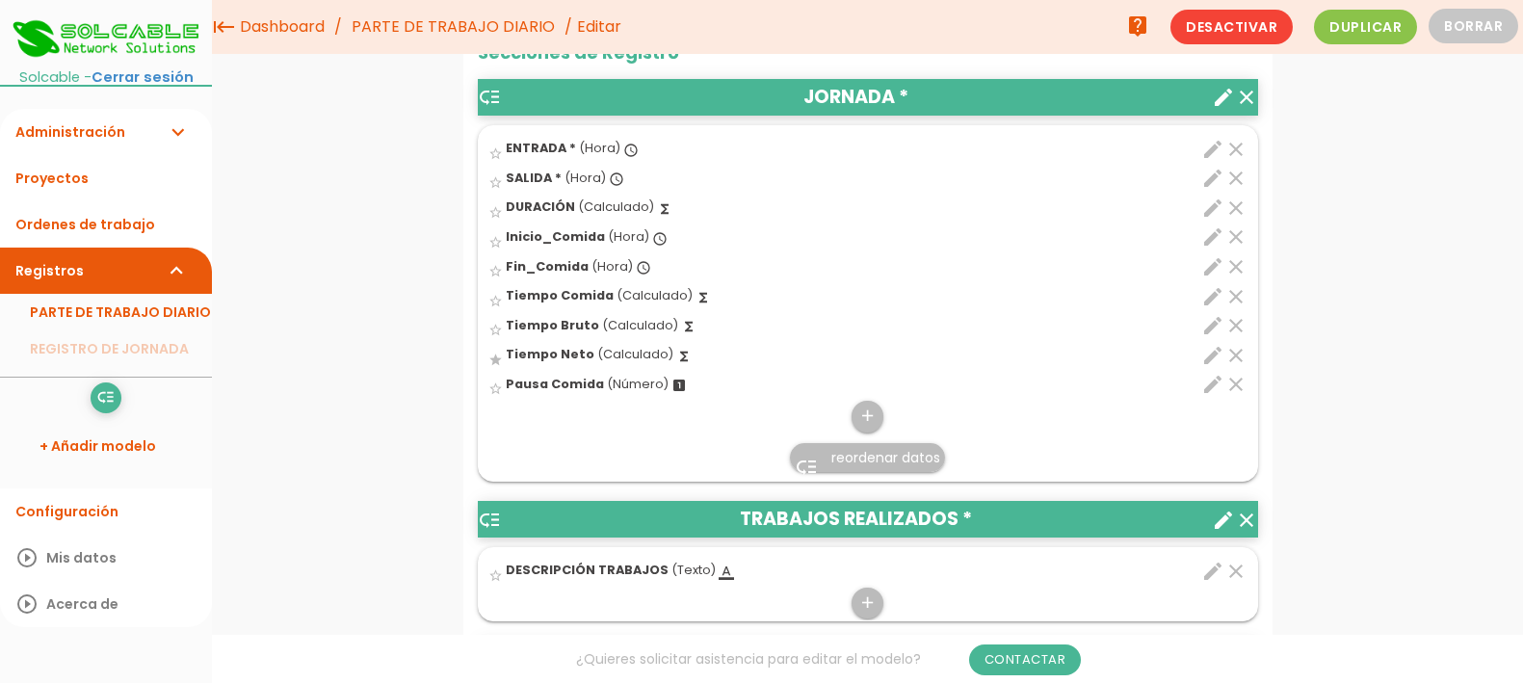
scroll to position [722, 0]
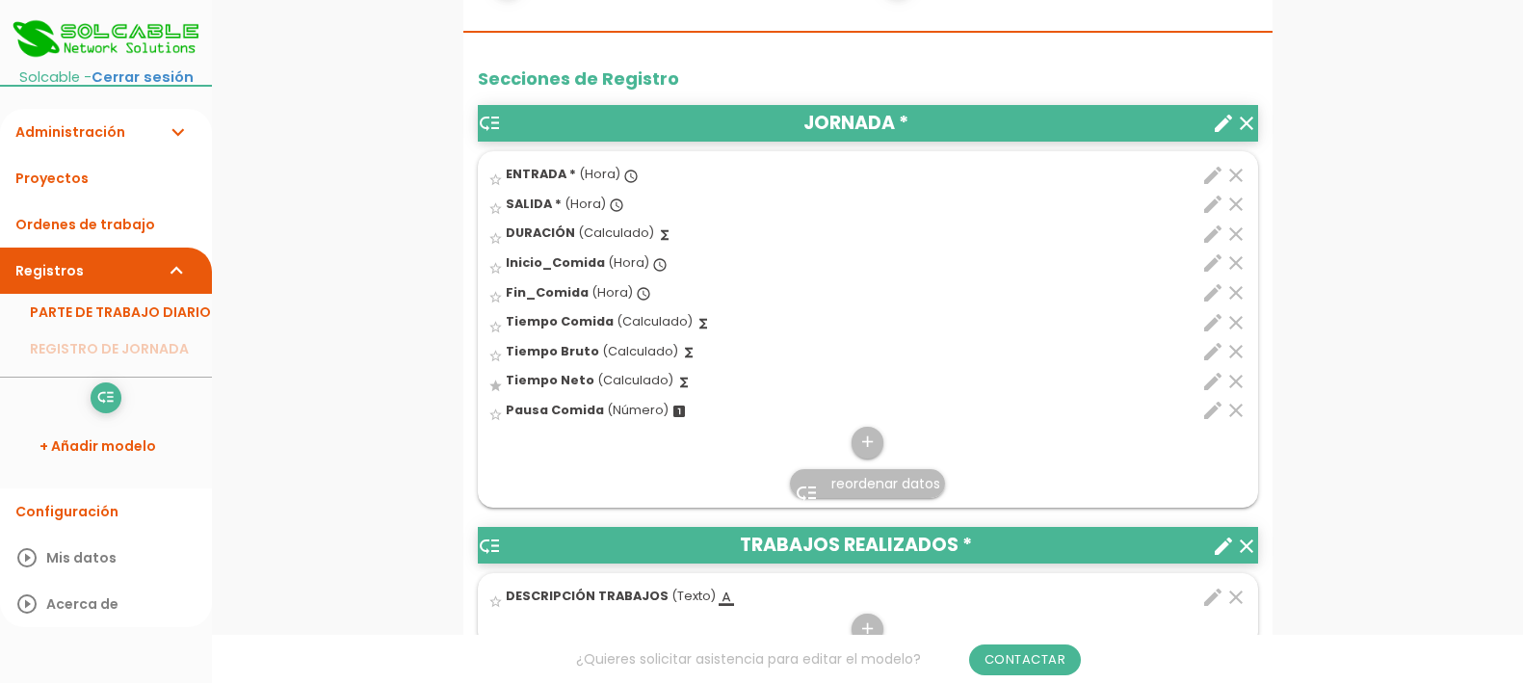
click at [1218, 402] on icon "edit" at bounding box center [1212, 410] width 23 height 23
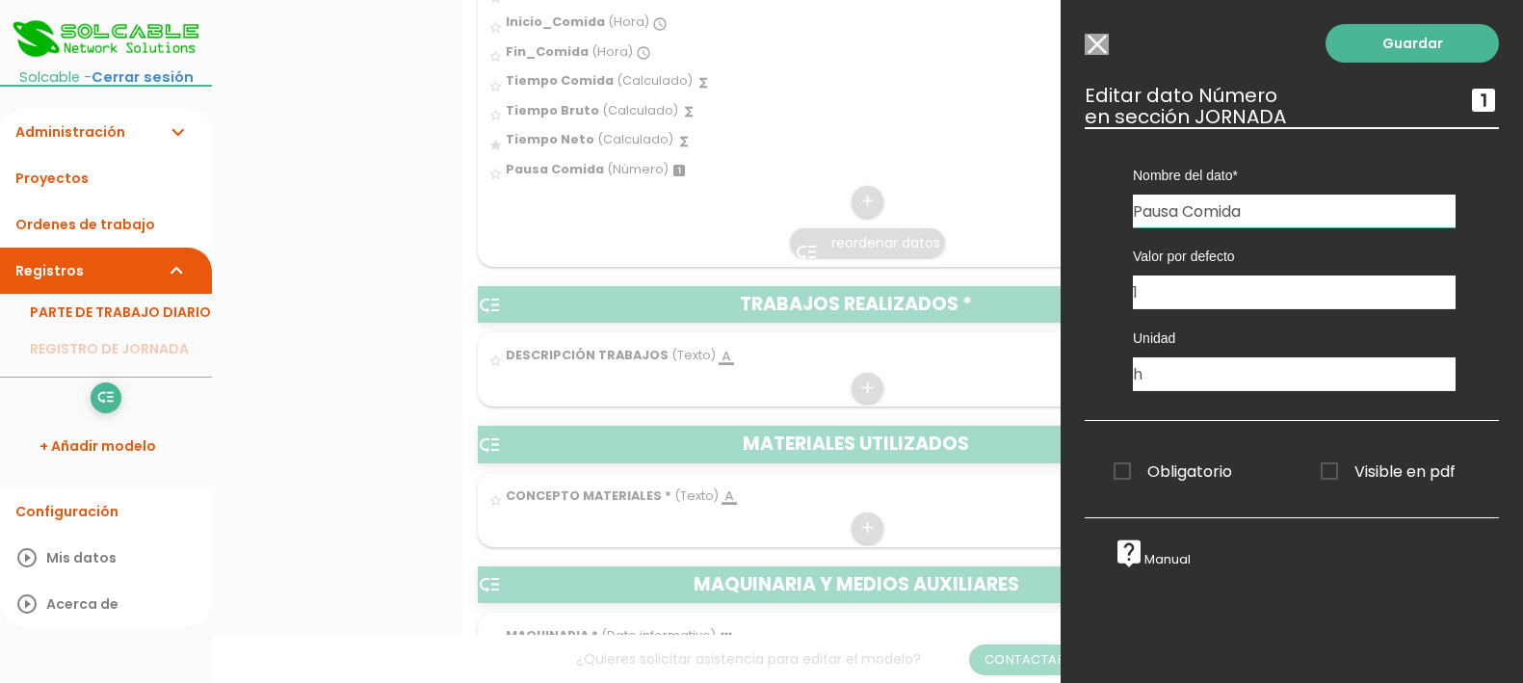
scroll to position [843, 0]
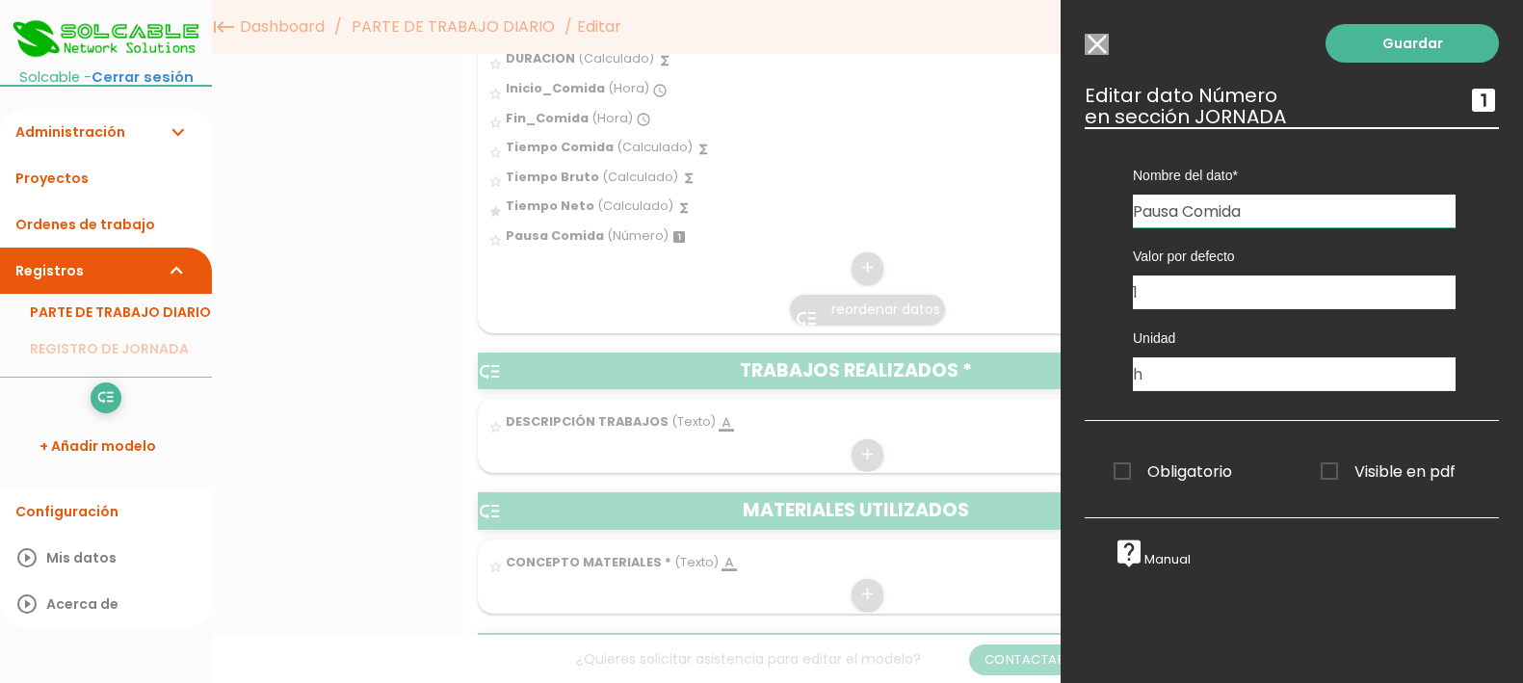
click at [1098, 45] on input "Modelo sin Ordenes de trabajo" at bounding box center [1097, 44] width 24 height 21
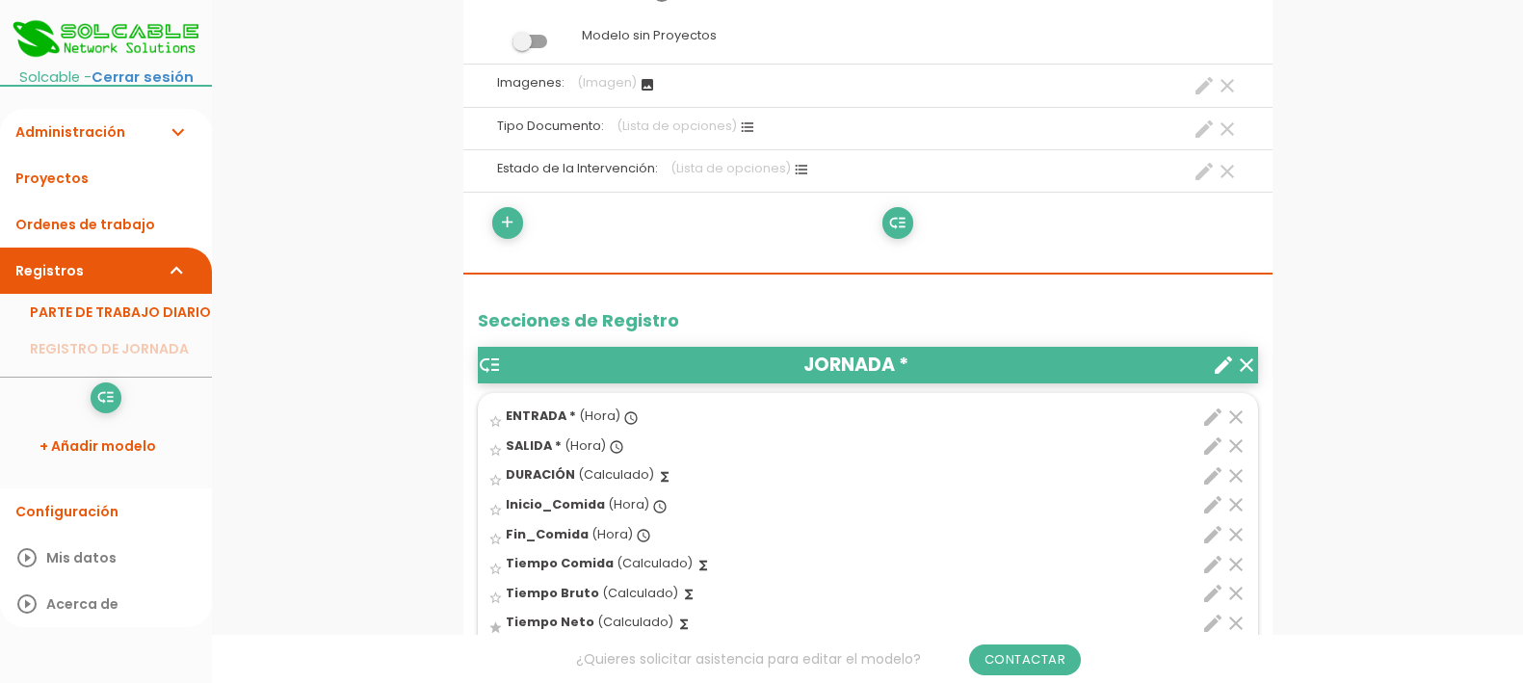
scroll to position [482, 0]
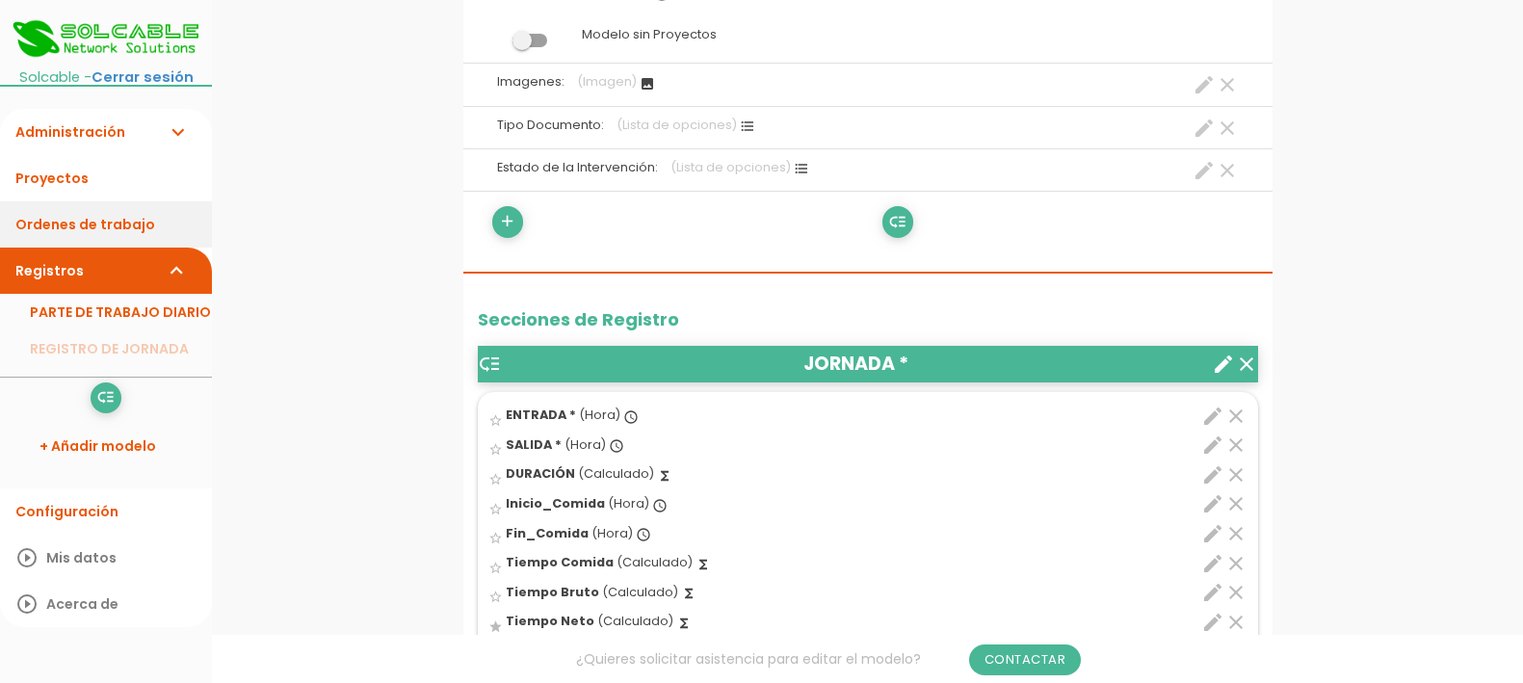
click at [69, 219] on link "Ordenes de trabajo" at bounding box center [106, 224] width 212 height 46
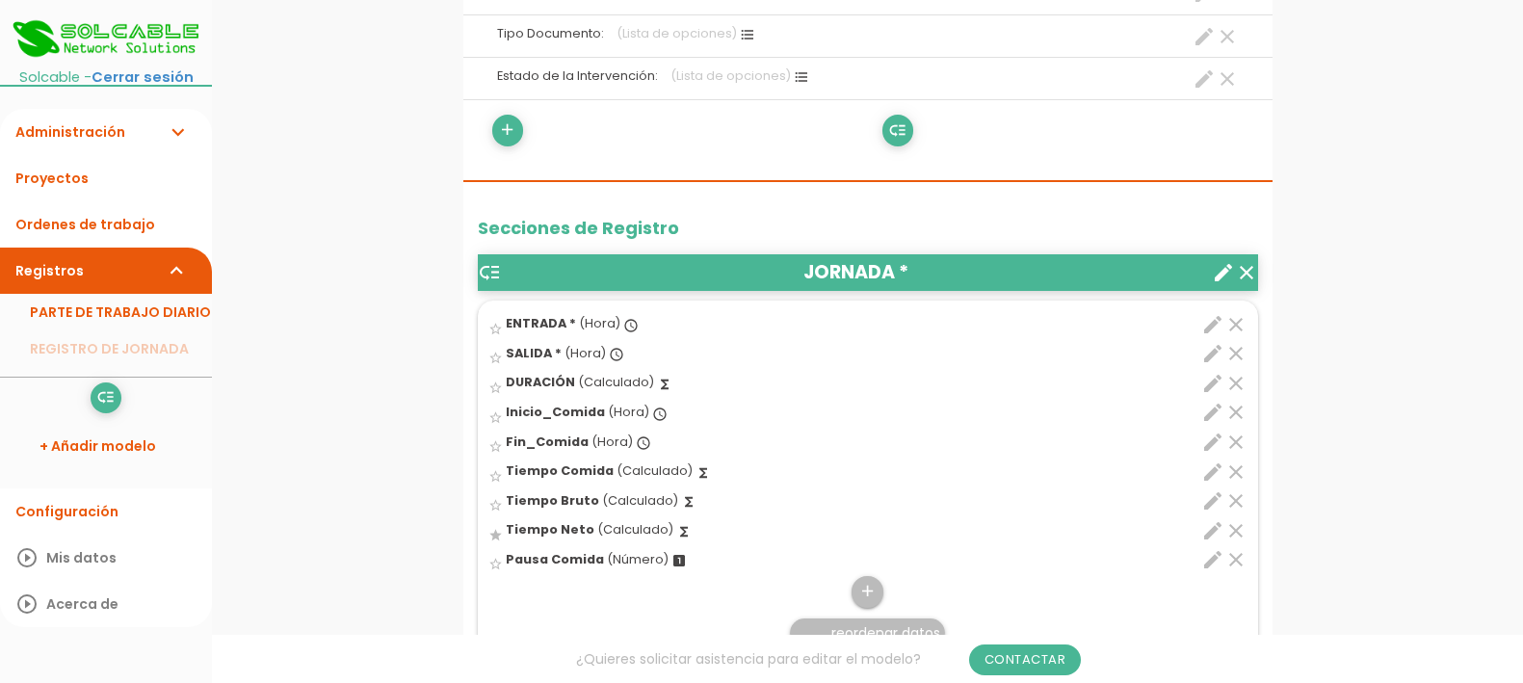
scroll to position [602, 0]
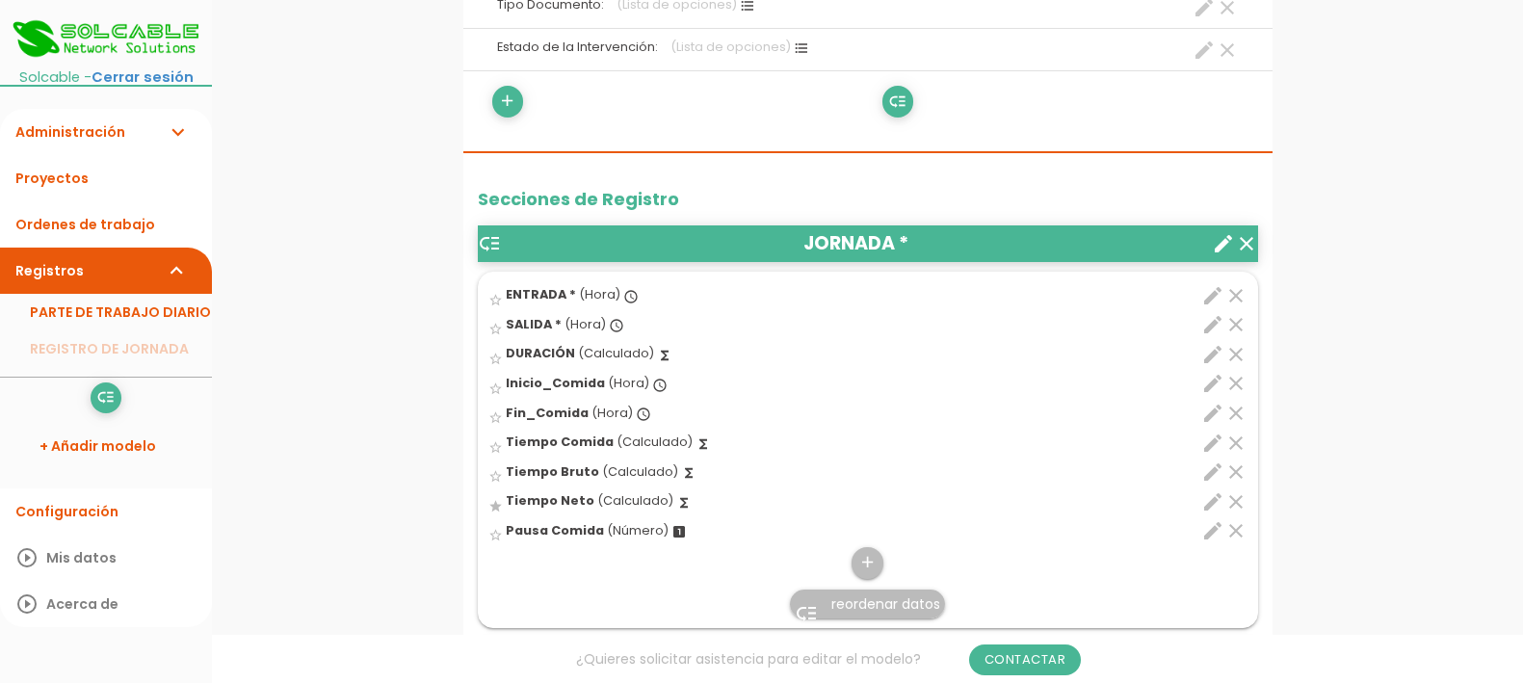
click at [1215, 349] on icon "edit" at bounding box center [1212, 354] width 23 height 23
select select "1"
select select "684_pos7"
select select "-"
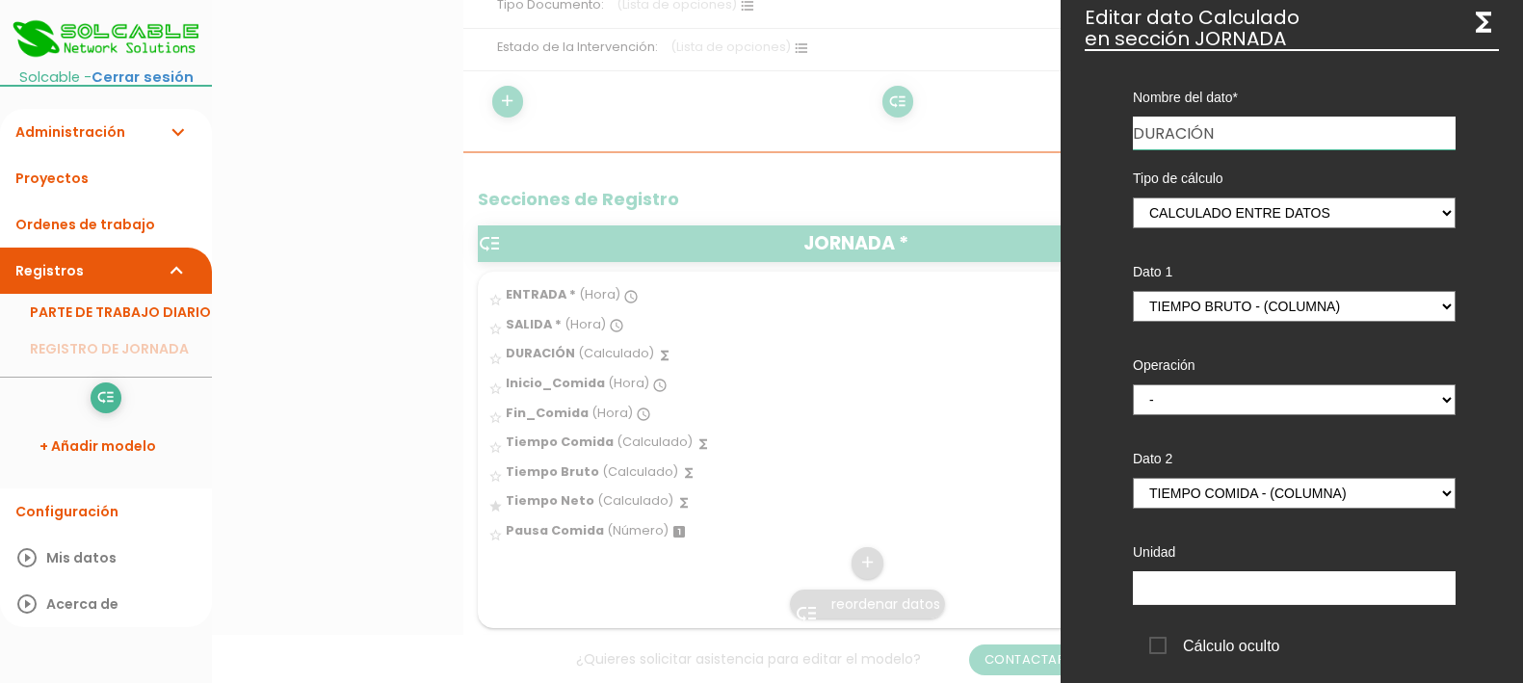
scroll to position [120, 0]
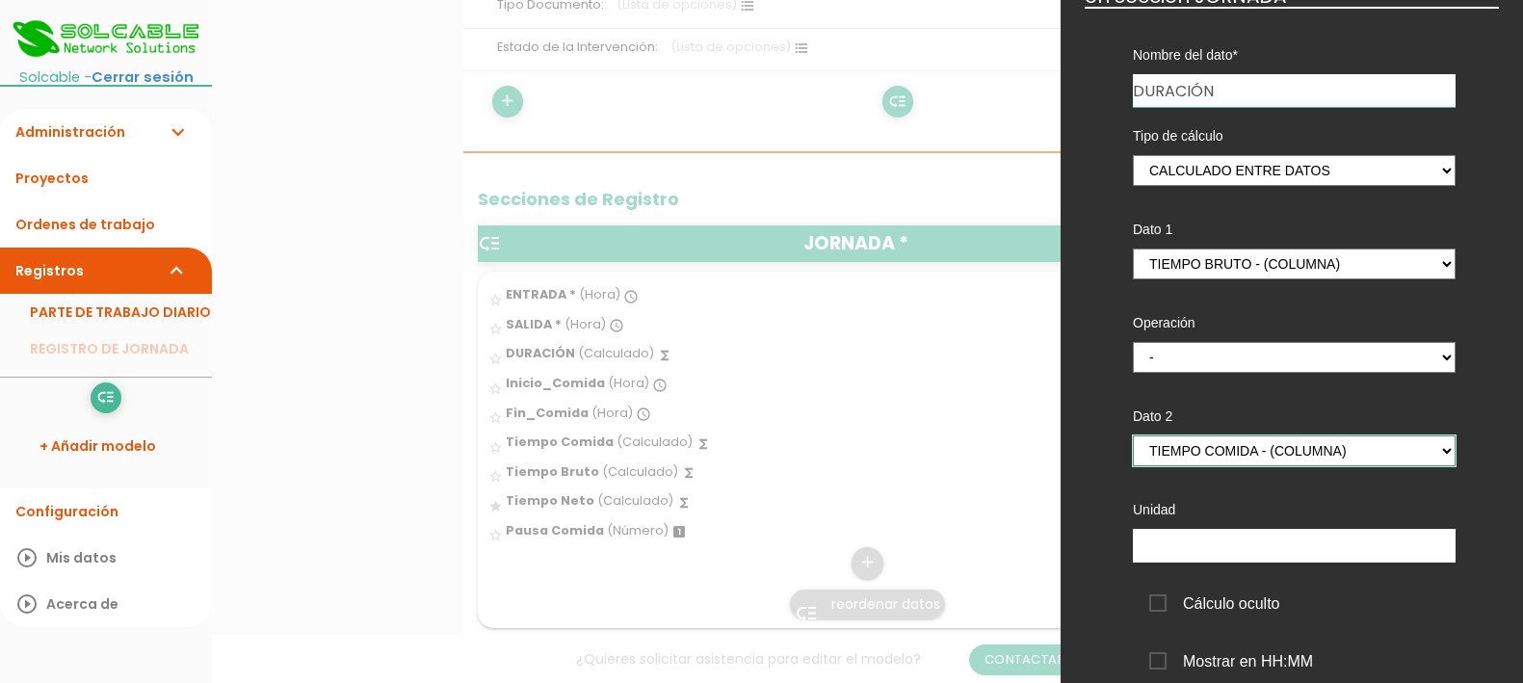
click at [1334, 441] on select "ENTRADA - (columna) SALIDA - (columna) Inicio_Comida - (columna) Fin_Comida - (…" at bounding box center [1294, 450] width 323 height 31
select select "684_pos9"
click at [1133, 435] on select "ENTRADA - (columna) SALIDA - (columna) Inicio_Comida - (columna) Fin_Comida - (…" at bounding box center [1294, 450] width 323 height 31
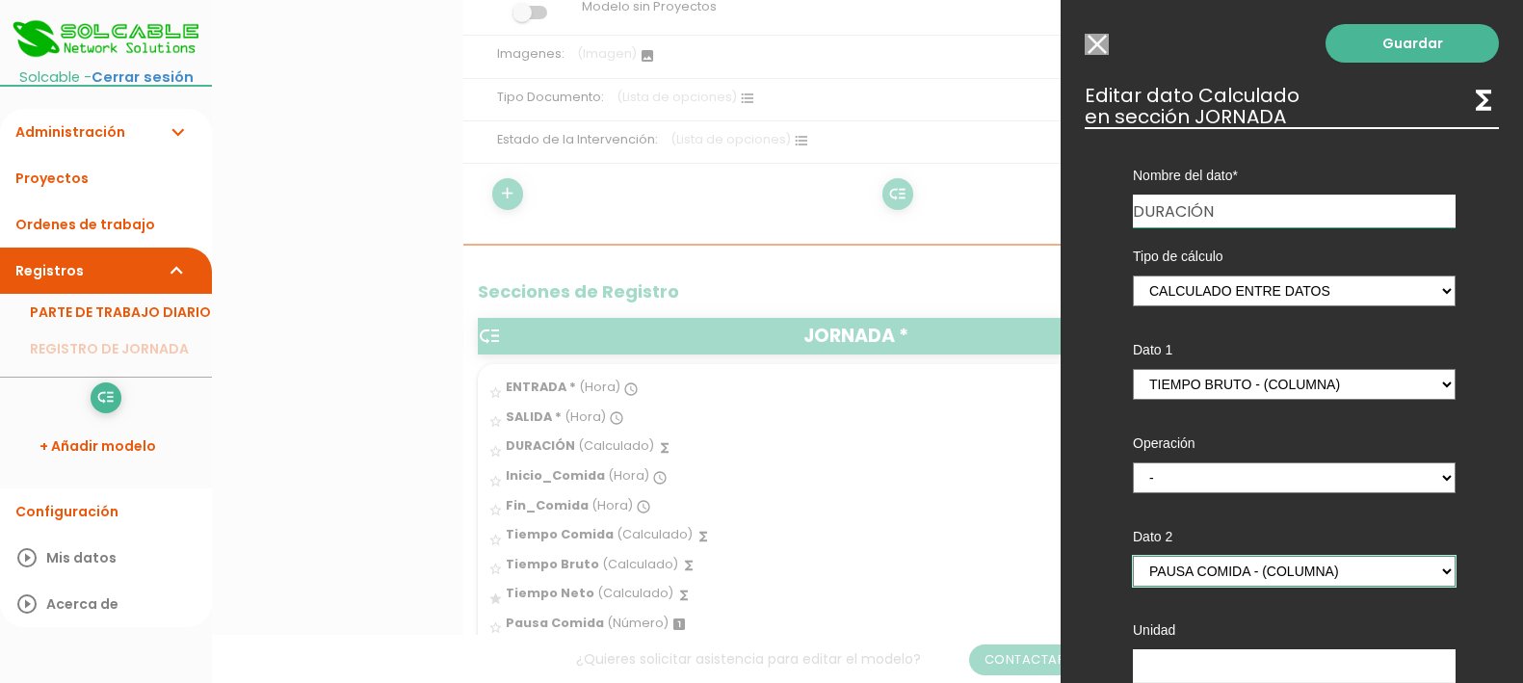
scroll to position [361, 0]
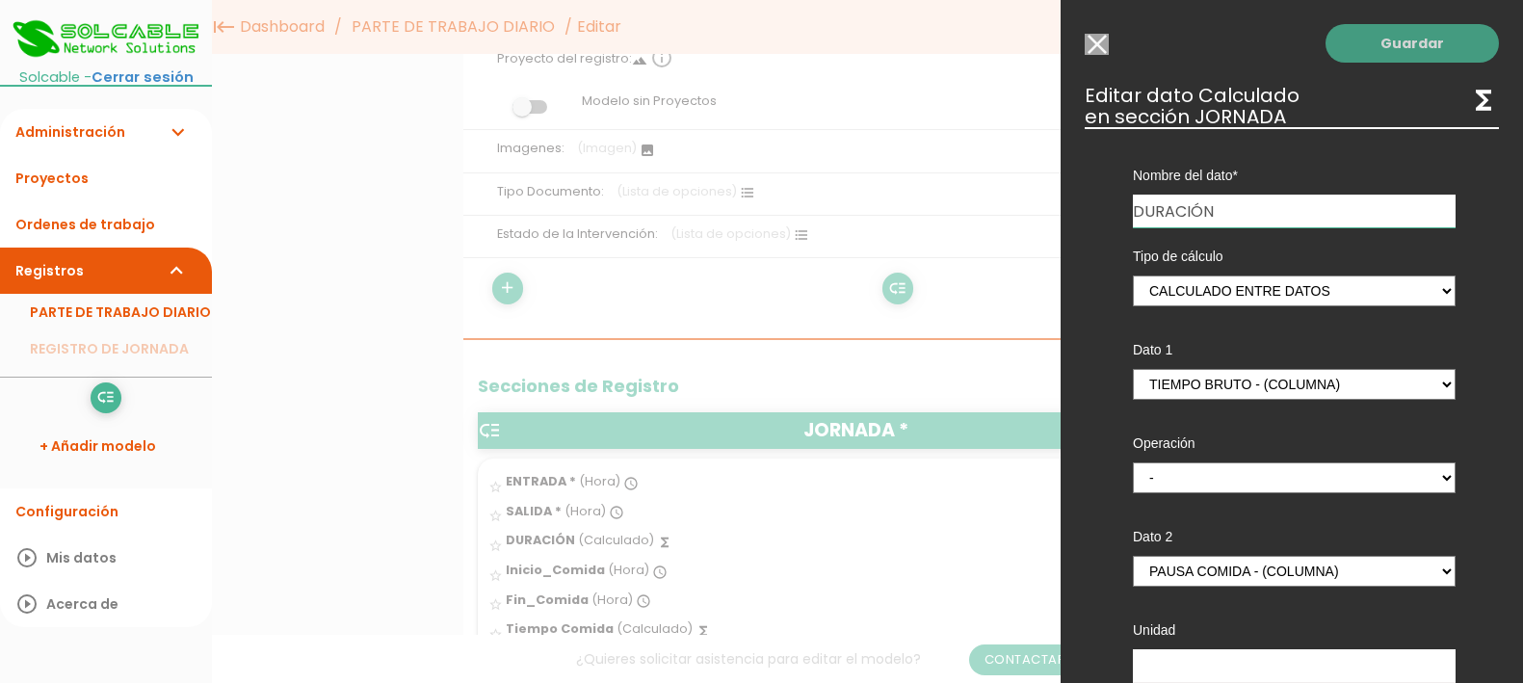
click at [1380, 39] on link "Guardar" at bounding box center [1412, 43] width 173 height 39
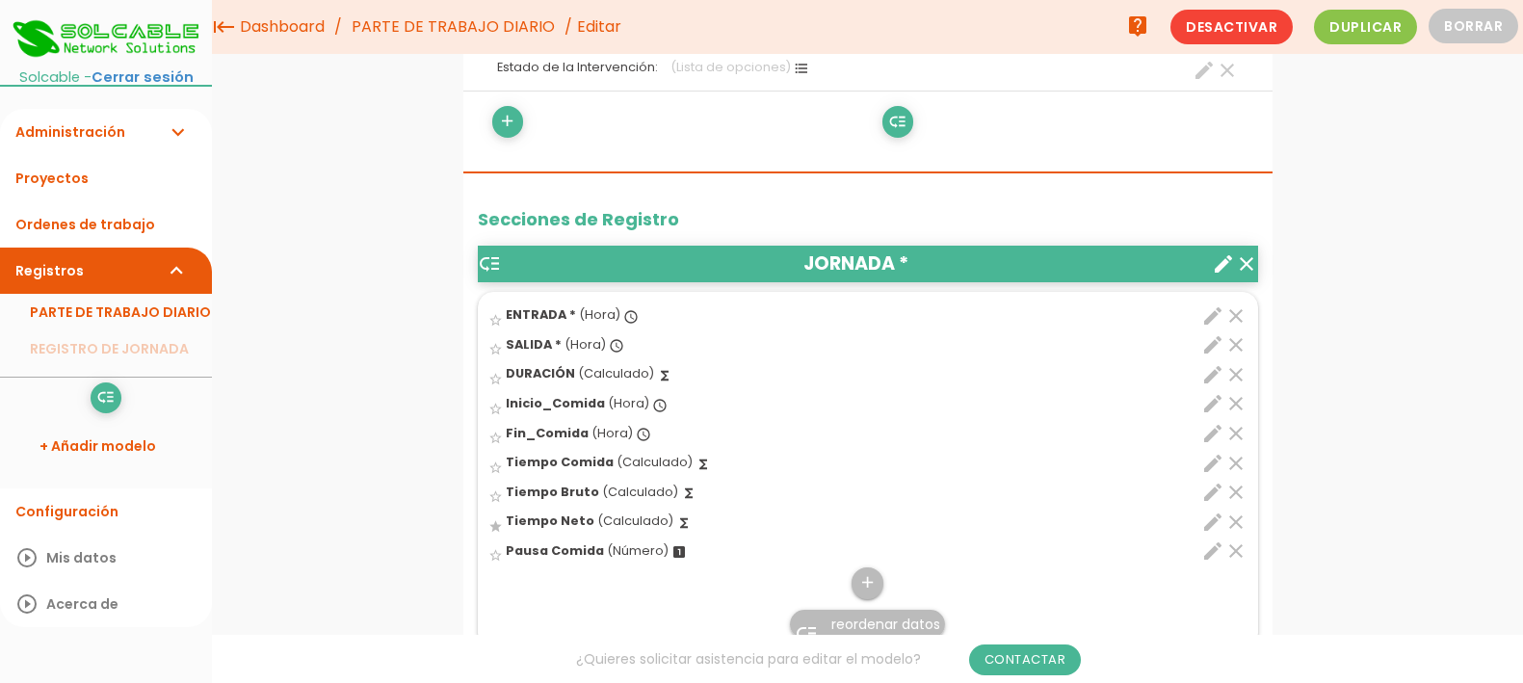
scroll to position [499, 0]
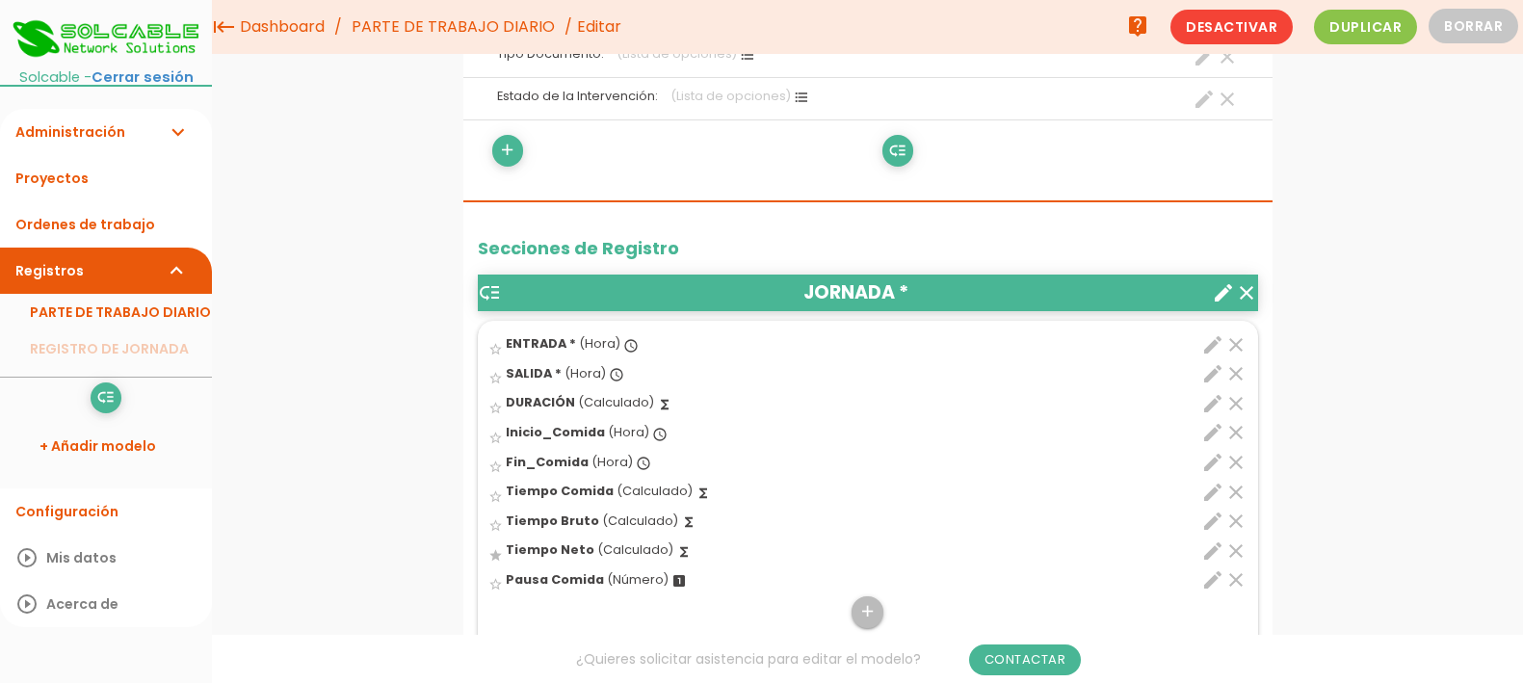
click at [1236, 425] on icon "clear" at bounding box center [1235, 432] width 23 height 23
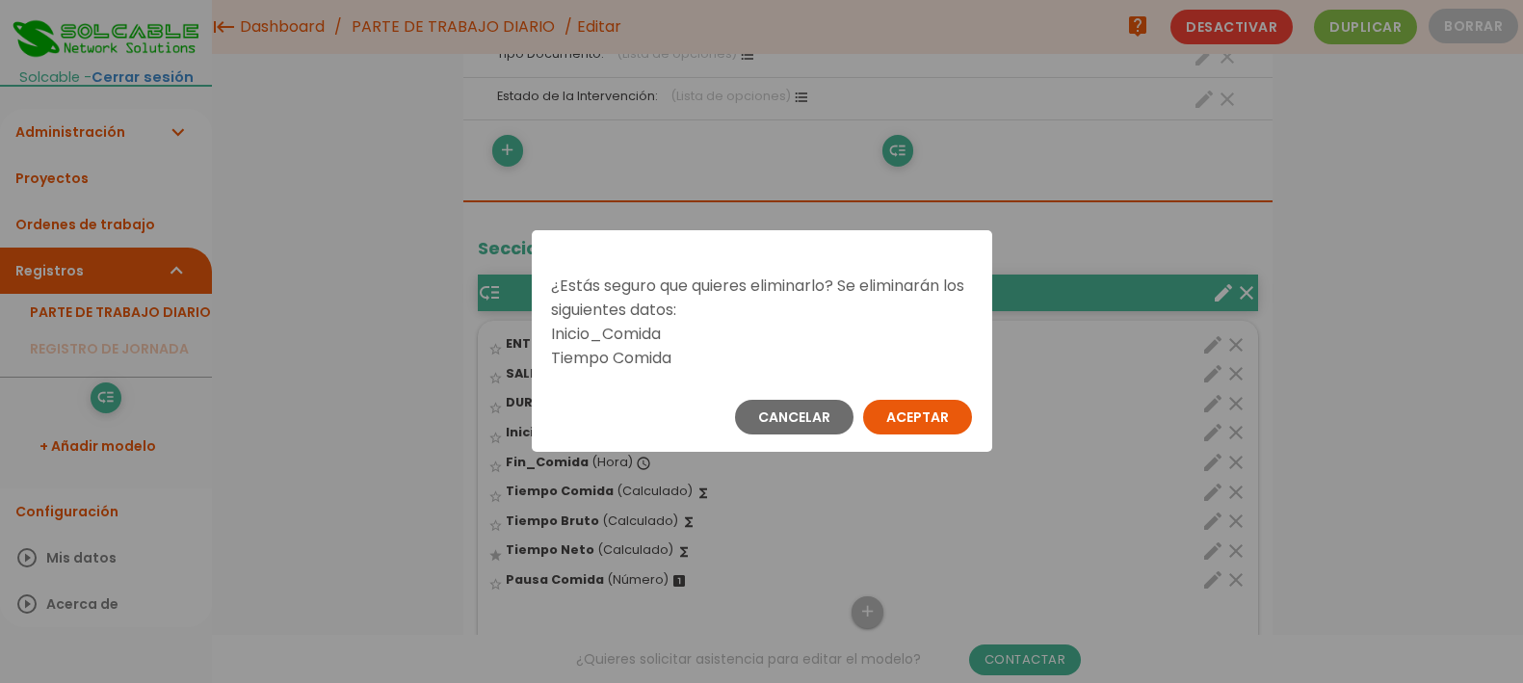
scroll to position [0, 0]
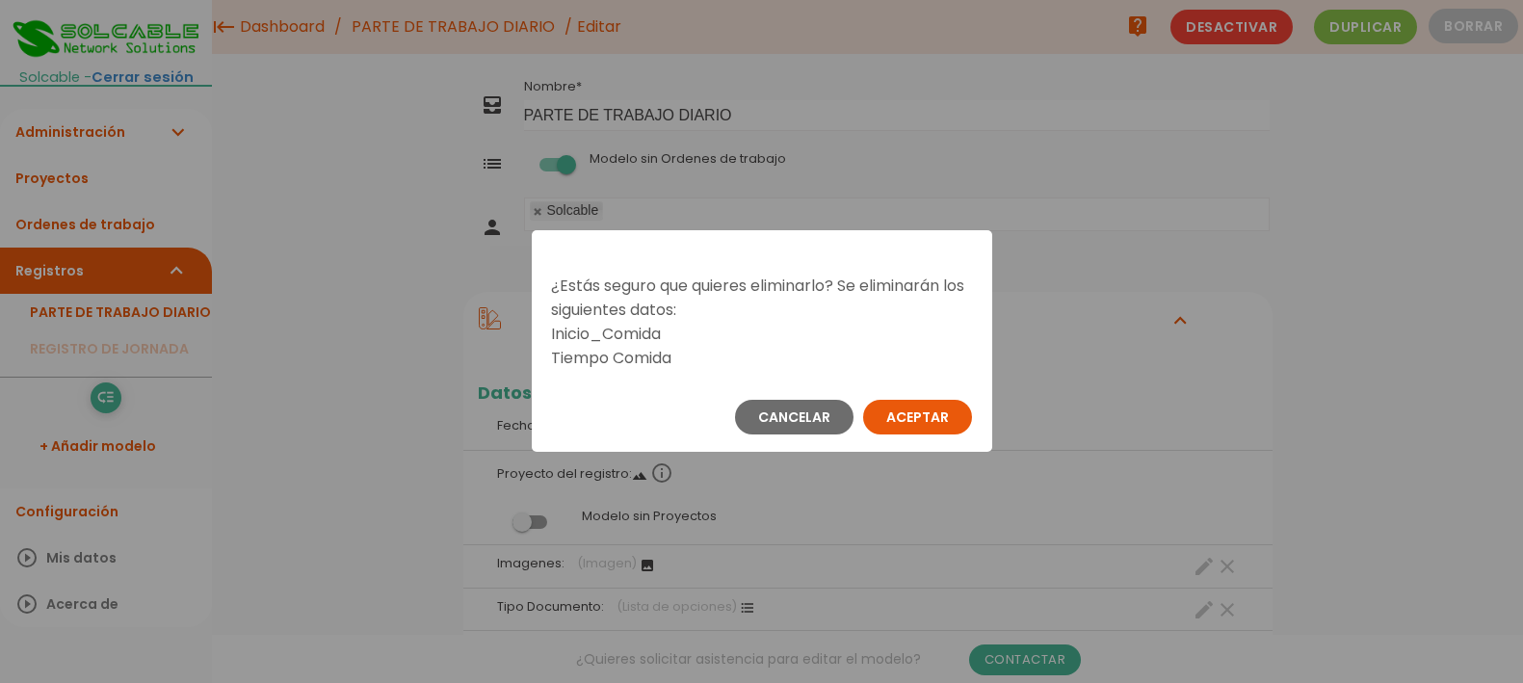
click at [920, 415] on button "Aceptar" at bounding box center [917, 417] width 109 height 35
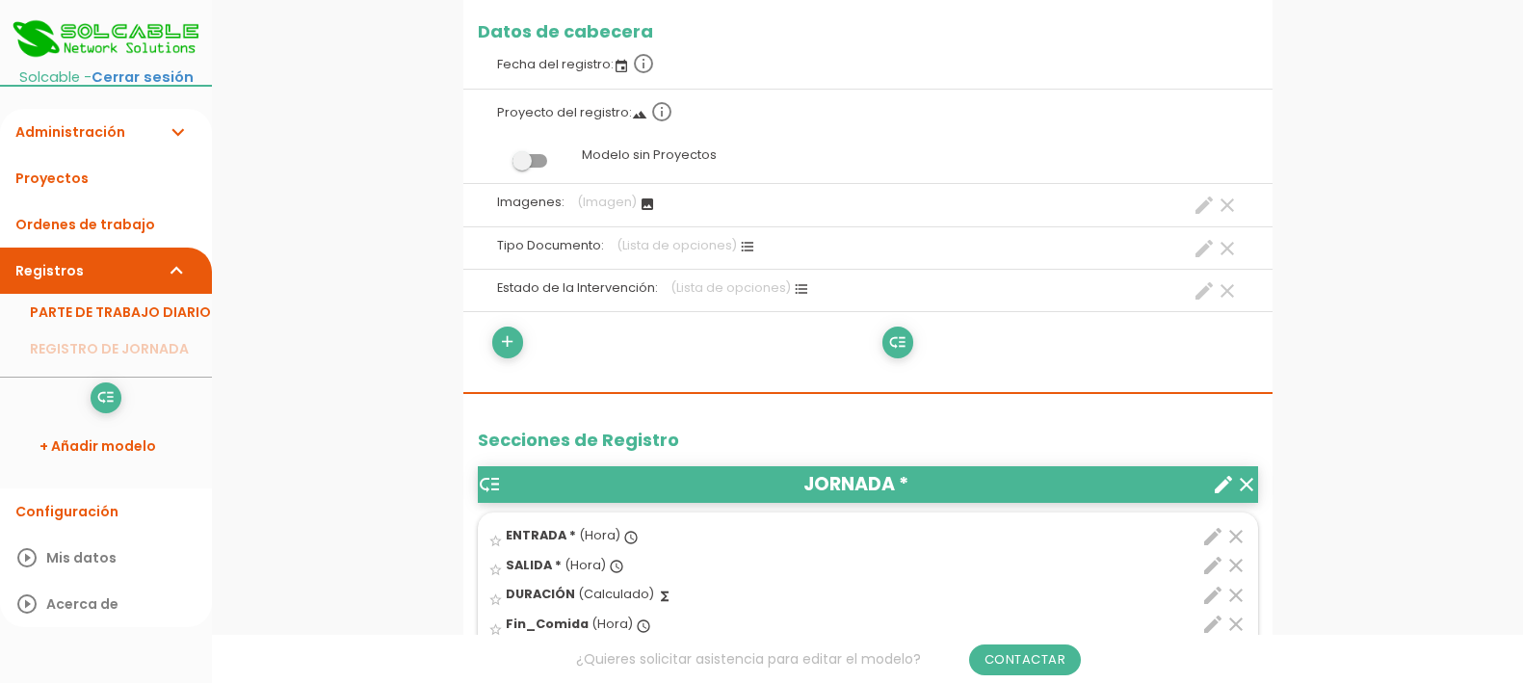
scroll to position [482, 0]
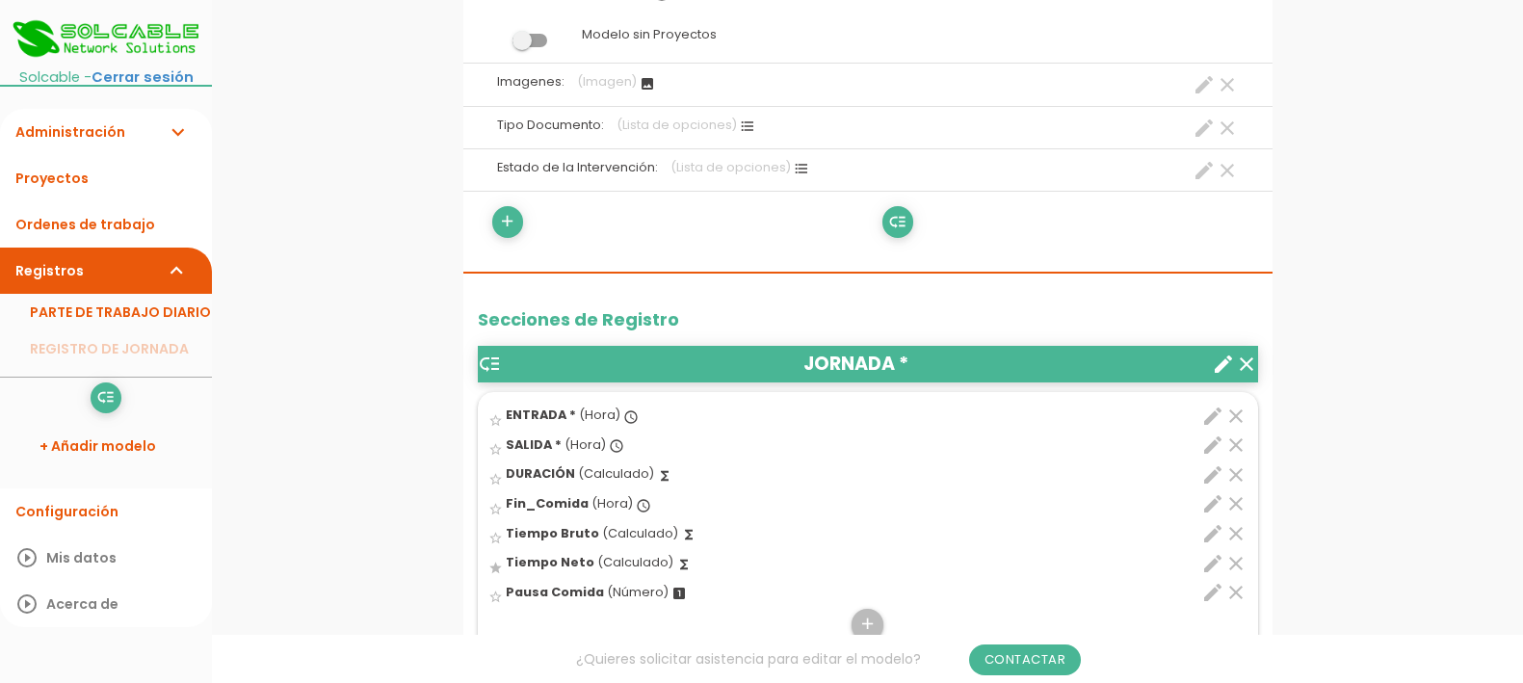
click at [1235, 495] on icon "clear" at bounding box center [1235, 503] width 23 height 23
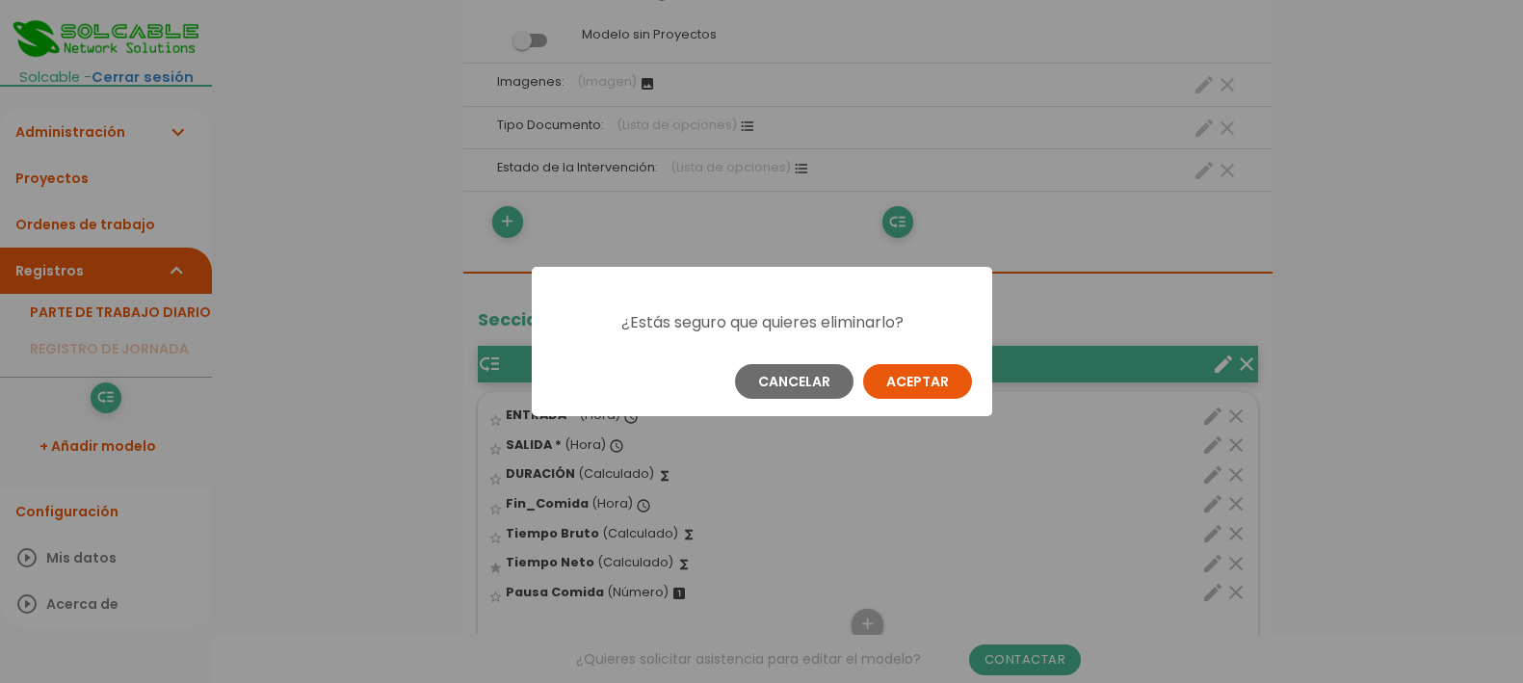
scroll to position [0, 0]
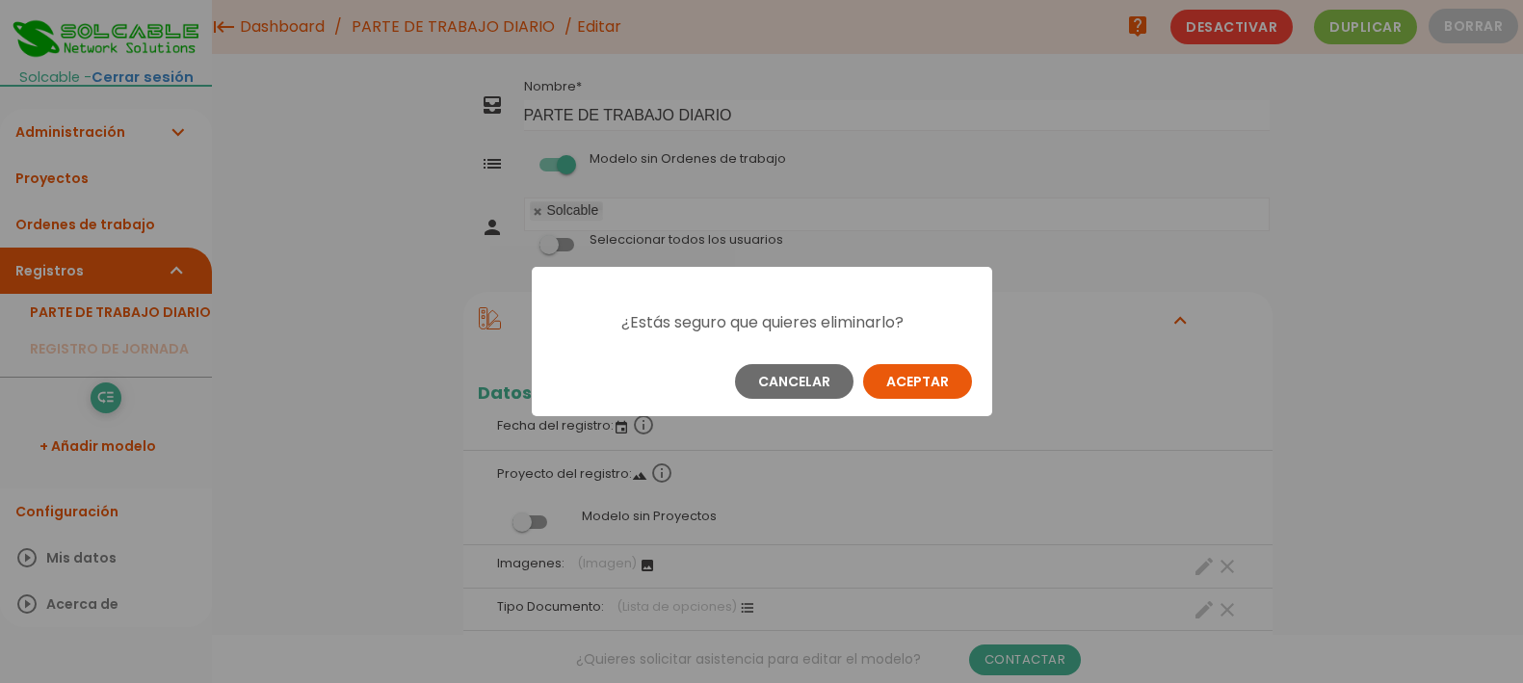
click at [931, 378] on button "Aceptar" at bounding box center [917, 381] width 109 height 35
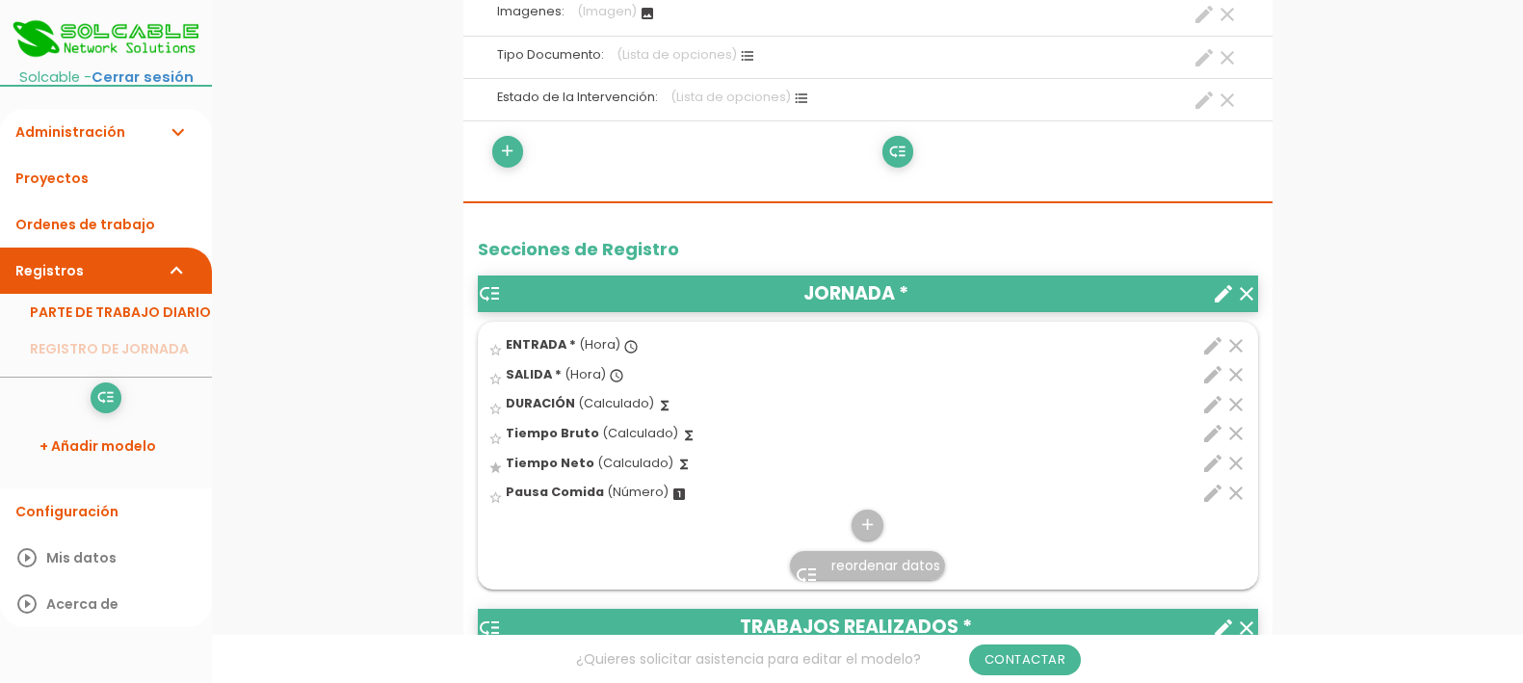
scroll to position [602, 0]
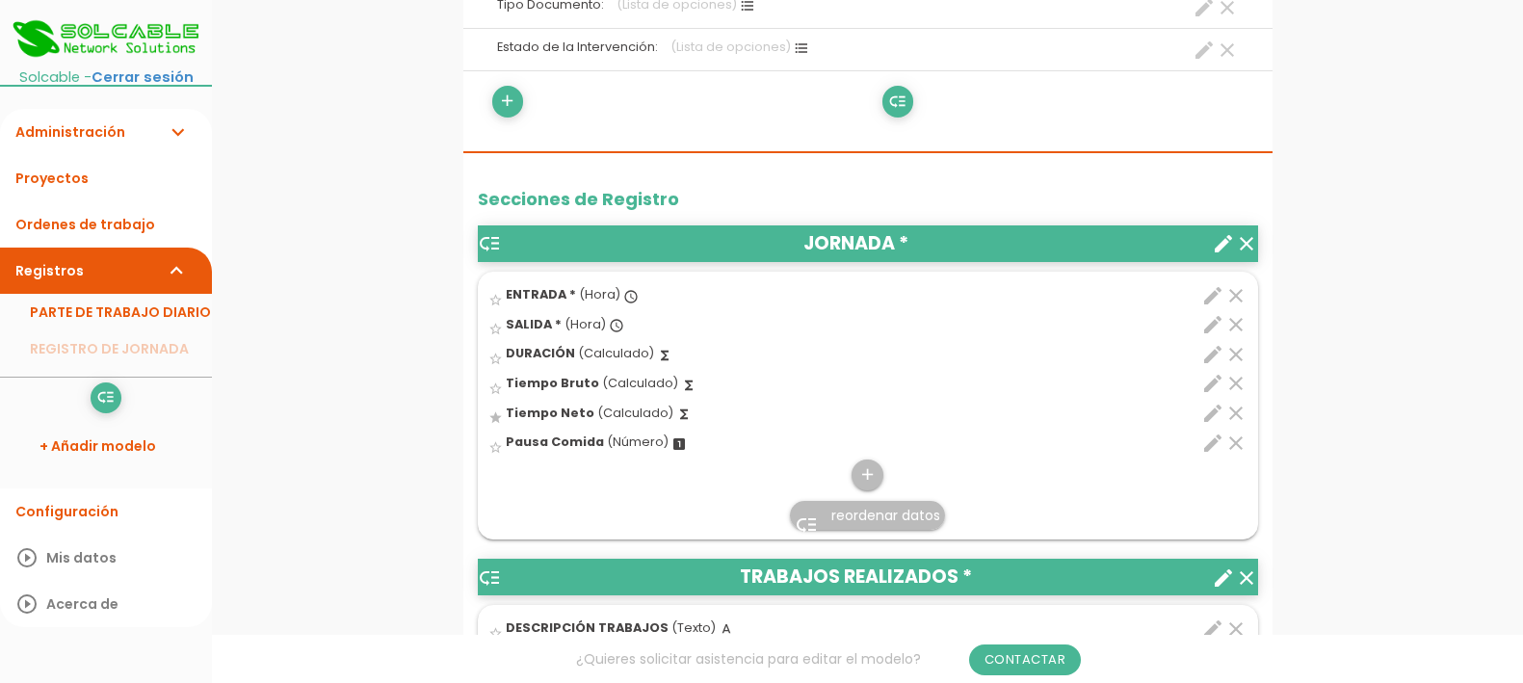
click at [1233, 414] on icon "clear" at bounding box center [1235, 413] width 23 height 23
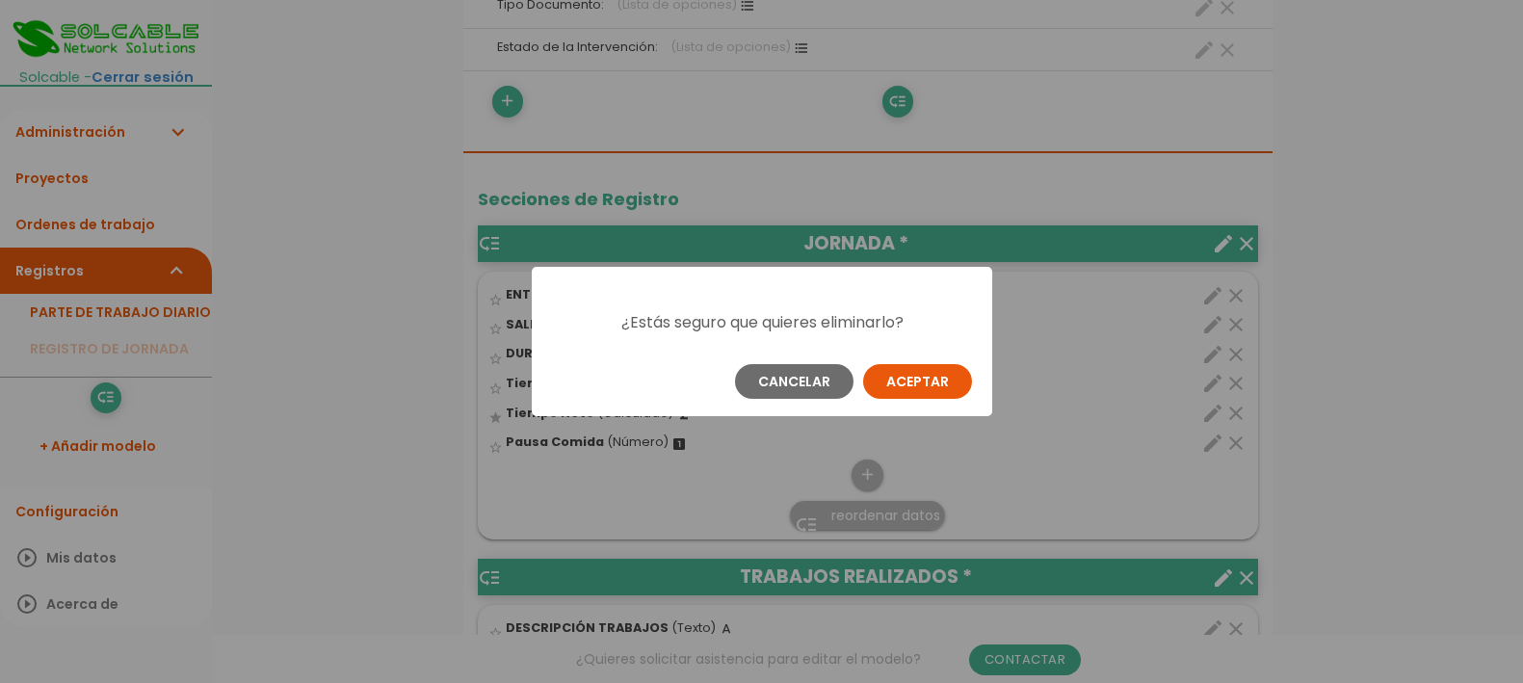
scroll to position [0, 0]
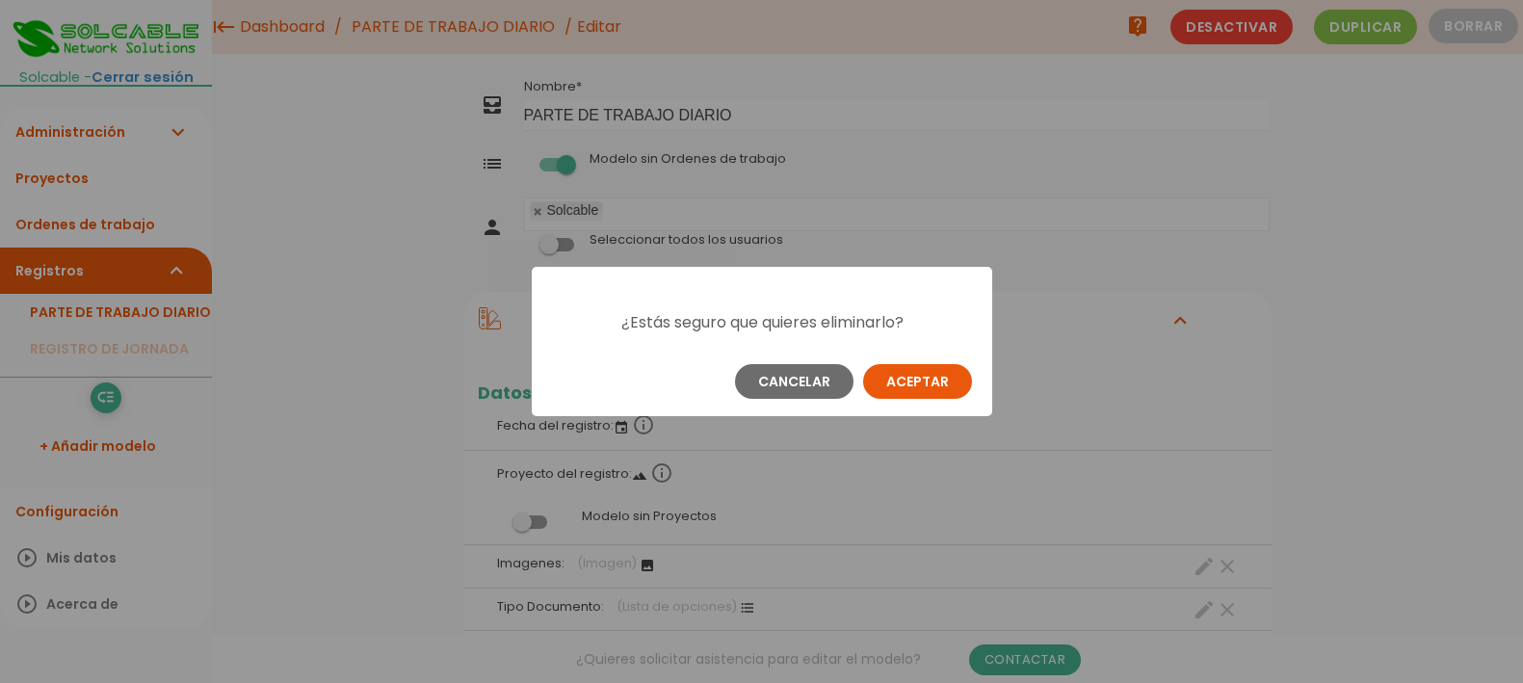
click at [945, 377] on button "Aceptar" at bounding box center [917, 381] width 109 height 35
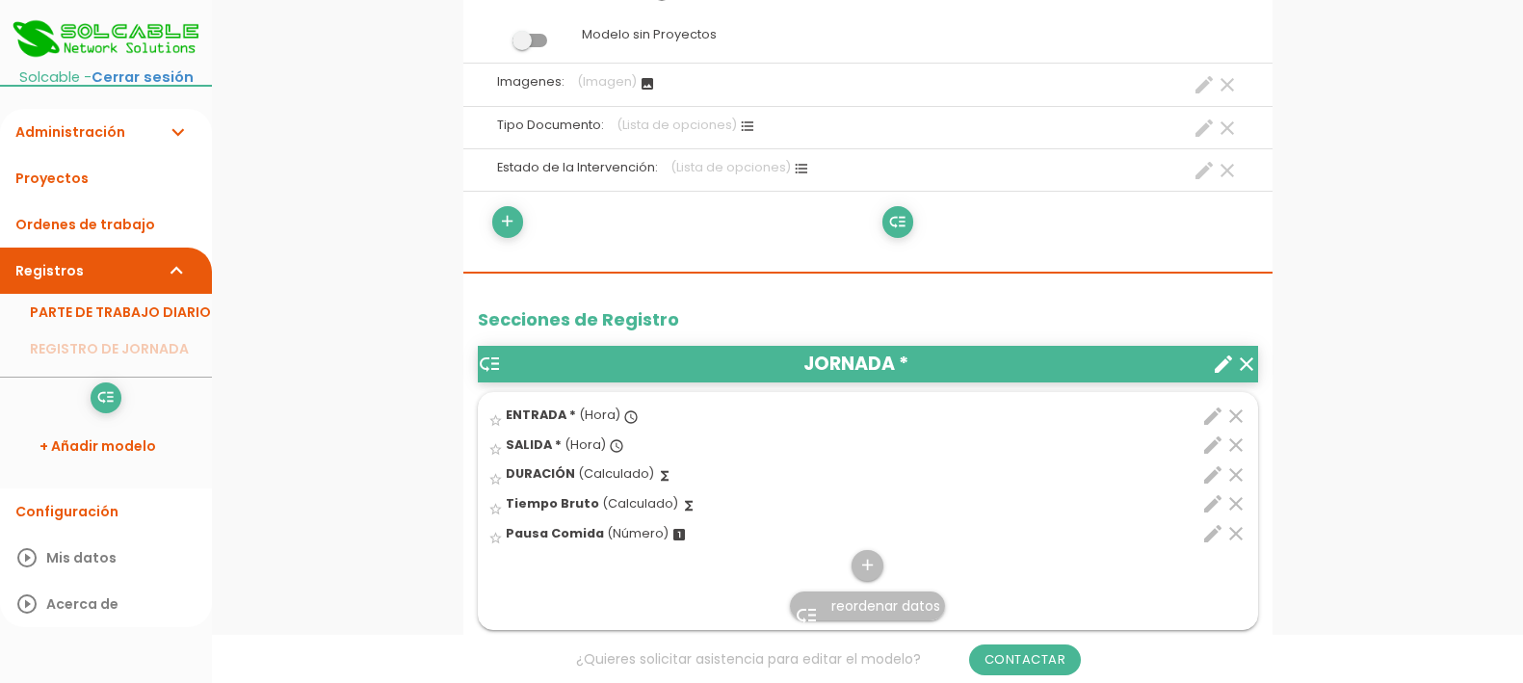
scroll to position [602, 0]
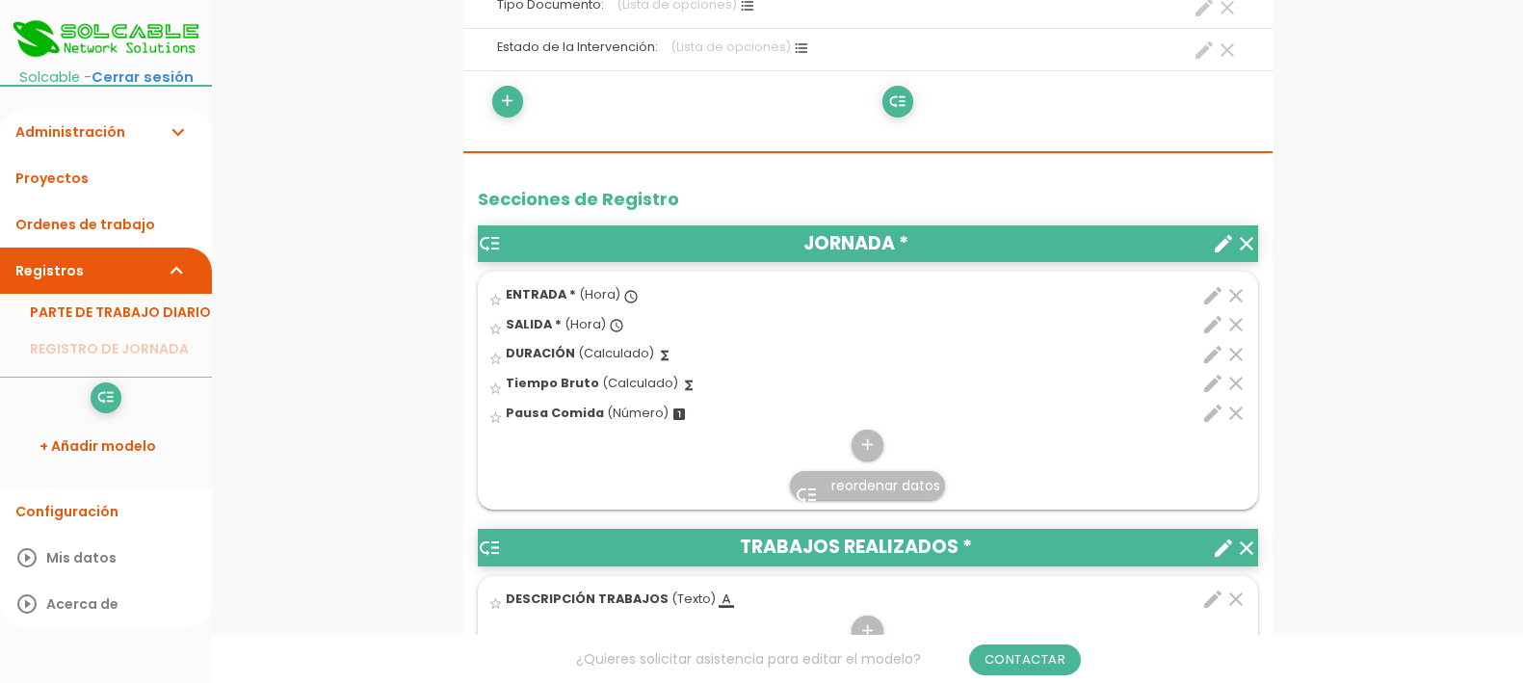
click at [828, 493] on link "low_priority reordenar datos" at bounding box center [867, 485] width 155 height 29
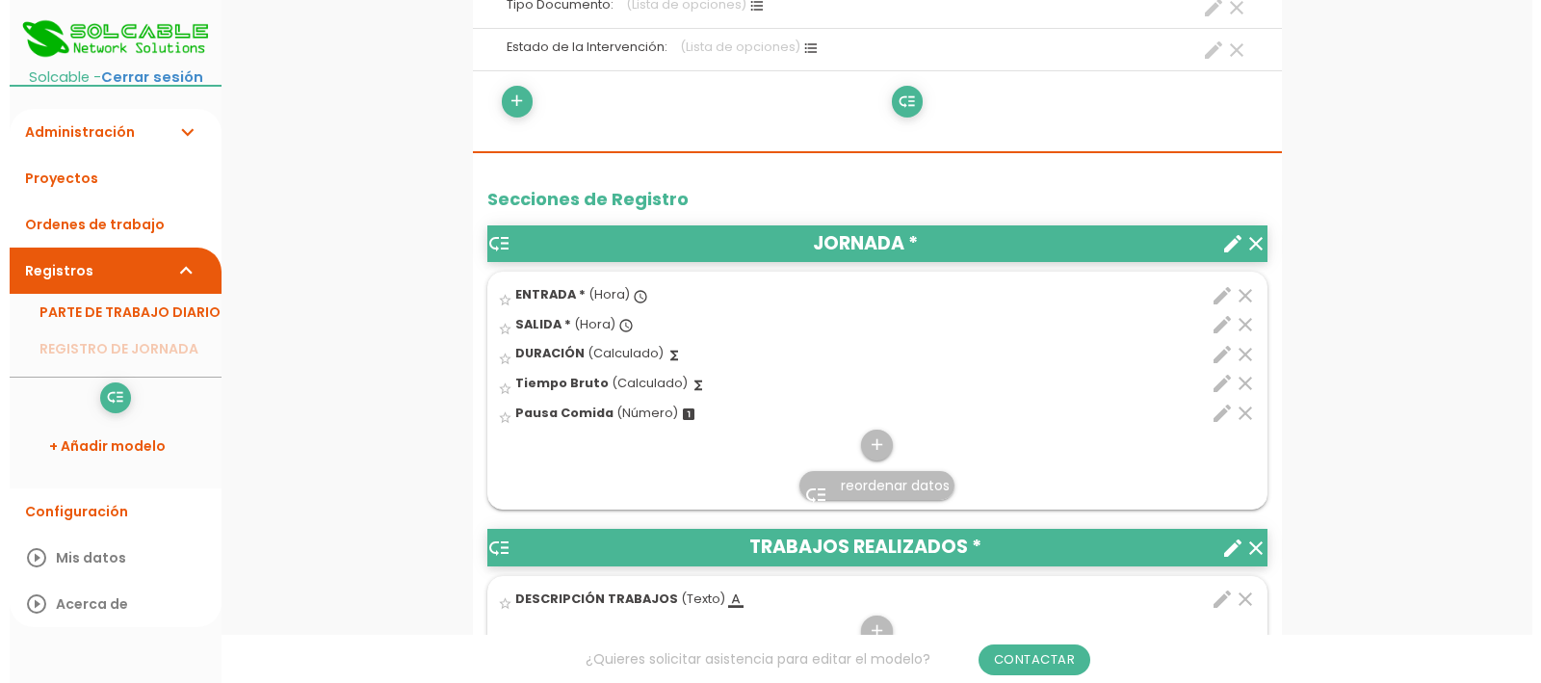
scroll to position [0, 0]
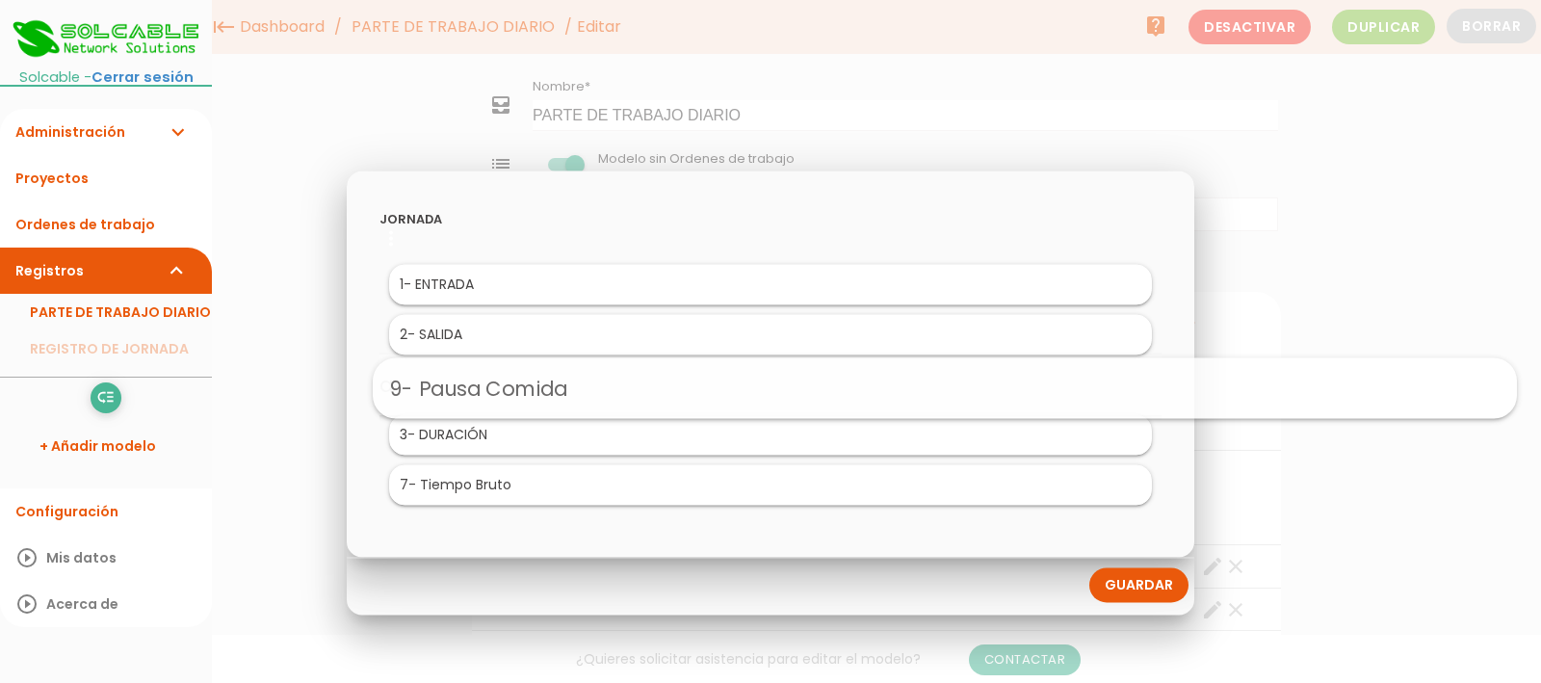
drag, startPoint x: 461, startPoint y: 486, endPoint x: 637, endPoint y: 390, distance: 200.0
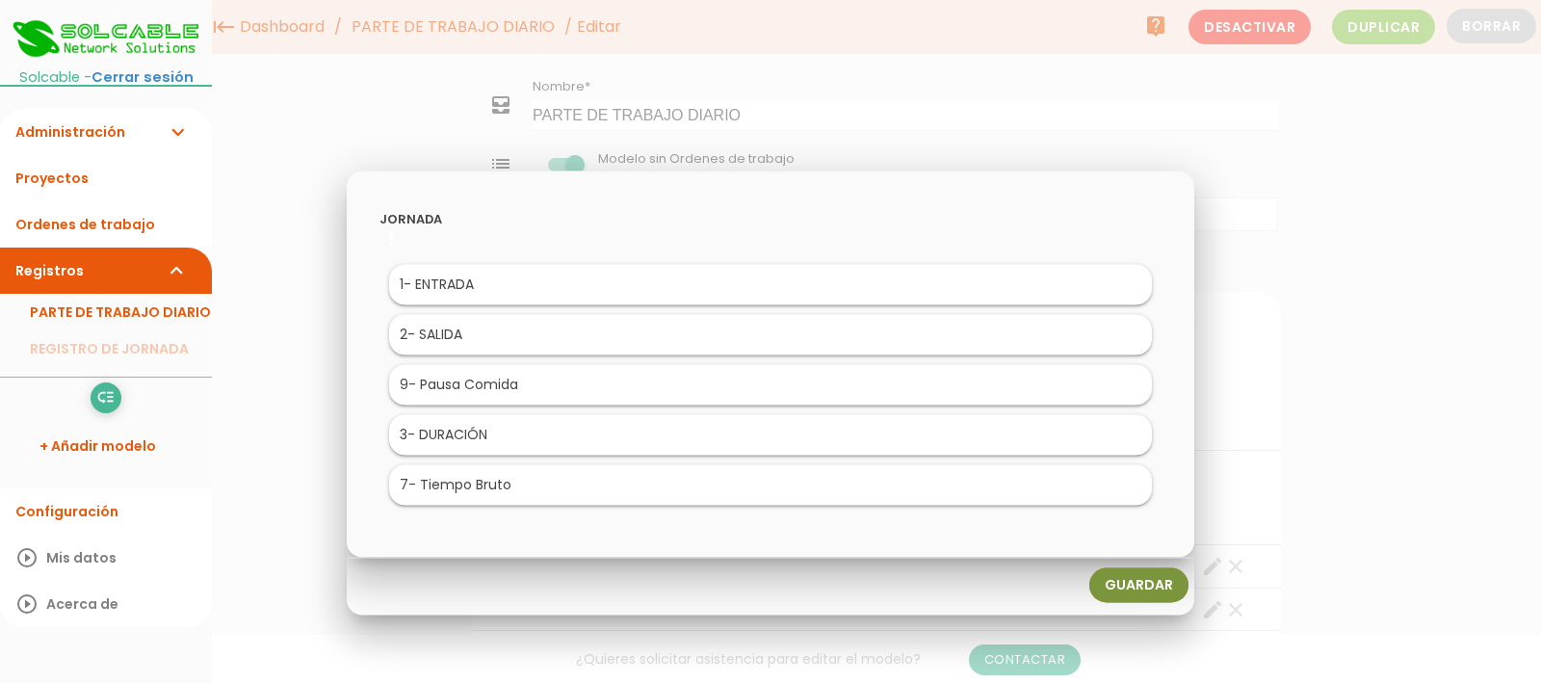
click at [551, 385] on li "9 - Pausa Comida" at bounding box center [770, 384] width 763 height 40
click at [1154, 581] on link "Guardar" at bounding box center [1139, 584] width 99 height 35
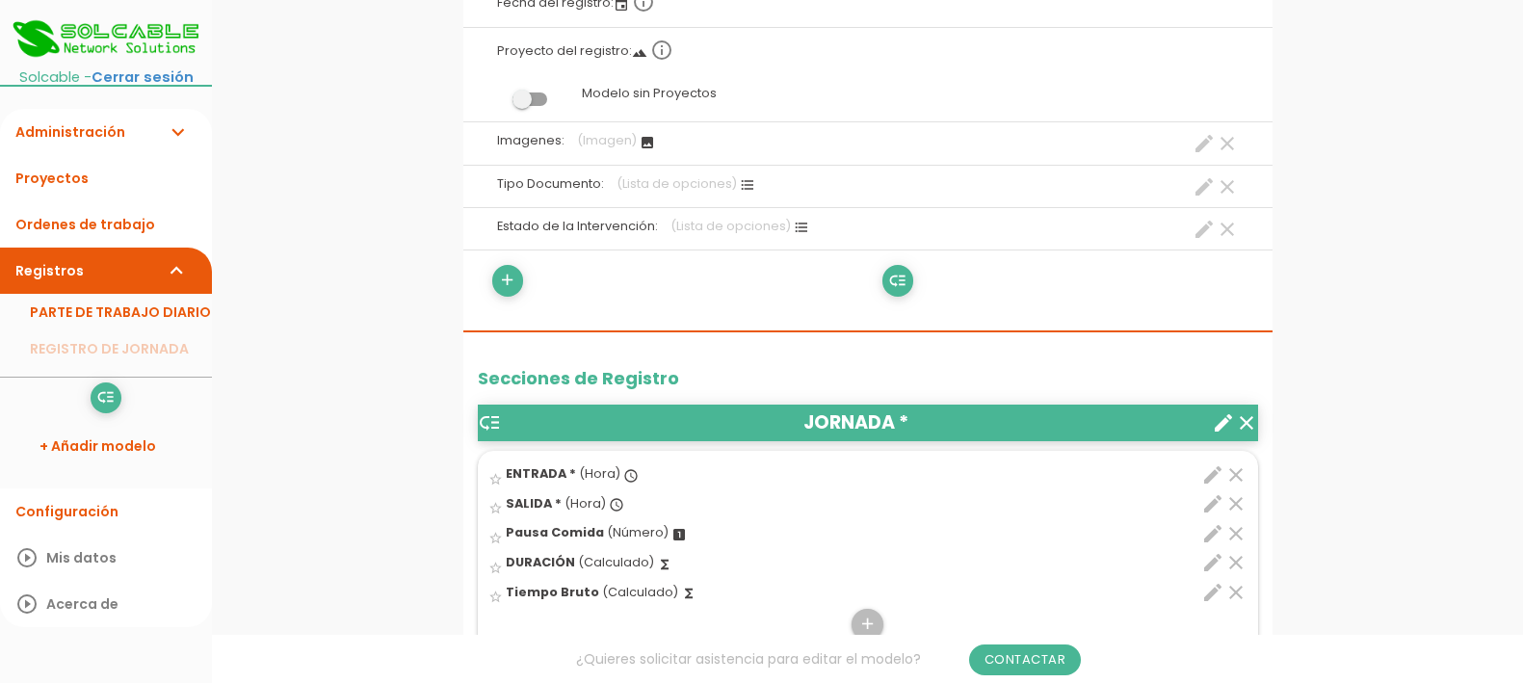
scroll to position [482, 0]
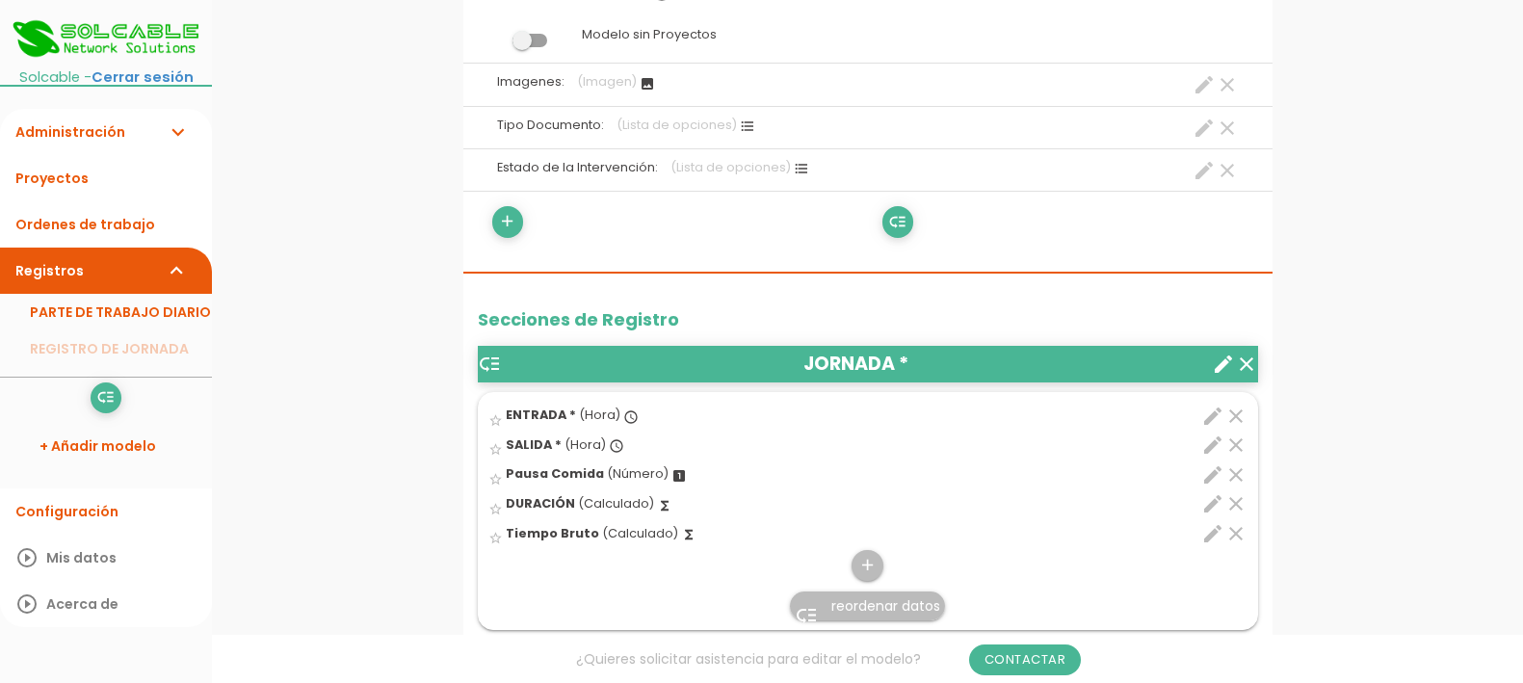
click at [1213, 532] on icon "edit" at bounding box center [1212, 533] width 23 height 23
select select "1"
select select "684_pos2"
select select "-"
select select "684_pos1"
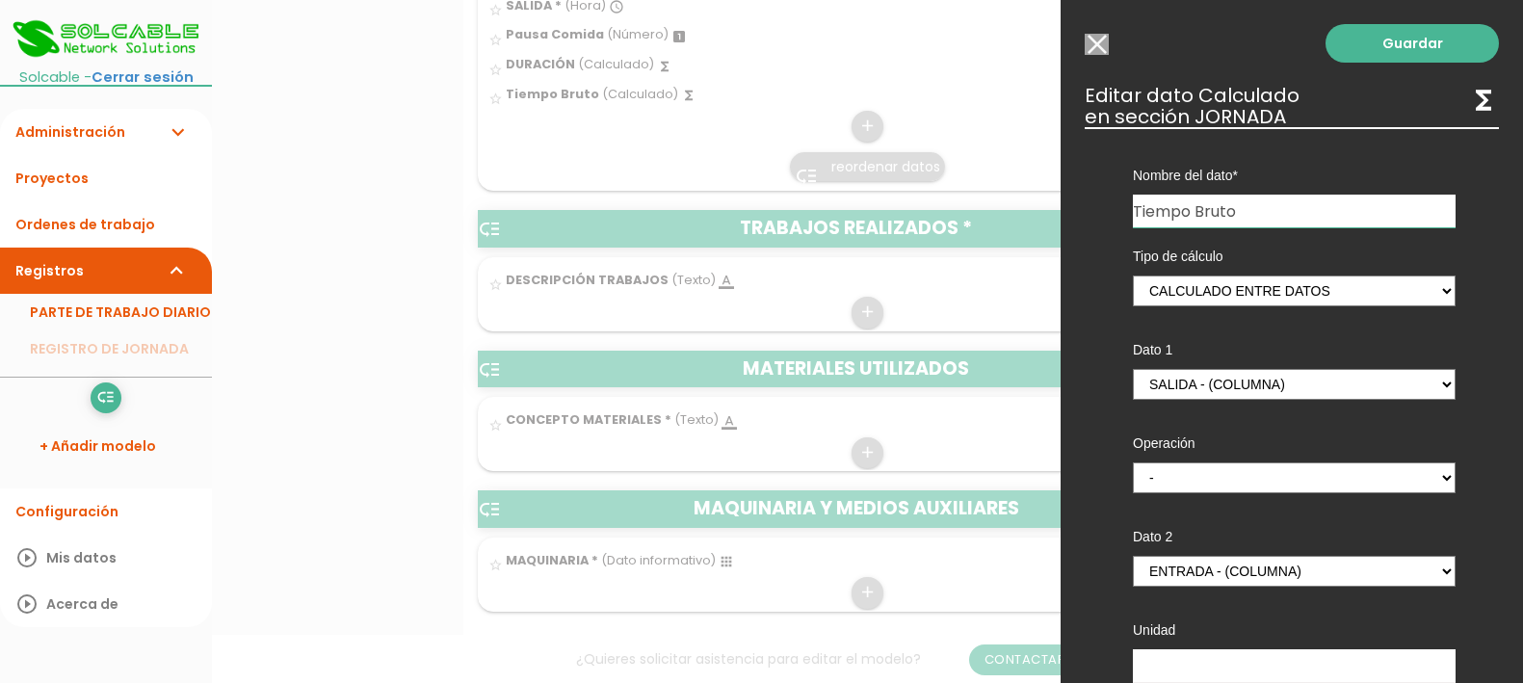
scroll to position [963, 0]
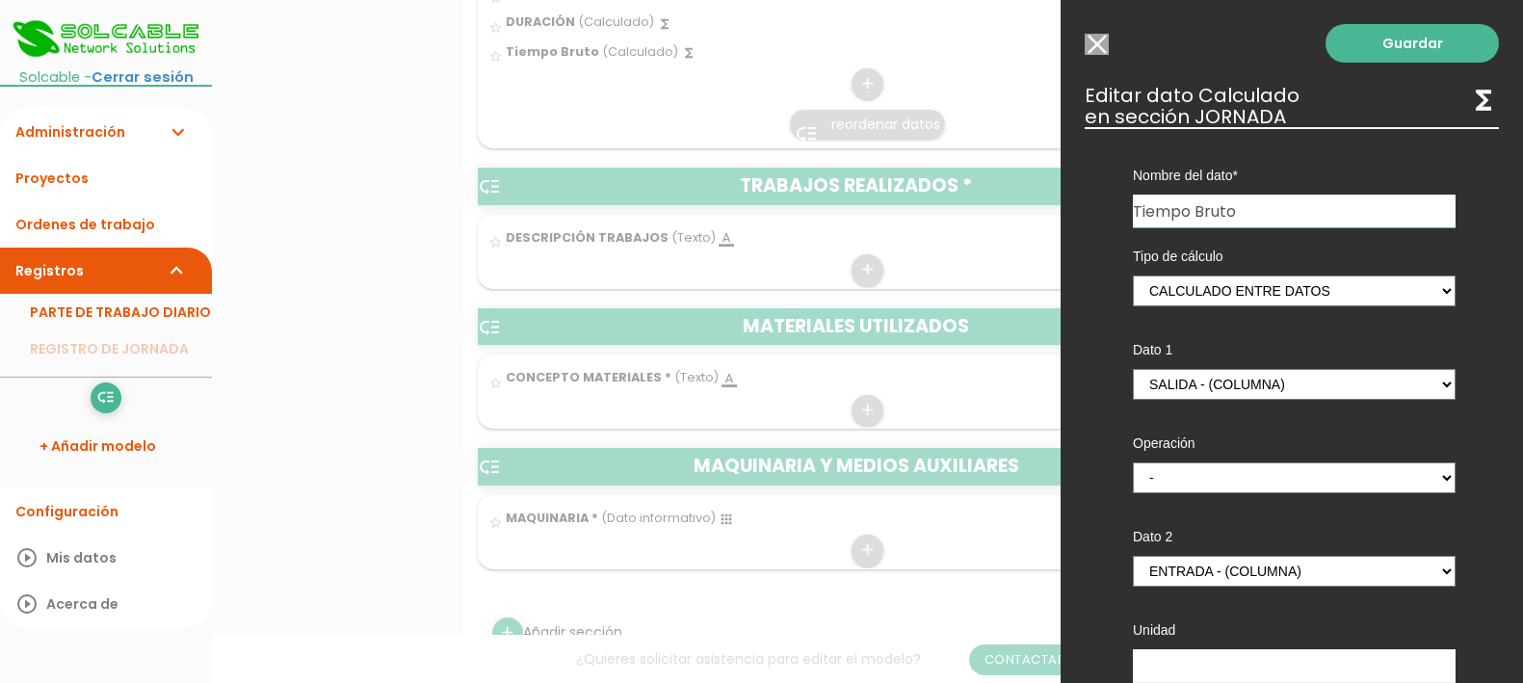
click at [1107, 457] on div "Tipo de cálculo Calculado entre datos Dato 1 ENTRADA - (columna) SALIDA - (colu…" at bounding box center [1294, 520] width 381 height 586
click at [1094, 32] on div "Guardar ESCOGE EL TIPO DE DATO looks_one NÚMERO format_color_text TEXTO access_…" at bounding box center [1292, 341] width 462 height 683
click at [1099, 43] on input "Modelo sin Ordenes de trabajo" at bounding box center [1097, 44] width 24 height 21
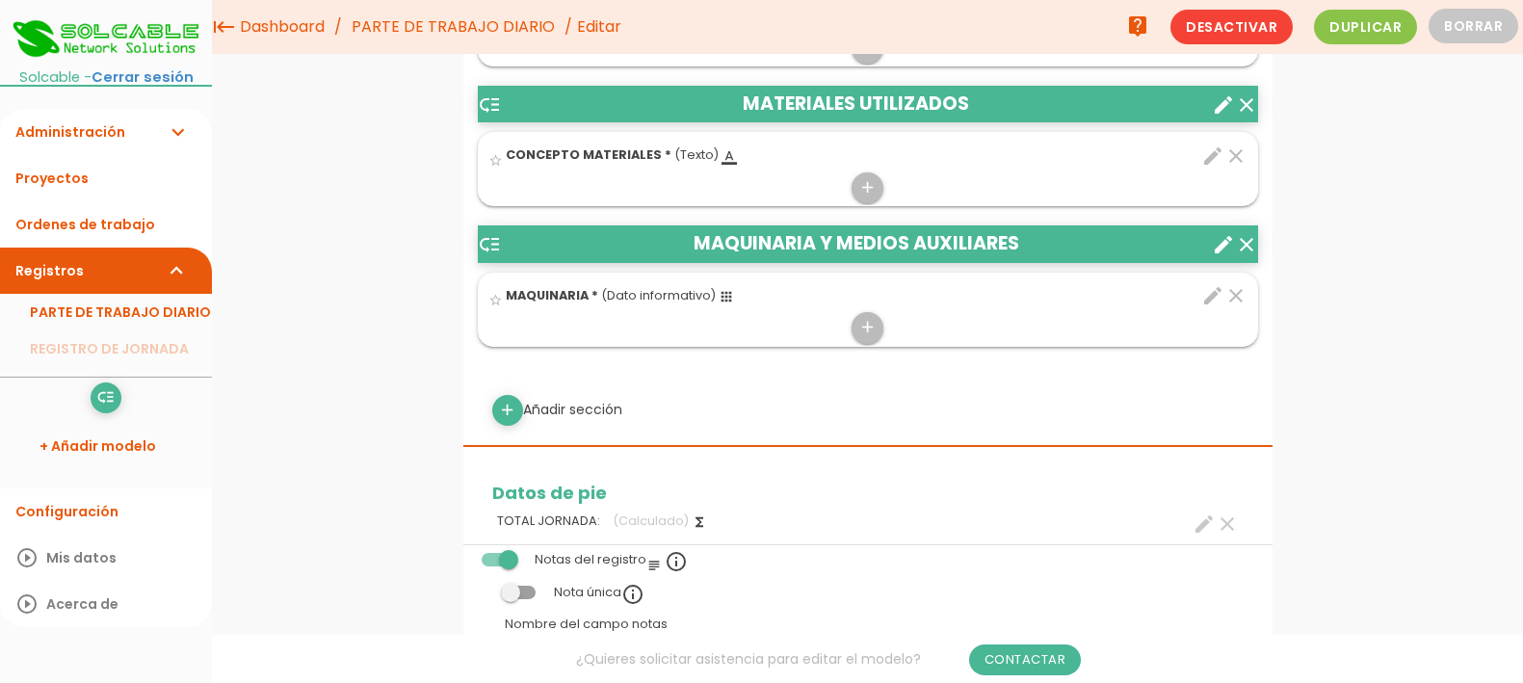
scroll to position [862, 0]
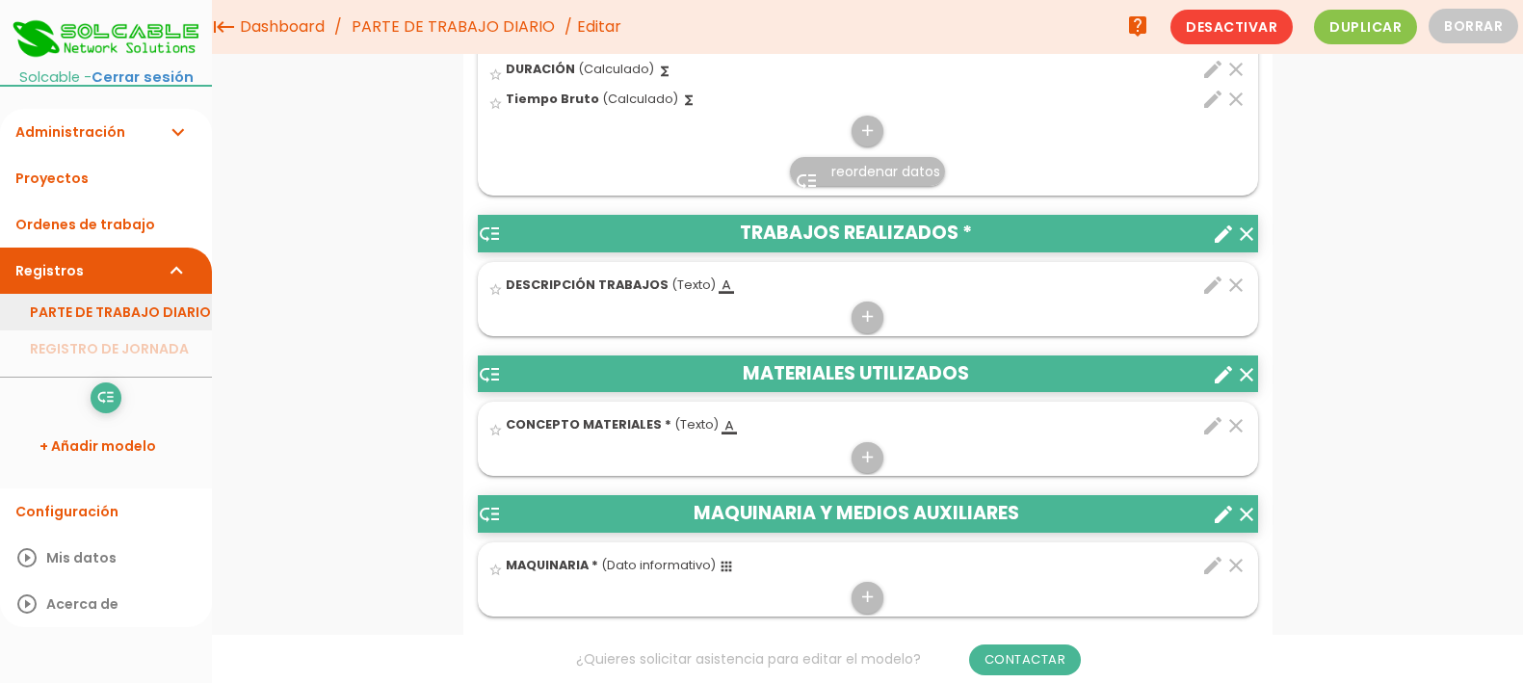
click at [101, 320] on link "PARTE DE TRABAJO DIARIO" at bounding box center [106, 312] width 212 height 37
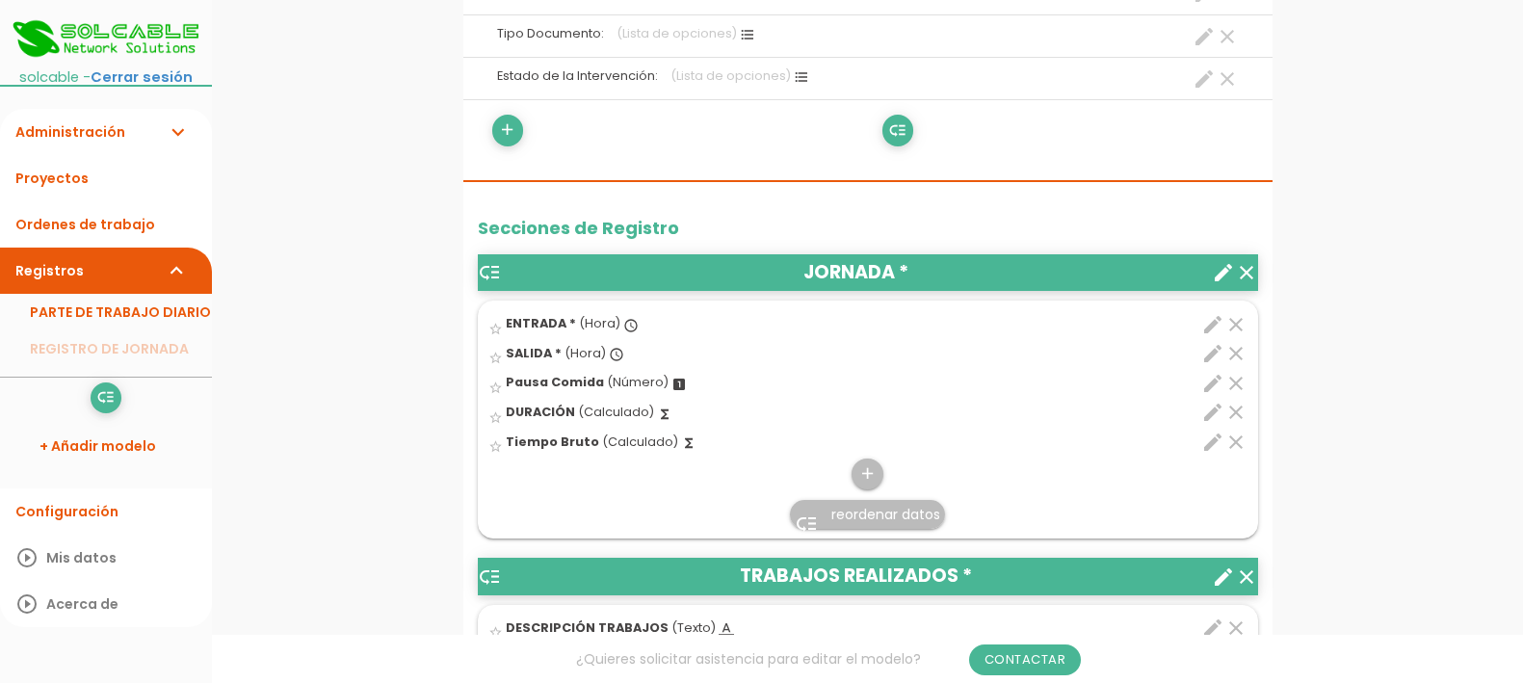
scroll to position [602, 0]
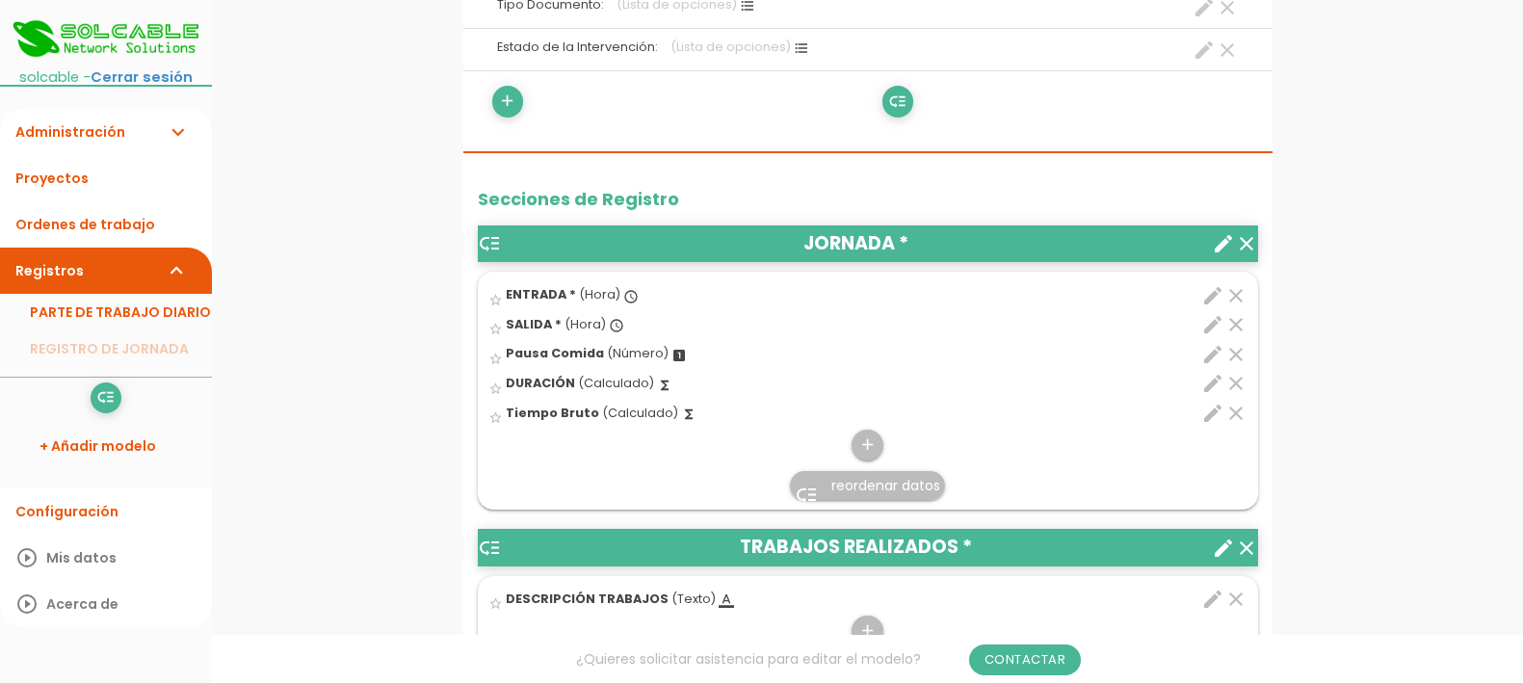
click at [1211, 360] on icon "edit" at bounding box center [1212, 354] width 23 height 23
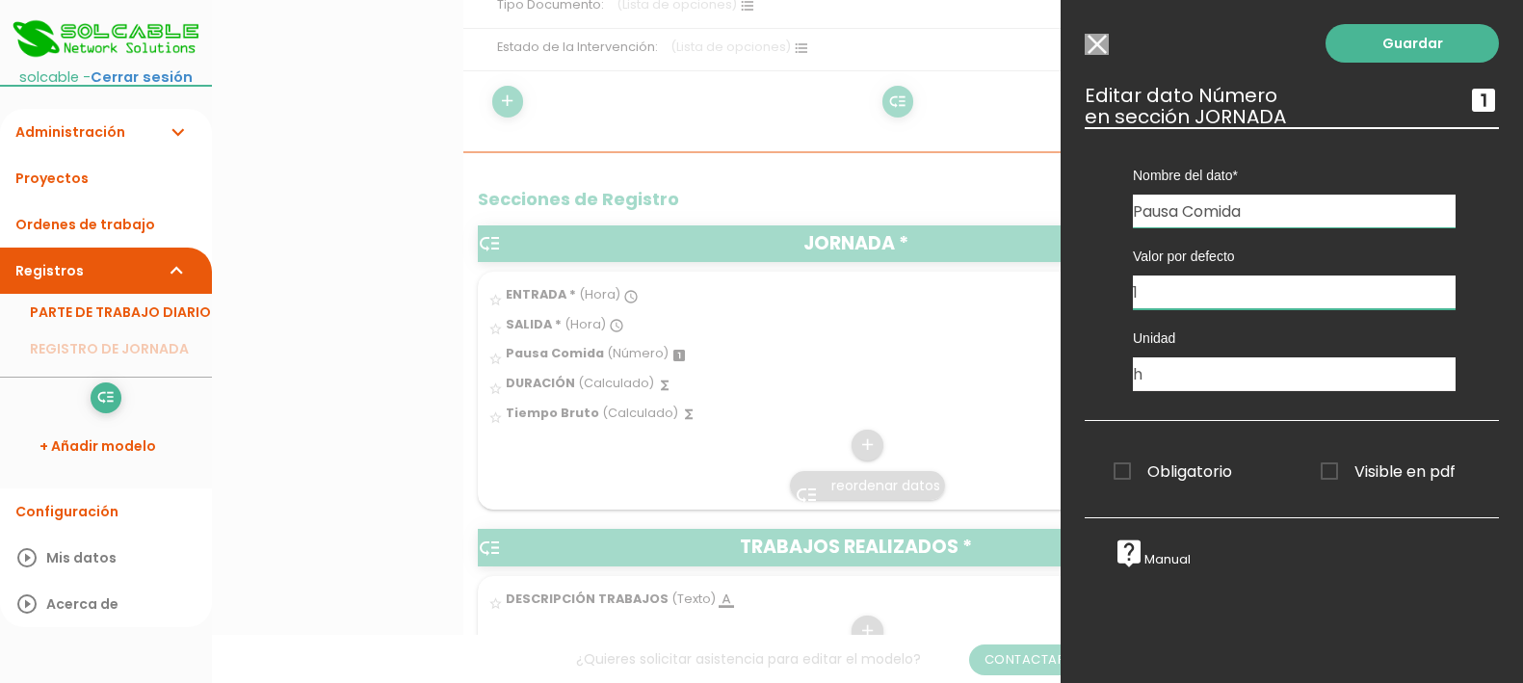
drag, startPoint x: 1185, startPoint y: 302, endPoint x: 1060, endPoint y: 302, distance: 125.2
type input "0"
click at [1412, 45] on link "Guardar" at bounding box center [1412, 43] width 173 height 39
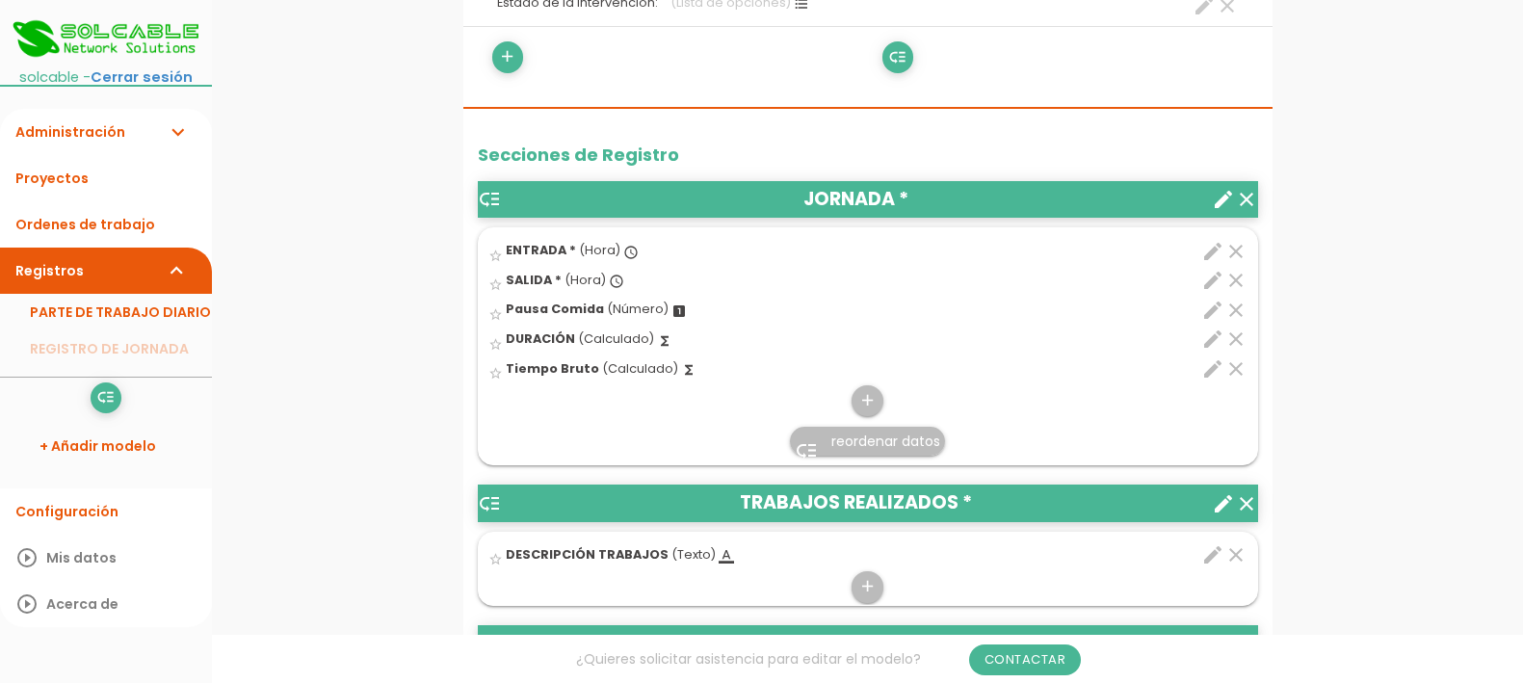
scroll to position [722, 0]
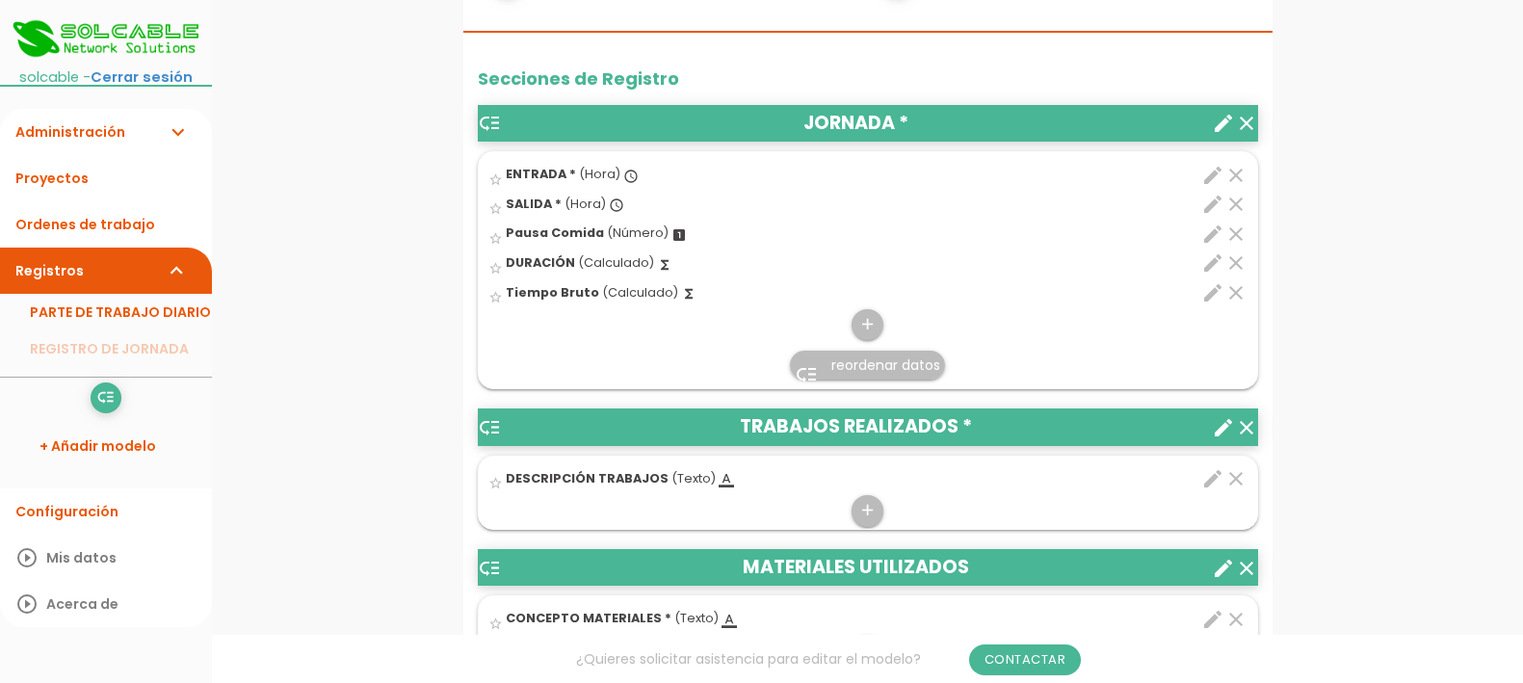
drag, startPoint x: 858, startPoint y: 356, endPoint x: 785, endPoint y: 363, distance: 73.5
click at [855, 356] on span "reordenar datos" at bounding box center [885, 364] width 109 height 19
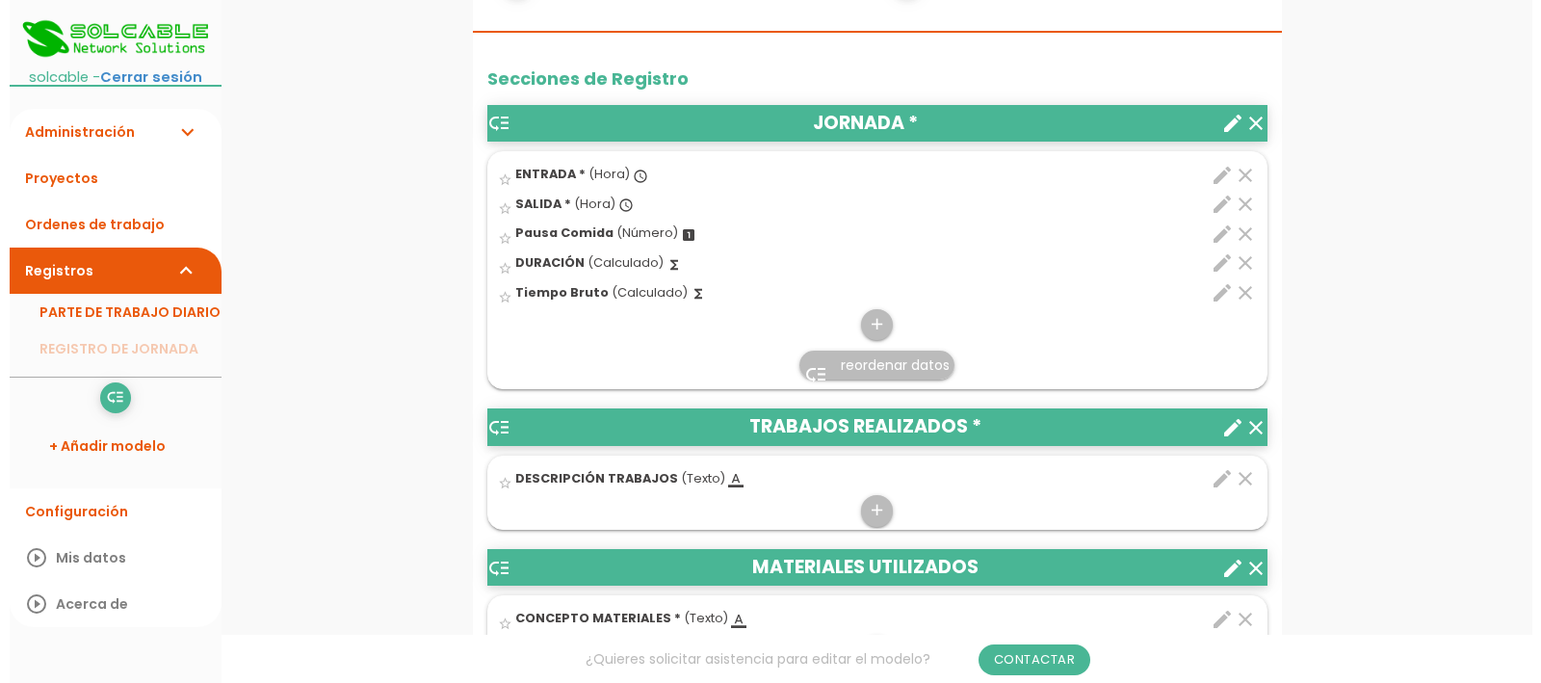
scroll to position [0, 0]
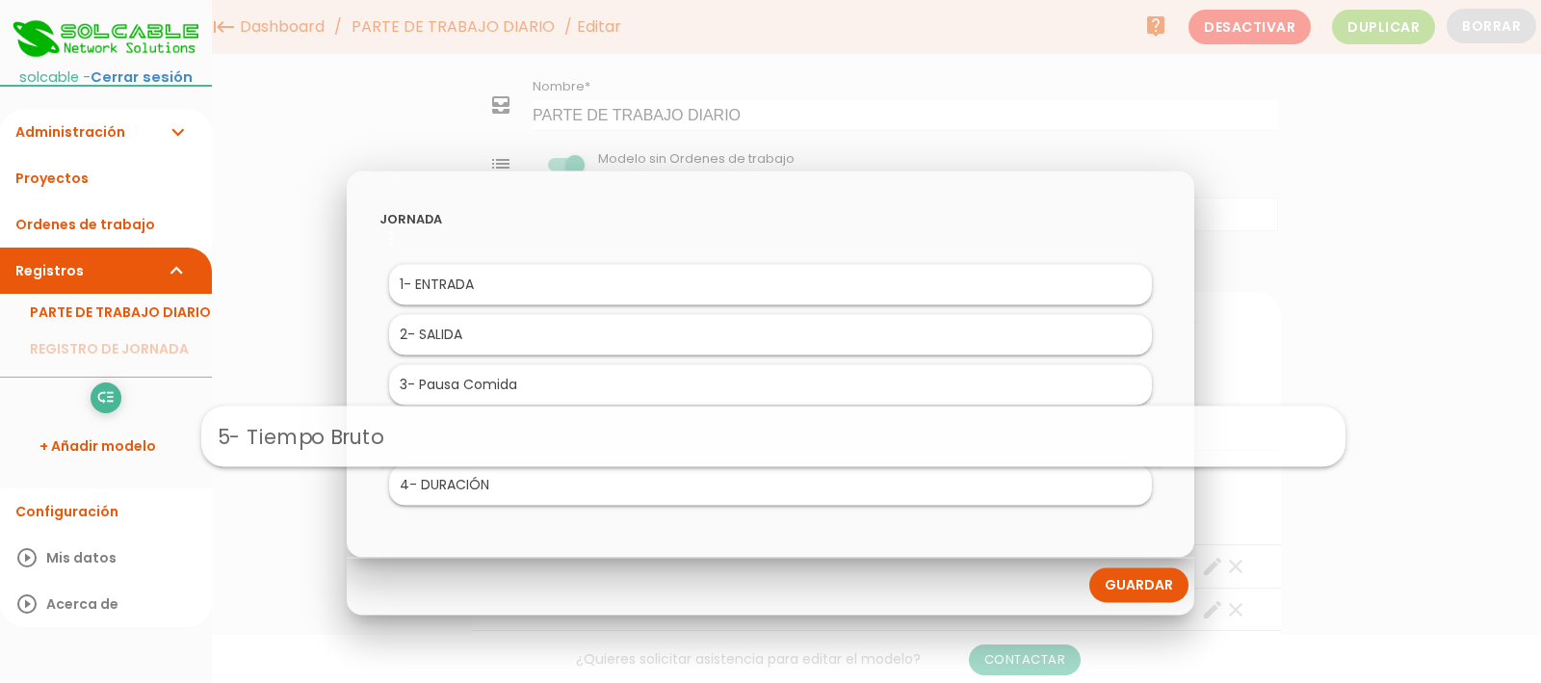
drag, startPoint x: 563, startPoint y: 487, endPoint x: 563, endPoint y: 425, distance: 62.6
click at [1166, 581] on link "Guardar" at bounding box center [1139, 584] width 99 height 35
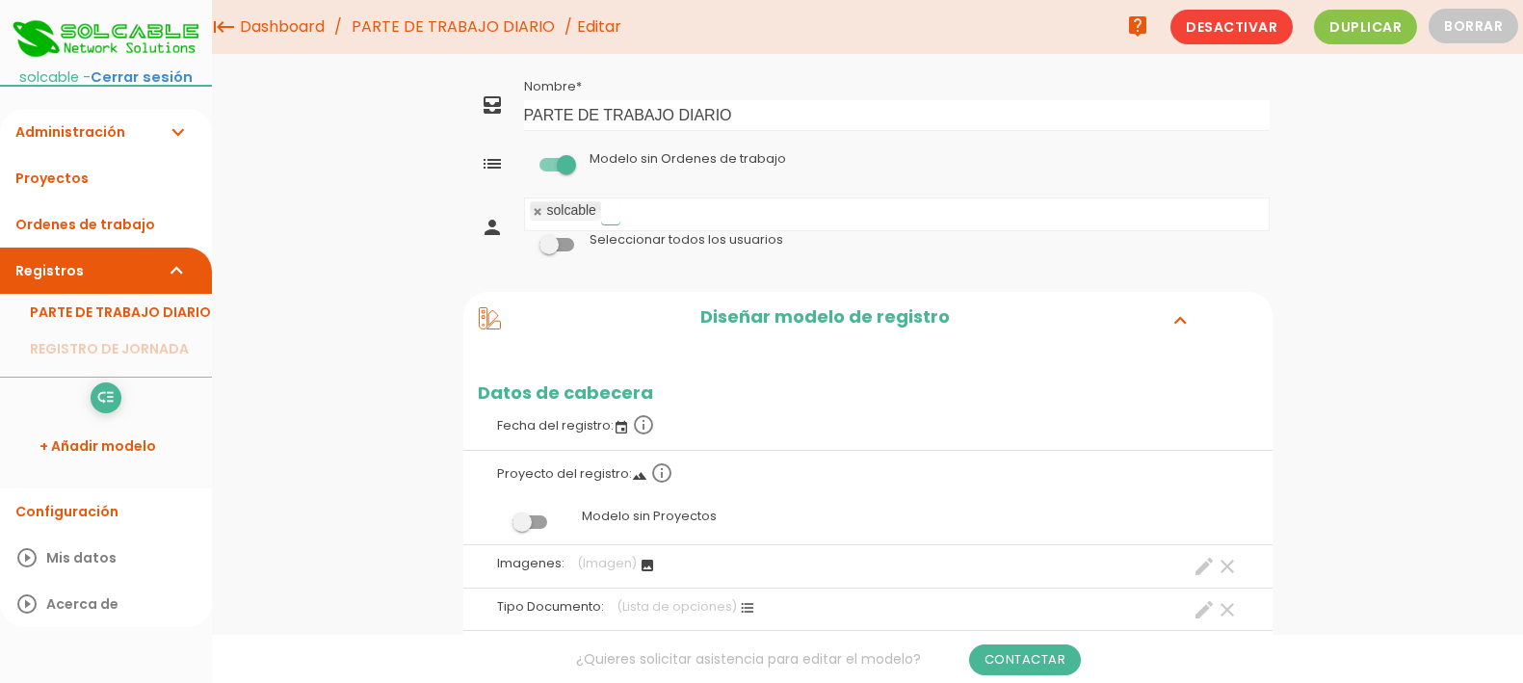
click at [611, 212] on input "text" at bounding box center [610, 211] width 19 height 25
click at [827, 65] on link "Guardar" at bounding box center [820, 65] width 116 height 35
click at [98, 303] on link "PARTE DE TRABAJO DIARIO" at bounding box center [106, 312] width 212 height 37
